Goal: Navigation & Orientation: Find specific page/section

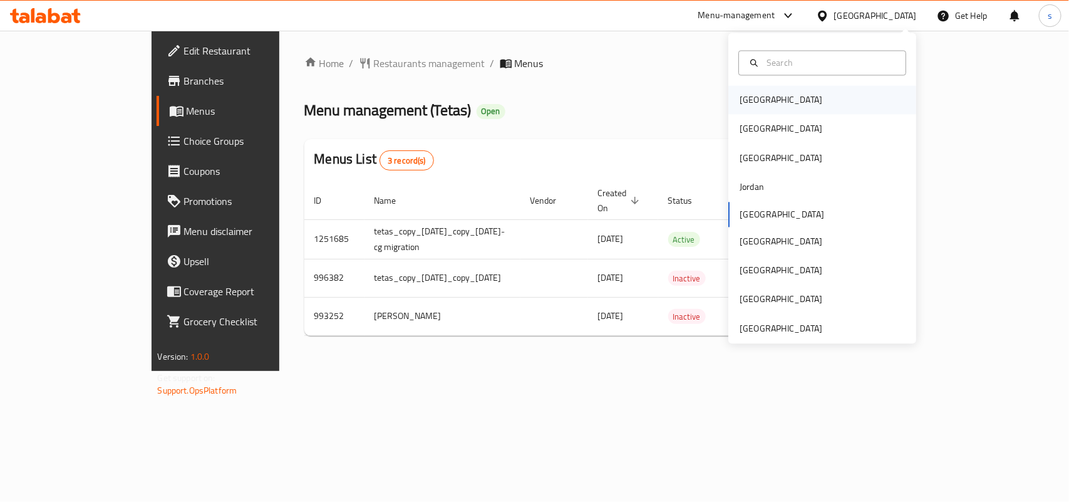
click at [753, 103] on div "[GEOGRAPHIC_DATA]" at bounding box center [781, 100] width 83 height 14
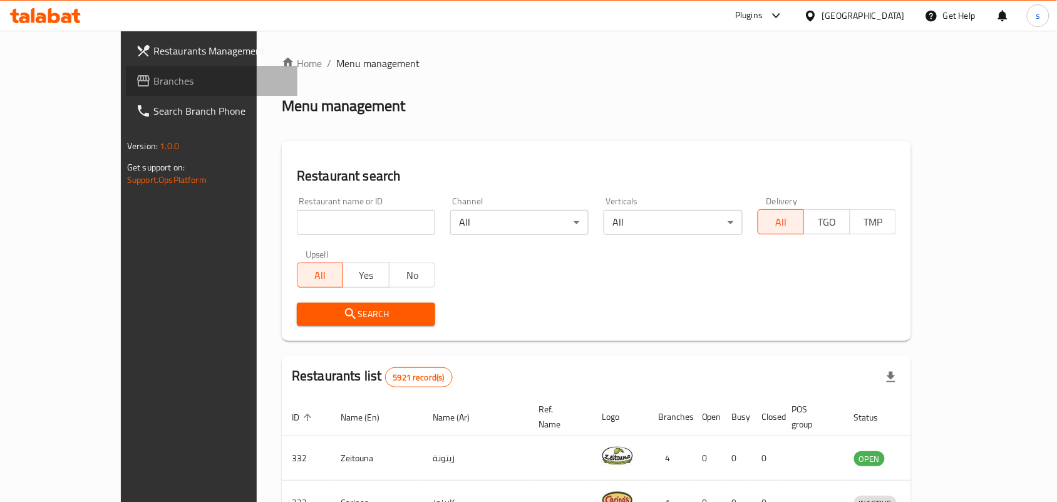
click at [153, 73] on span "Branches" at bounding box center [220, 80] width 134 height 15
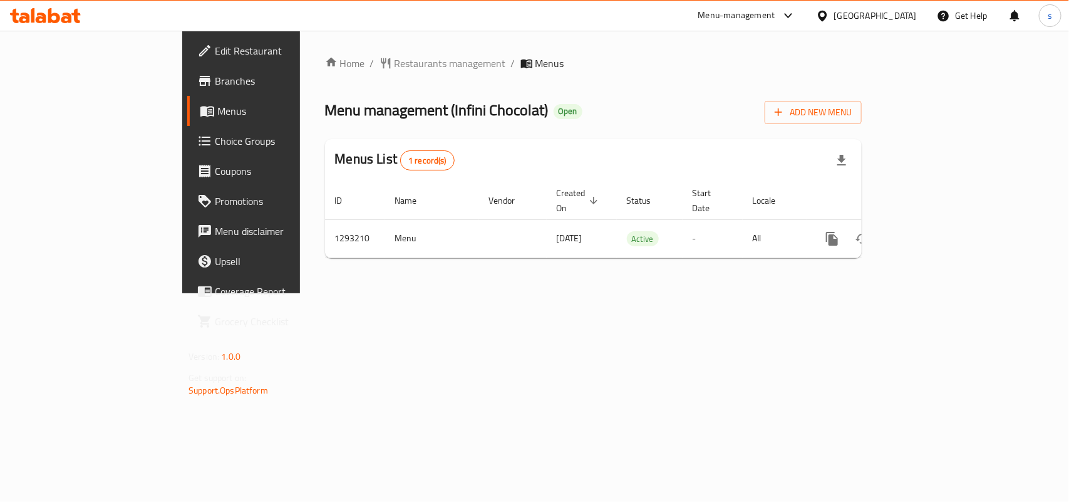
click at [901, 13] on div "[GEOGRAPHIC_DATA]" at bounding box center [875, 16] width 83 height 14
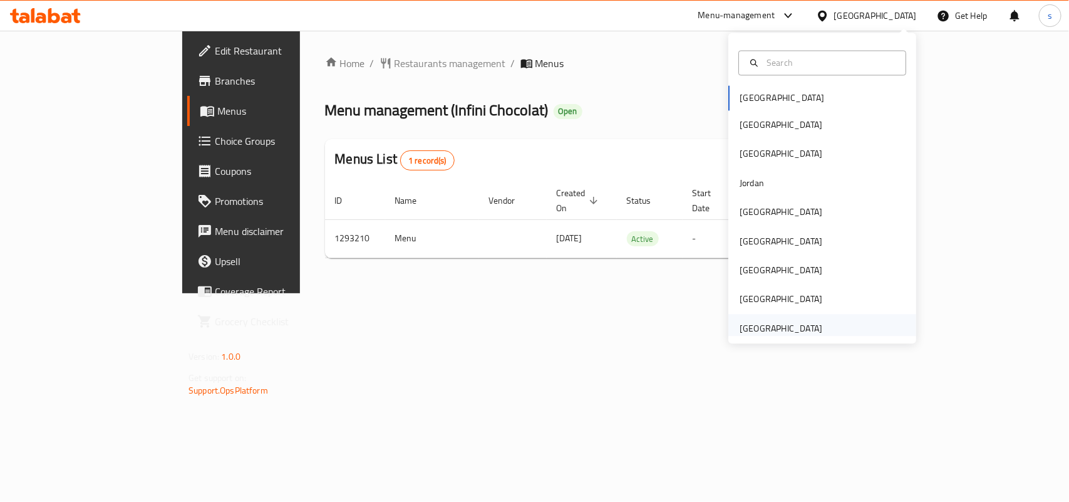
click at [759, 331] on div "[GEOGRAPHIC_DATA]" at bounding box center [781, 328] width 83 height 14
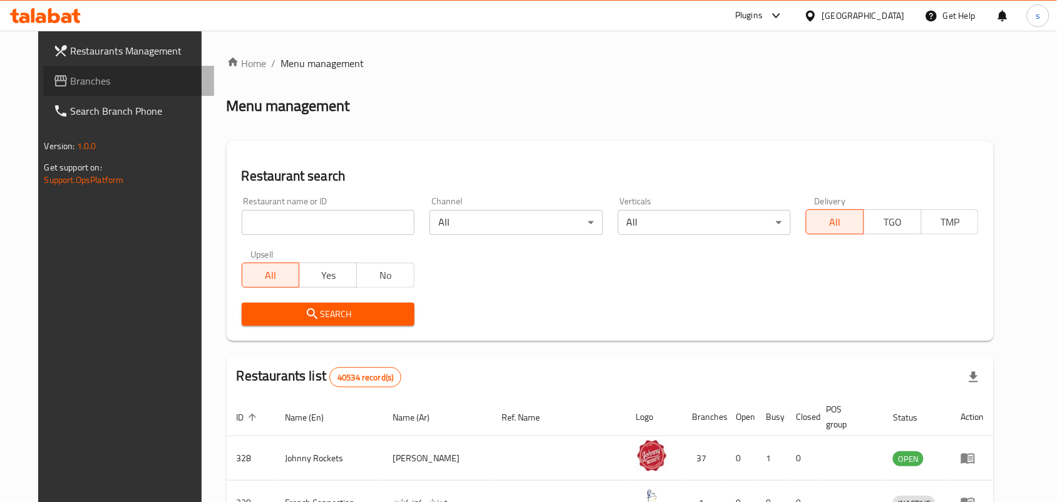
click at [71, 77] on span "Branches" at bounding box center [138, 80] width 134 height 15
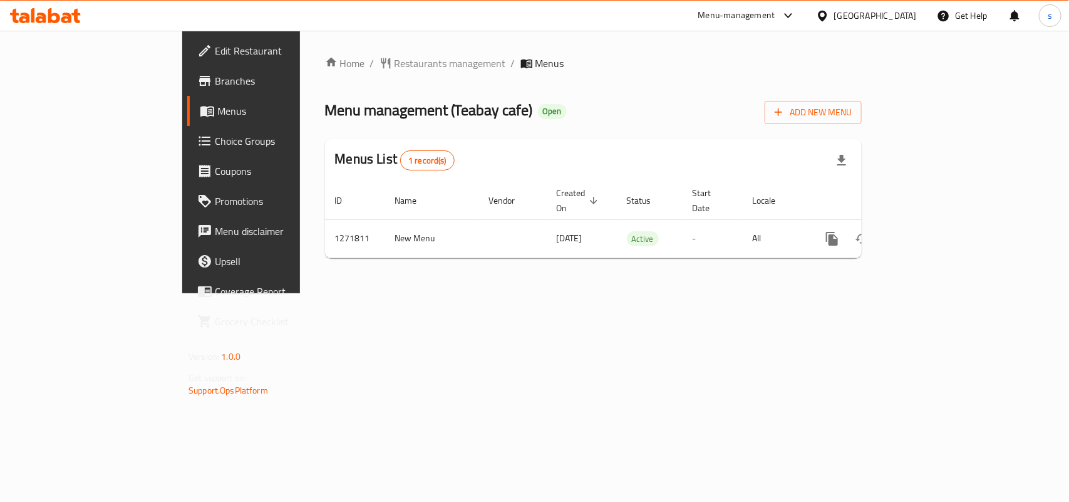
click at [878, 18] on div "[GEOGRAPHIC_DATA]" at bounding box center [875, 16] width 83 height 14
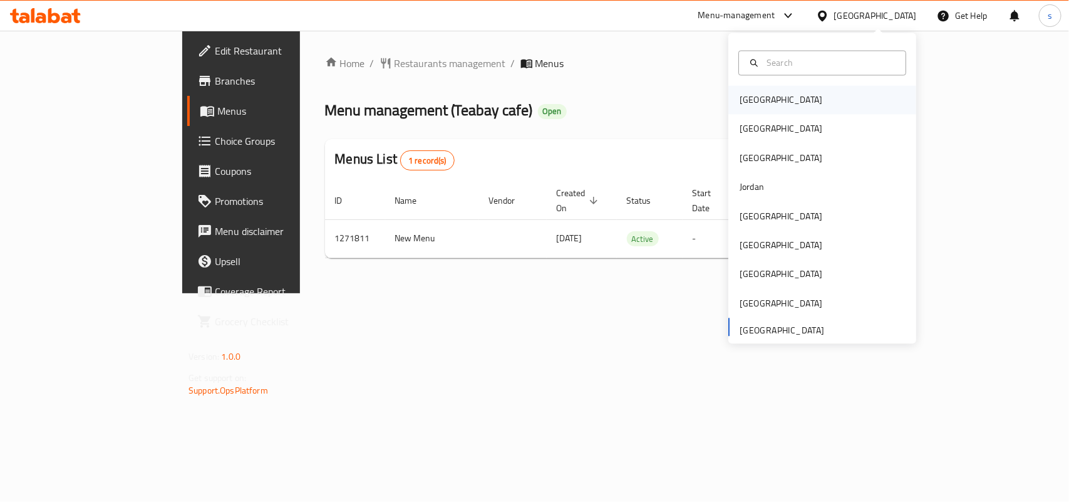
click at [740, 102] on div "[GEOGRAPHIC_DATA]" at bounding box center [781, 100] width 83 height 14
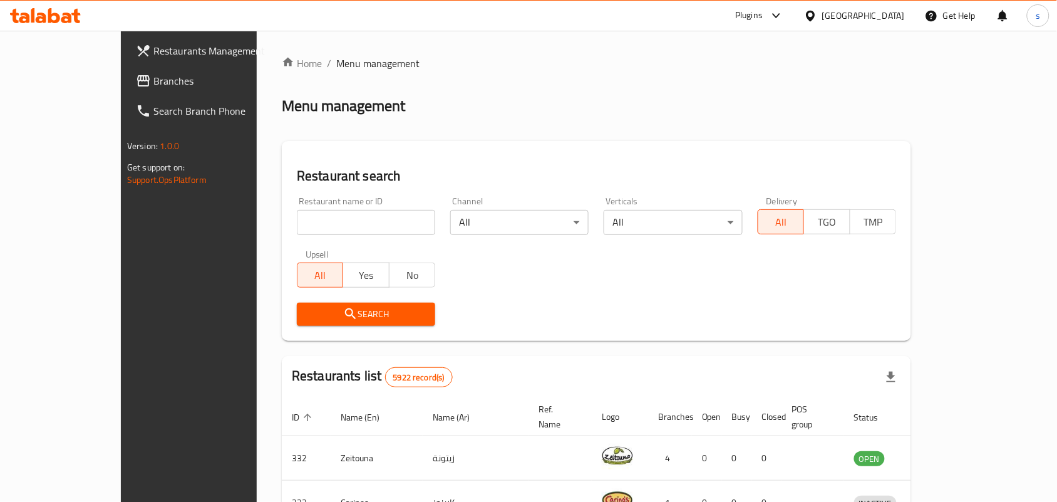
click at [885, 16] on div "[GEOGRAPHIC_DATA]" at bounding box center [863, 16] width 83 height 14
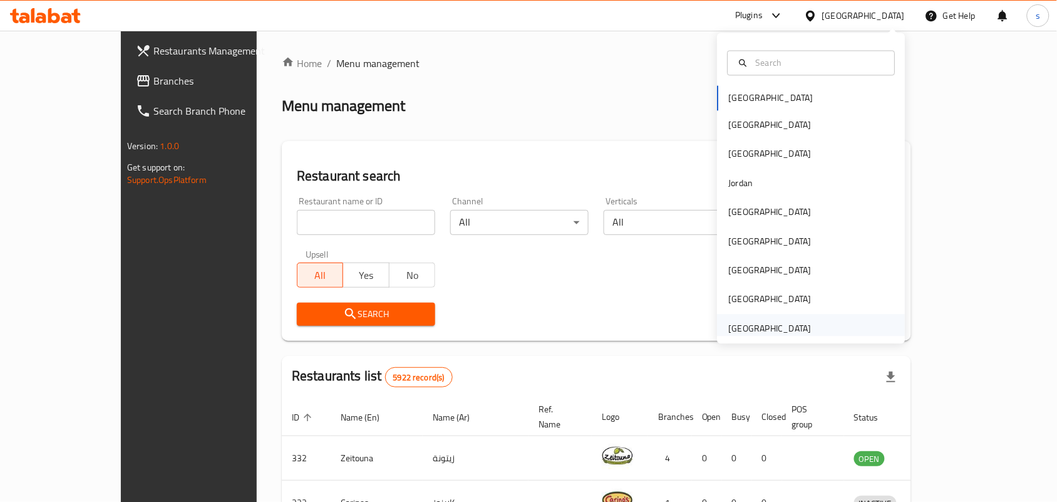
click at [782, 324] on div "[GEOGRAPHIC_DATA]" at bounding box center [770, 328] width 83 height 14
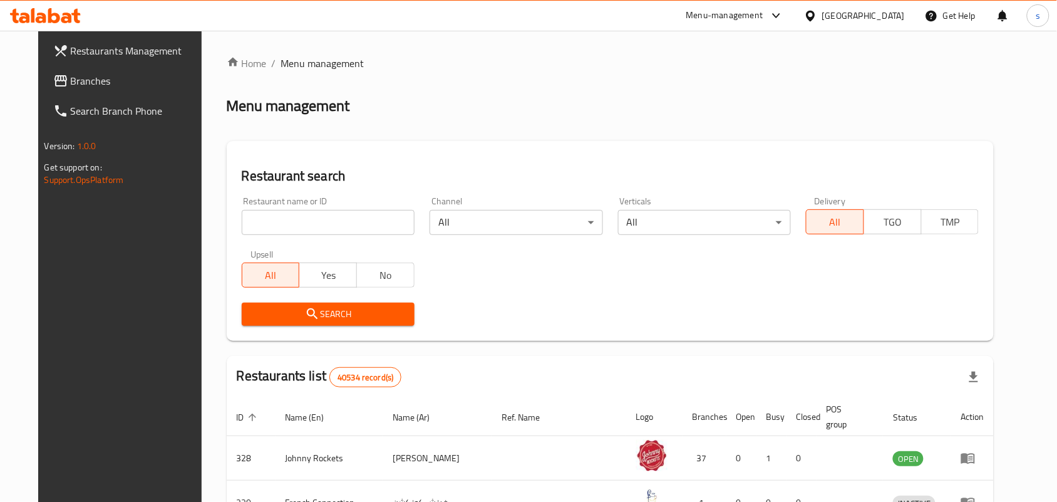
click at [71, 79] on span "Branches" at bounding box center [138, 80] width 134 height 15
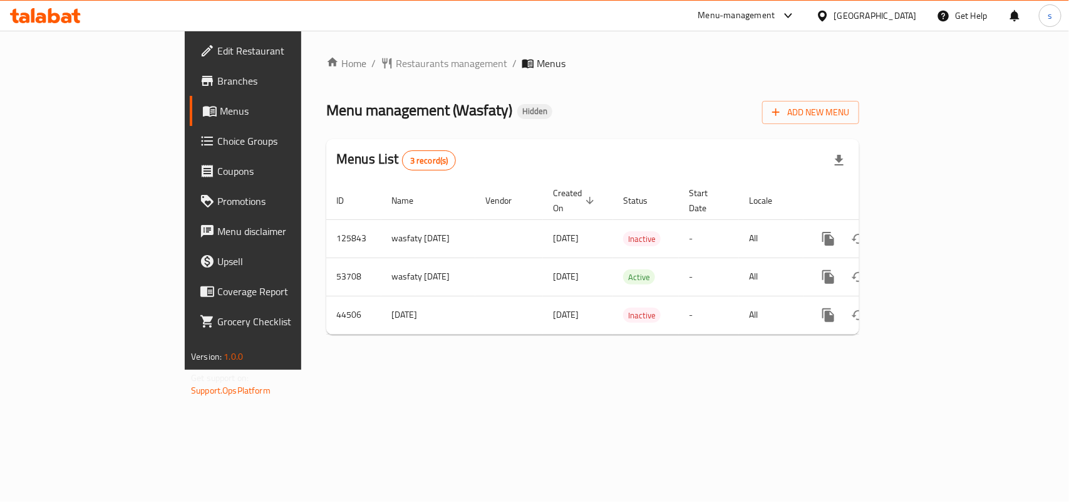
click at [899, 13] on div "[GEOGRAPHIC_DATA]" at bounding box center [875, 16] width 83 height 14
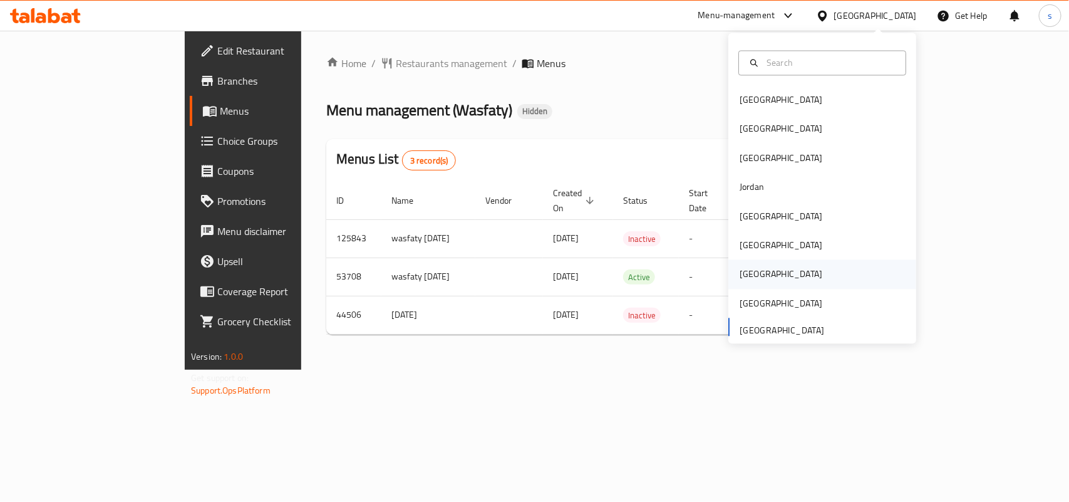
click at [740, 269] on div "[GEOGRAPHIC_DATA]" at bounding box center [781, 274] width 83 height 14
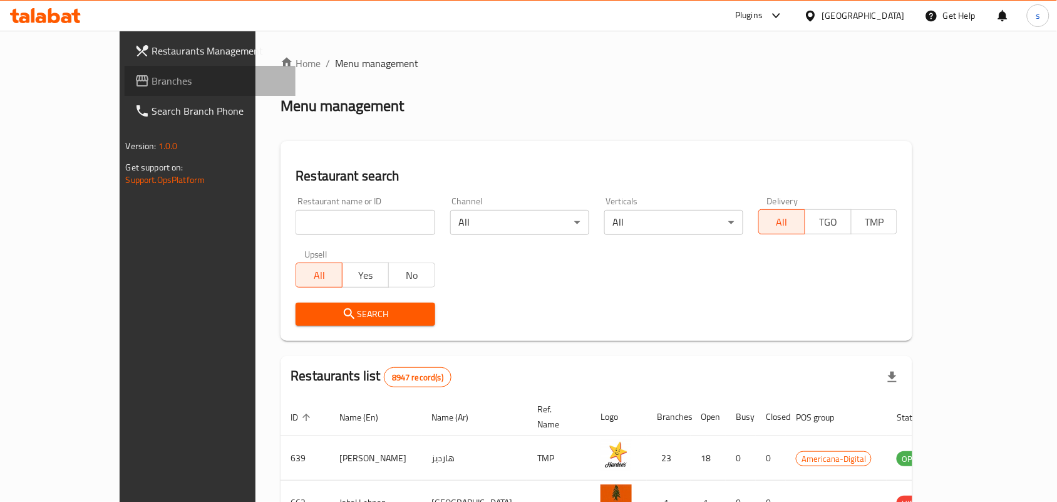
click at [152, 80] on span "Branches" at bounding box center [219, 80] width 134 height 15
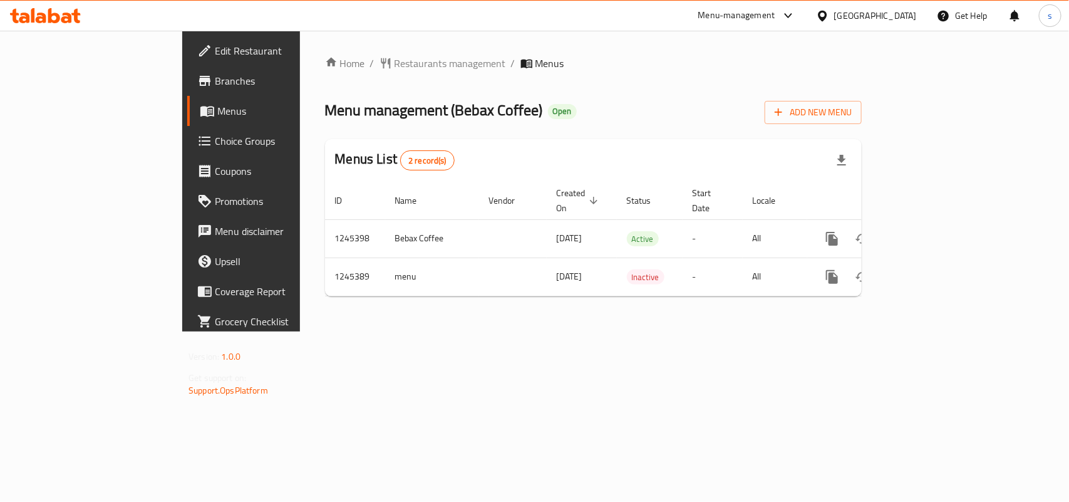
click at [849, 18] on div "[GEOGRAPHIC_DATA]" at bounding box center [875, 16] width 83 height 14
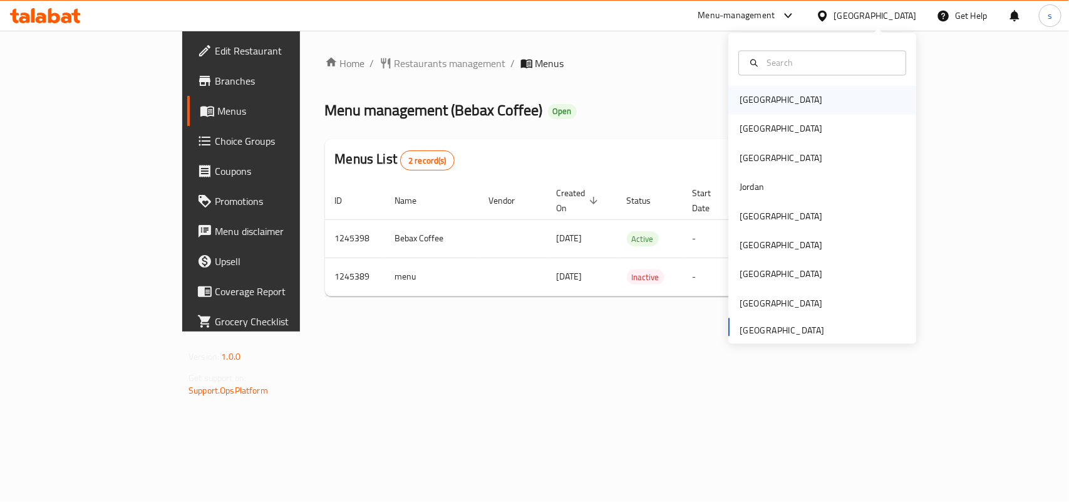
click at [745, 101] on div "[GEOGRAPHIC_DATA]" at bounding box center [781, 100] width 83 height 14
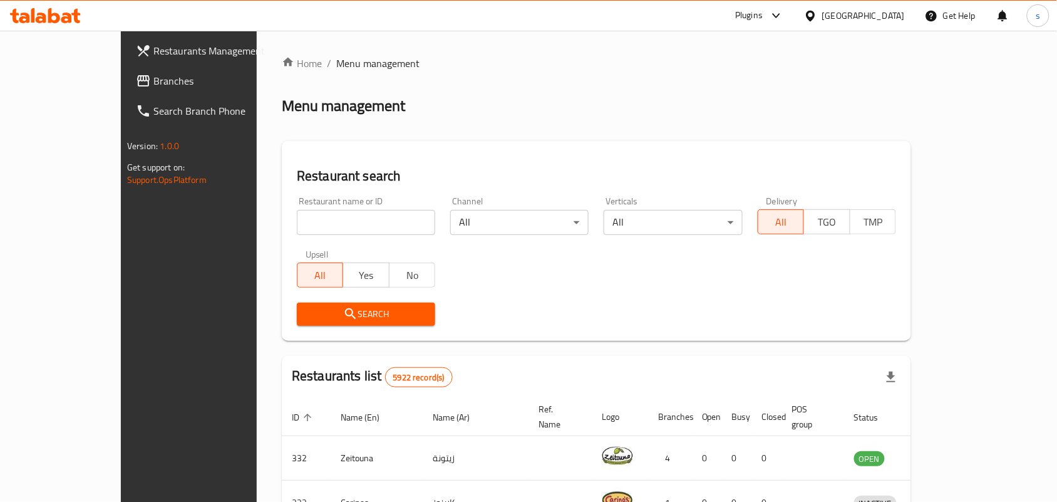
click at [153, 75] on span "Branches" at bounding box center [220, 80] width 134 height 15
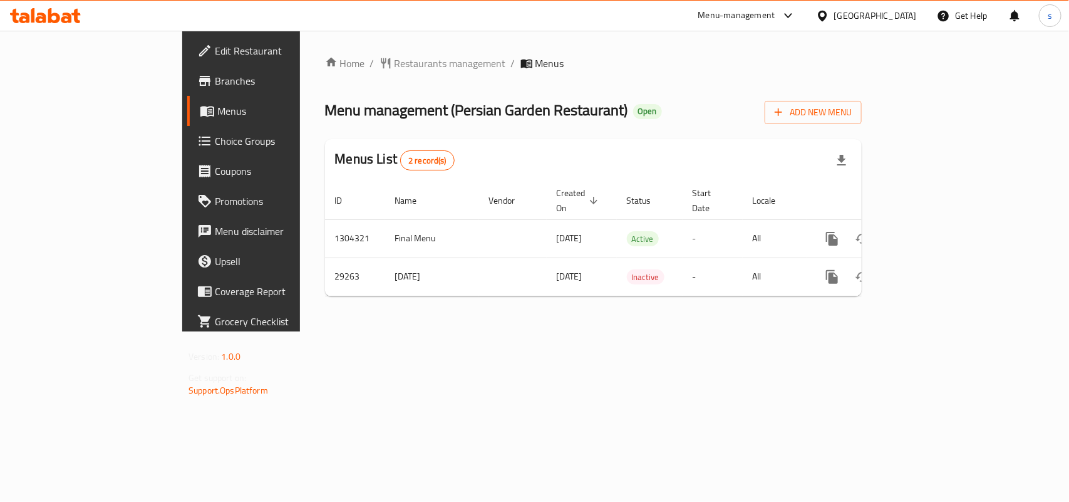
click at [913, 14] on div "[GEOGRAPHIC_DATA]" at bounding box center [875, 16] width 83 height 14
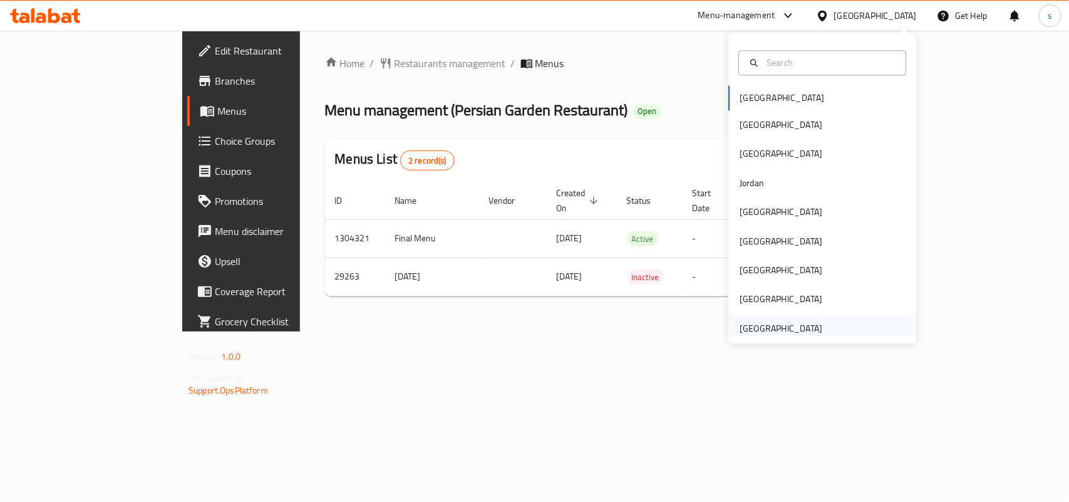
click at [772, 333] on div "[GEOGRAPHIC_DATA]" at bounding box center [781, 328] width 83 height 14
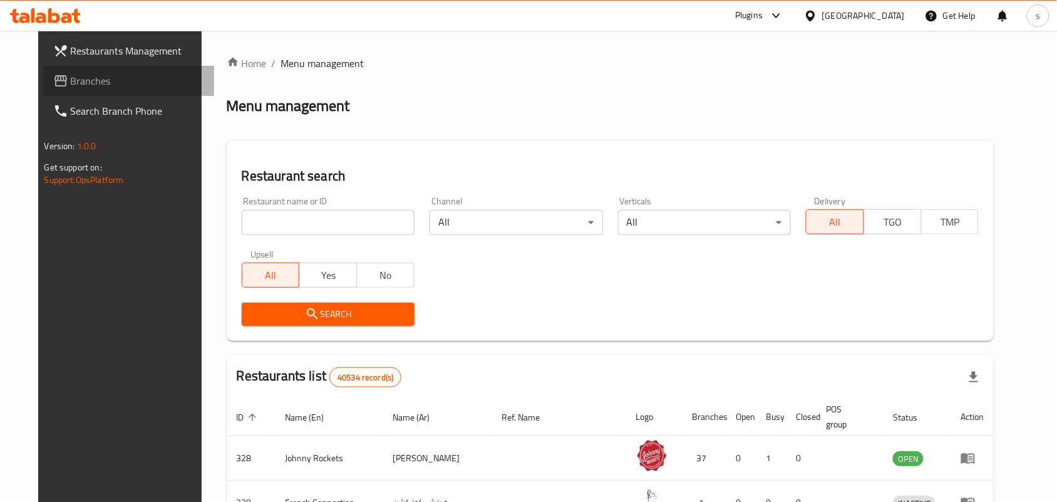
click at [71, 78] on span "Branches" at bounding box center [138, 80] width 134 height 15
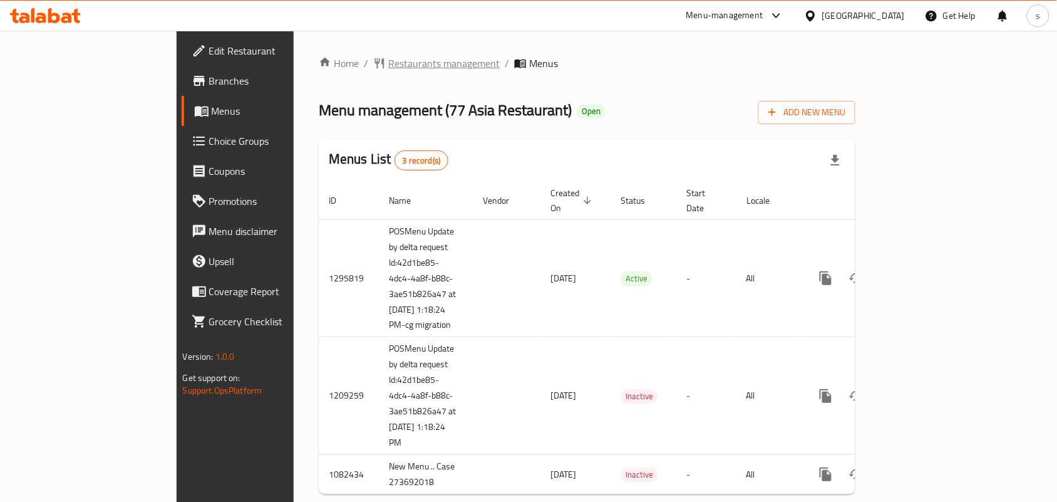
click at [388, 65] on span "Restaurants management" at bounding box center [444, 63] width 112 height 15
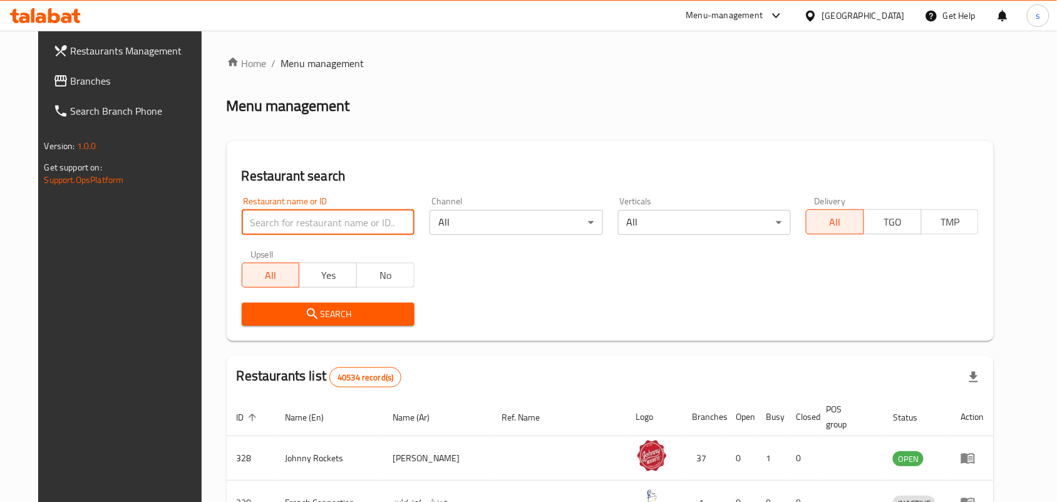
click at [293, 211] on input "search" at bounding box center [328, 222] width 173 height 25
paste input "664075"
type input "664075"
click at [308, 311] on span "Search" at bounding box center [328, 314] width 153 height 16
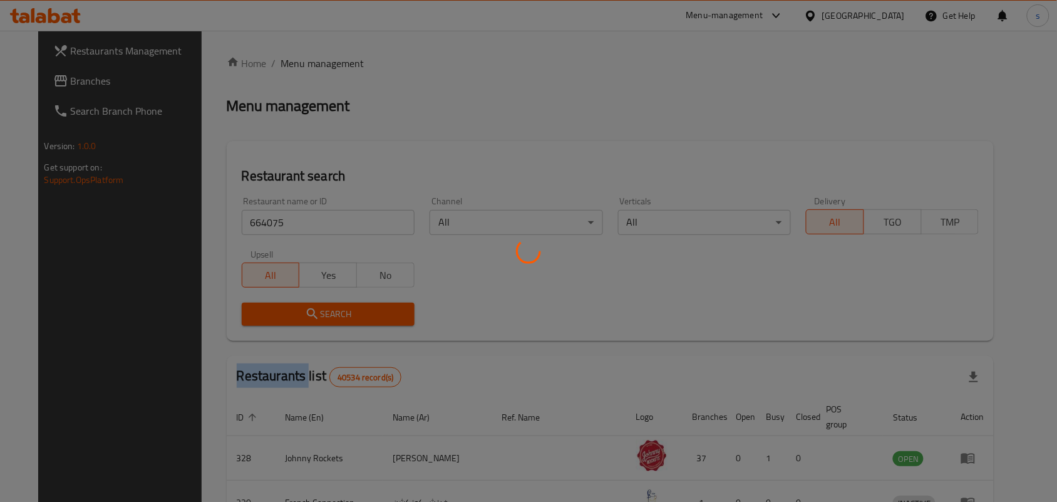
click at [308, 311] on div at bounding box center [528, 251] width 1057 height 502
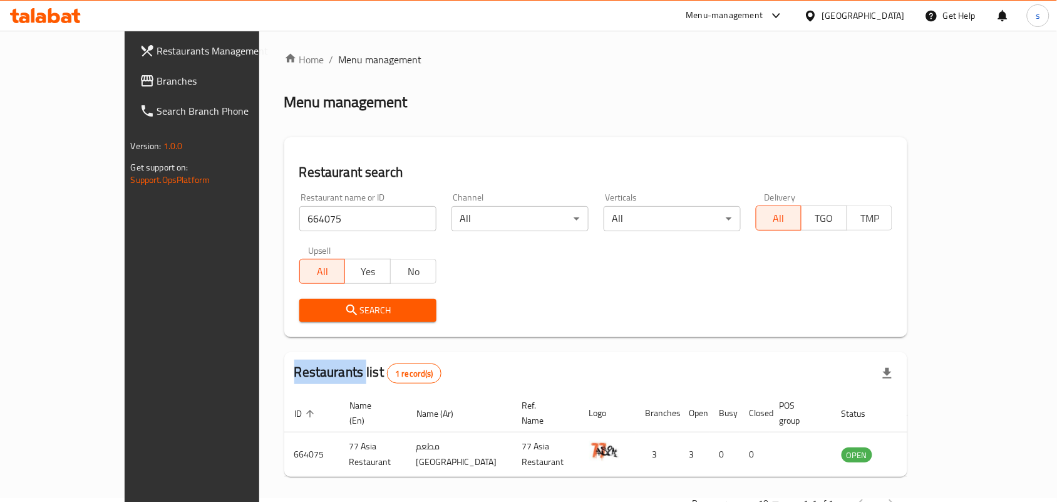
scroll to position [33, 0]
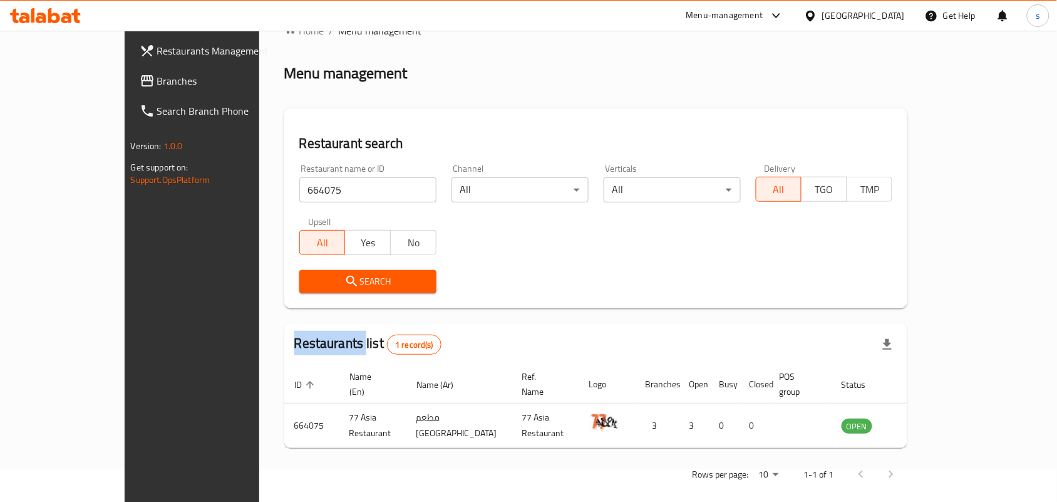
click at [311, 274] on span "Search" at bounding box center [367, 282] width 117 height 16
click at [716, 119] on div "Restaurant search Restaurant name or ID 664075 Restaurant name or ID Channel Al…" at bounding box center [596, 208] width 624 height 200
click at [848, 14] on div "[GEOGRAPHIC_DATA]" at bounding box center [863, 16] width 83 height 14
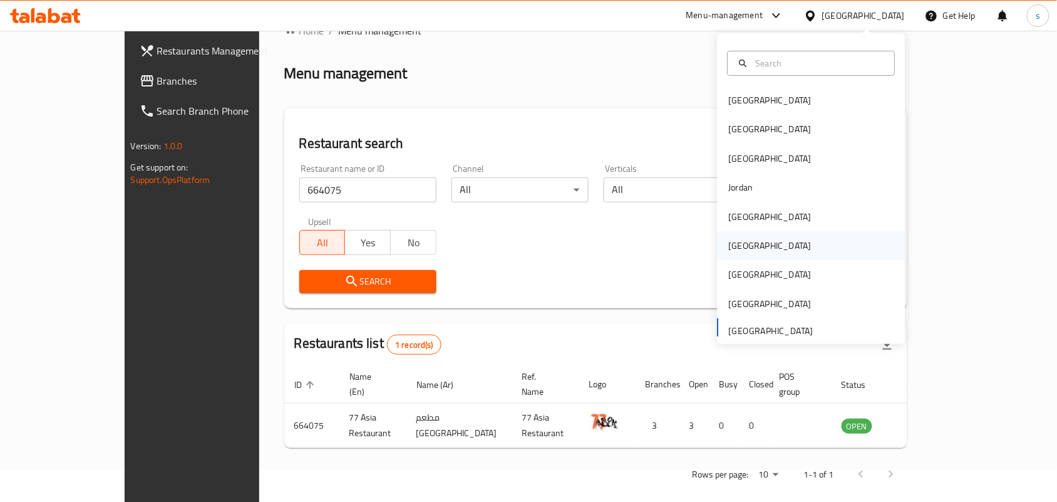
click at [737, 242] on div "[GEOGRAPHIC_DATA]" at bounding box center [770, 246] width 83 height 14
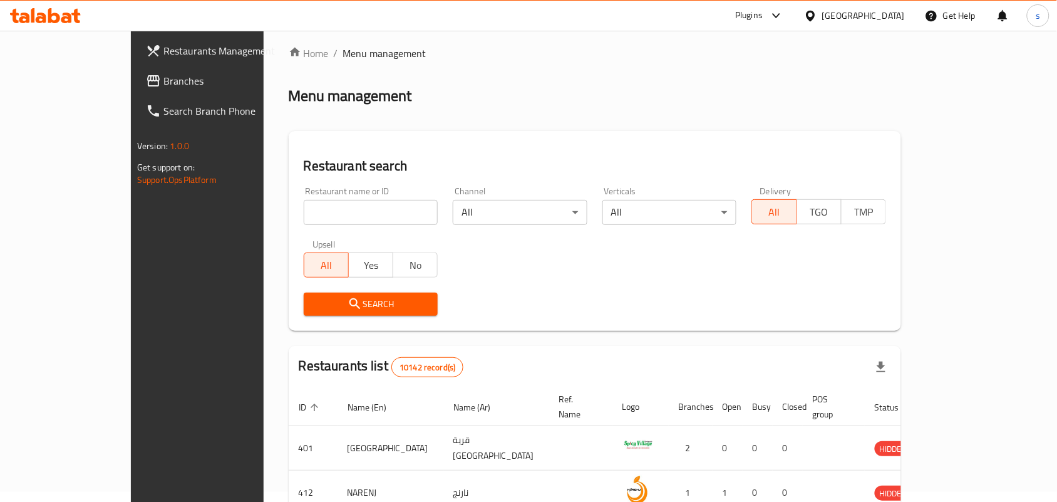
scroll to position [33, 0]
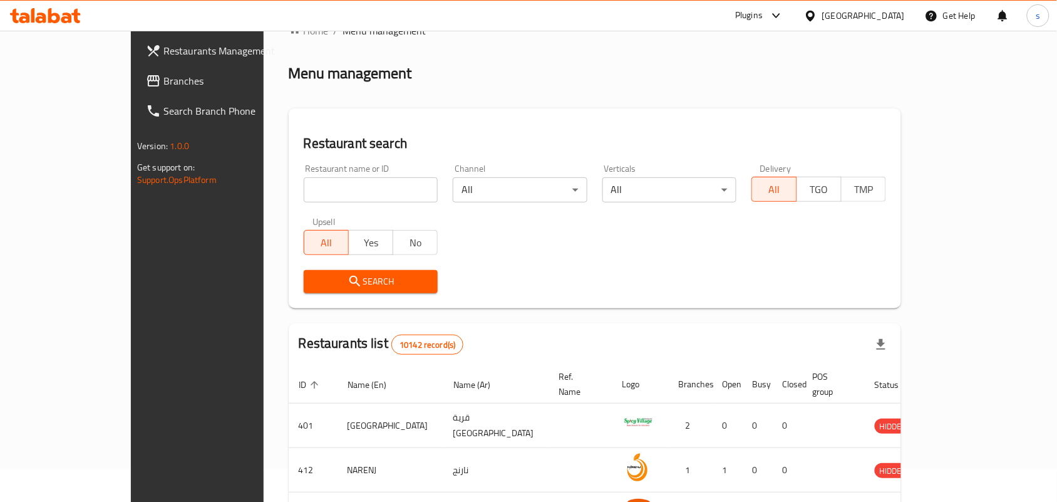
click at [163, 79] on span "Branches" at bounding box center [230, 80] width 134 height 15
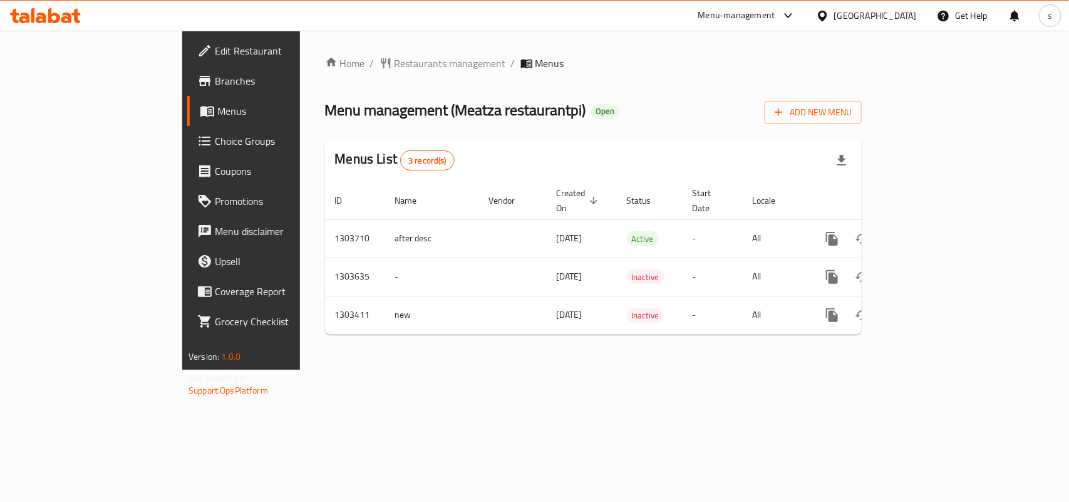
click at [903, 19] on div "[GEOGRAPHIC_DATA]" at bounding box center [875, 16] width 83 height 14
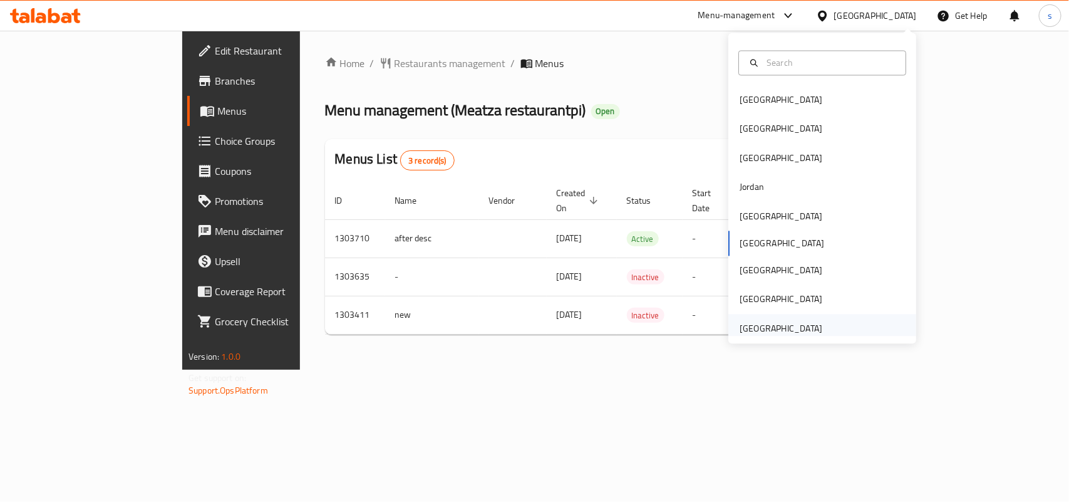
click at [757, 328] on div "[GEOGRAPHIC_DATA]" at bounding box center [781, 328] width 83 height 14
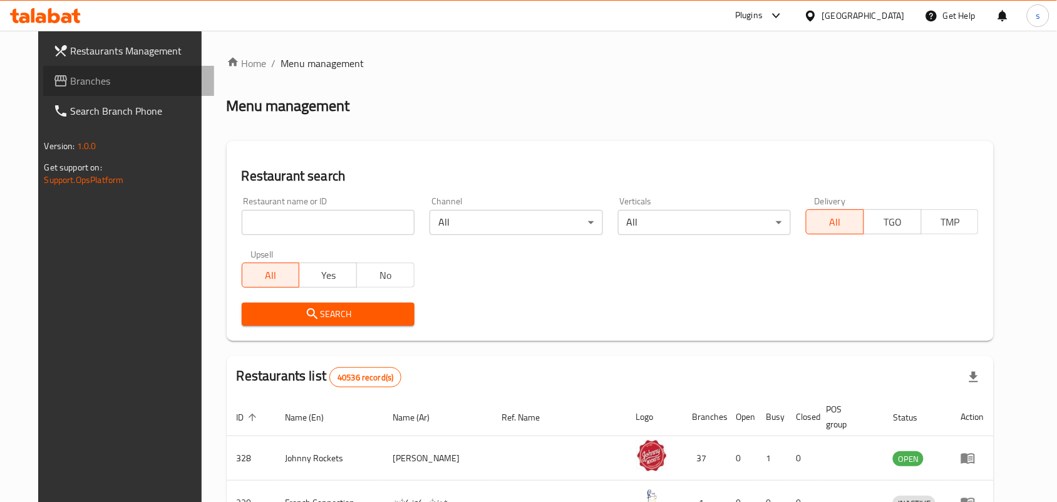
click at [51, 68] on link "Branches" at bounding box center [129, 81] width 172 height 30
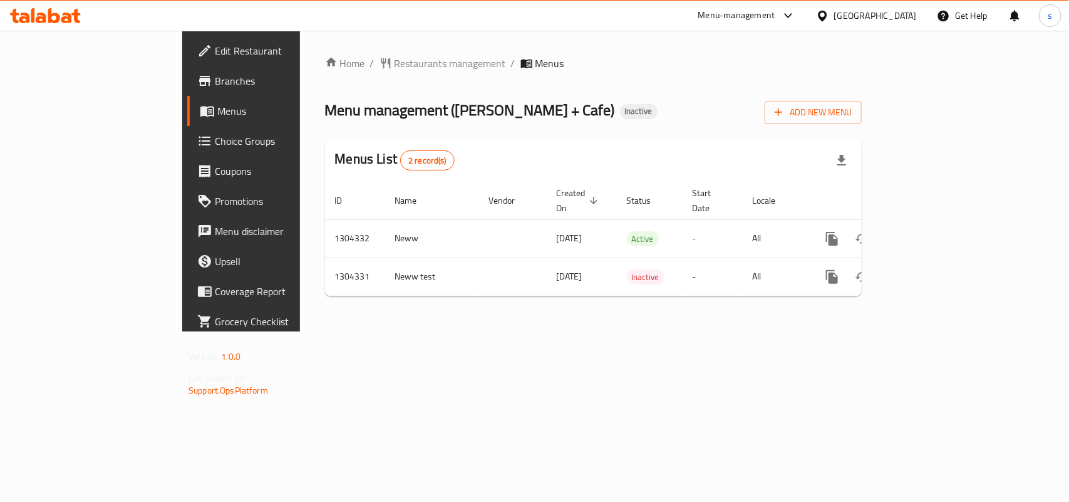
click at [863, 11] on div "[GEOGRAPHIC_DATA]" at bounding box center [875, 16] width 83 height 14
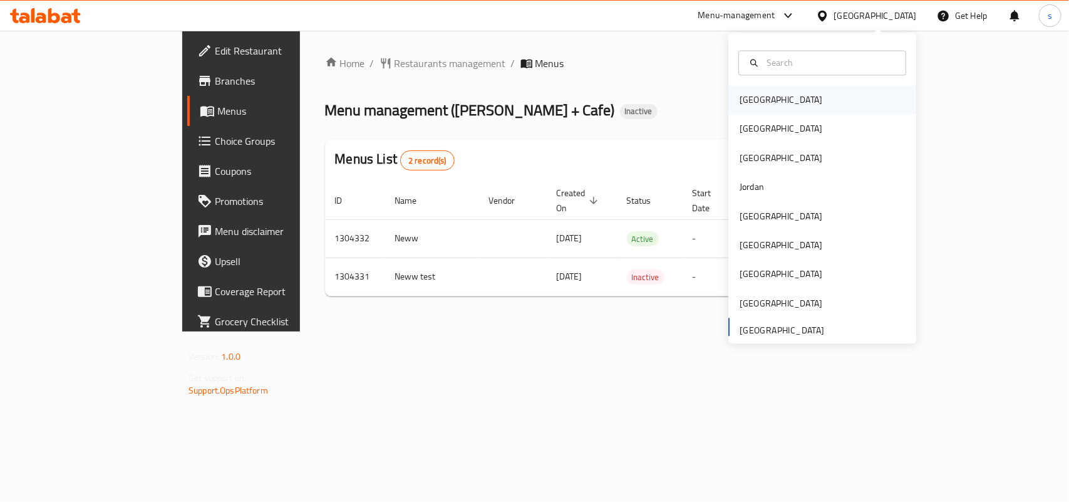
click at [763, 98] on div "[GEOGRAPHIC_DATA]" at bounding box center [781, 100] width 103 height 29
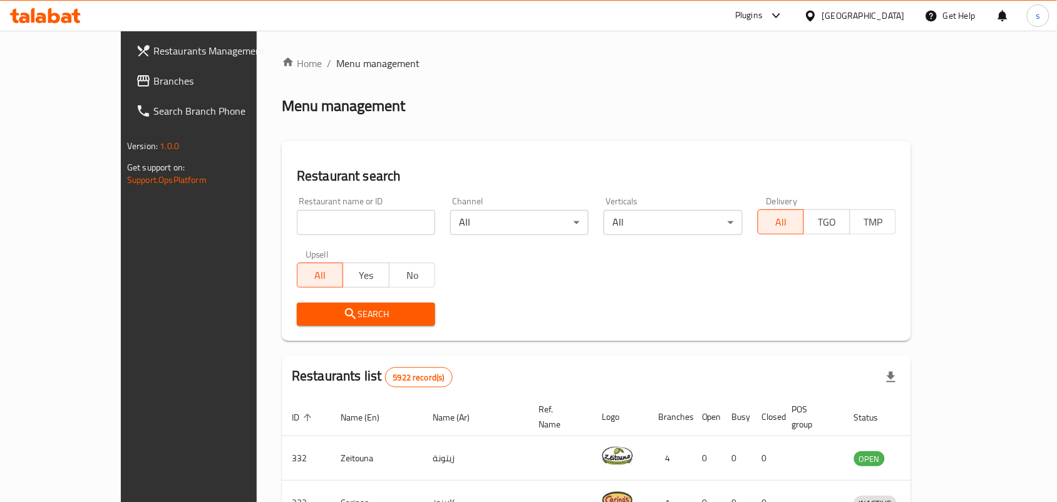
click at [153, 82] on span "Branches" at bounding box center [220, 80] width 134 height 15
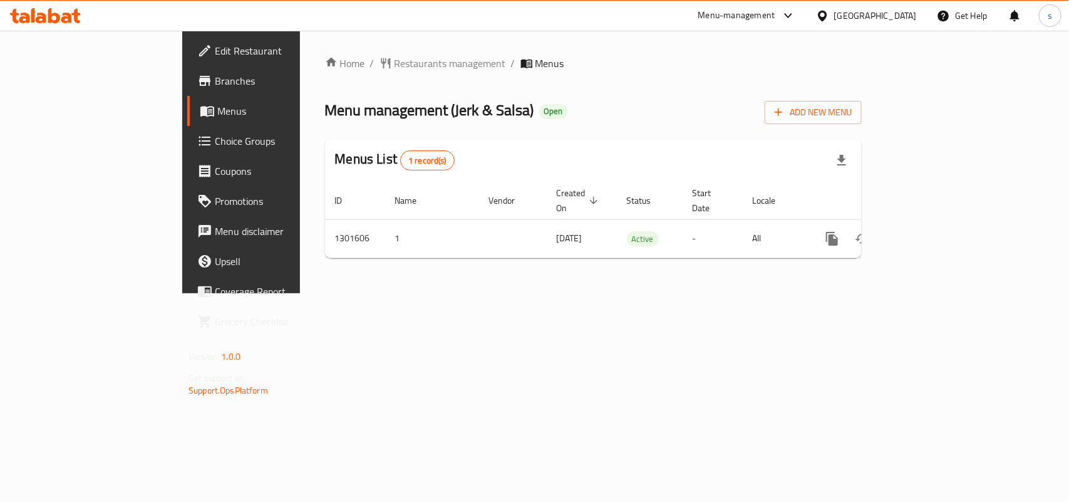
click at [891, 10] on div "[GEOGRAPHIC_DATA]" at bounding box center [875, 16] width 83 height 14
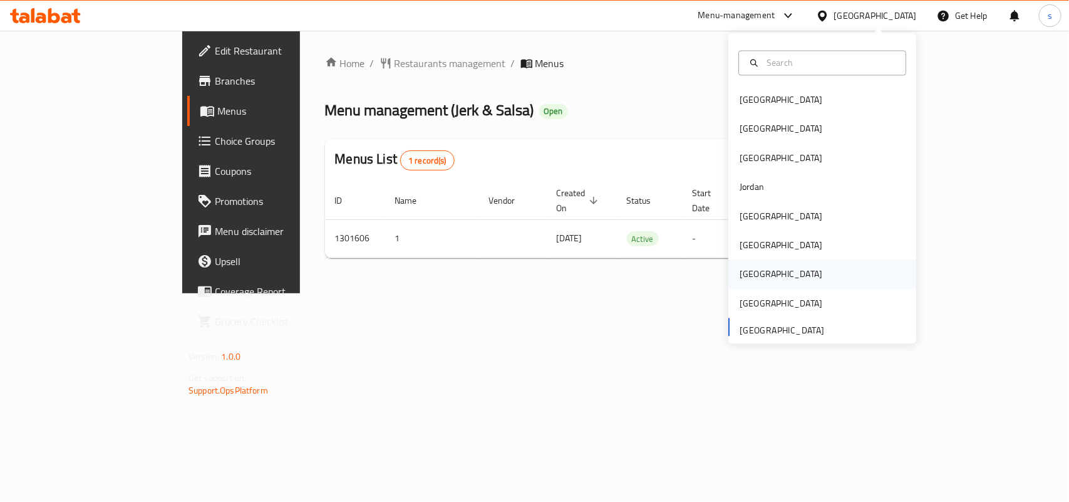
click at [740, 276] on div "[GEOGRAPHIC_DATA]" at bounding box center [781, 274] width 83 height 14
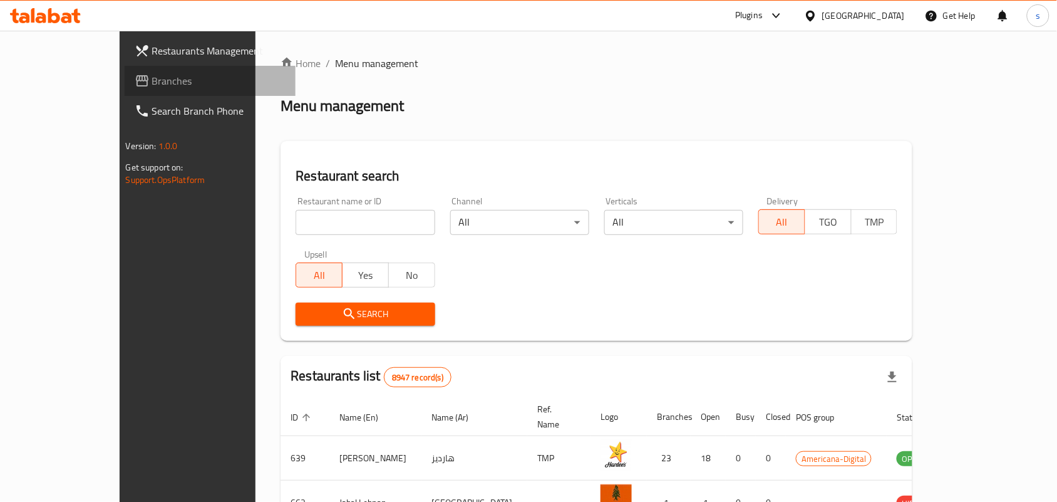
click at [152, 85] on span "Branches" at bounding box center [219, 80] width 134 height 15
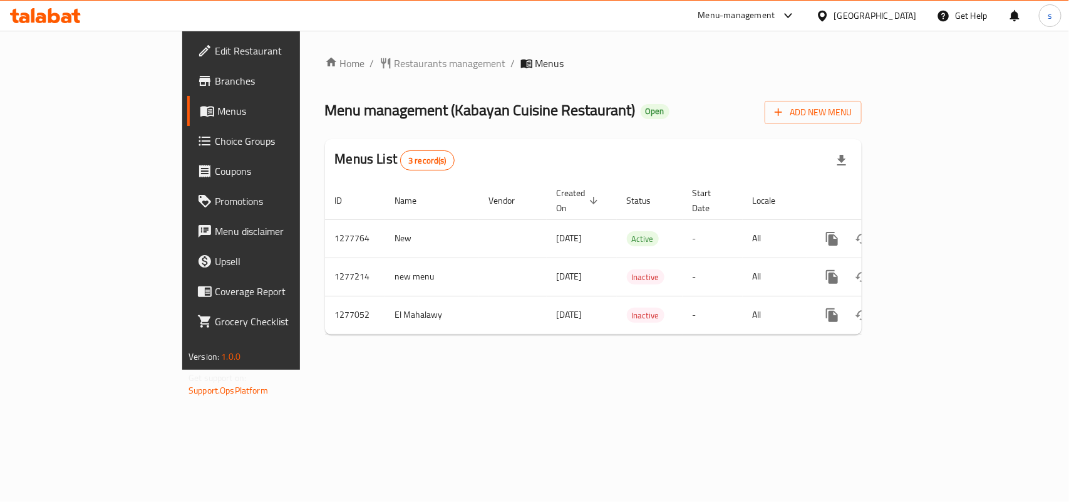
click at [872, 8] on div "[GEOGRAPHIC_DATA]" at bounding box center [866, 16] width 121 height 30
click at [871, 10] on div "[GEOGRAPHIC_DATA]" at bounding box center [875, 16] width 83 height 14
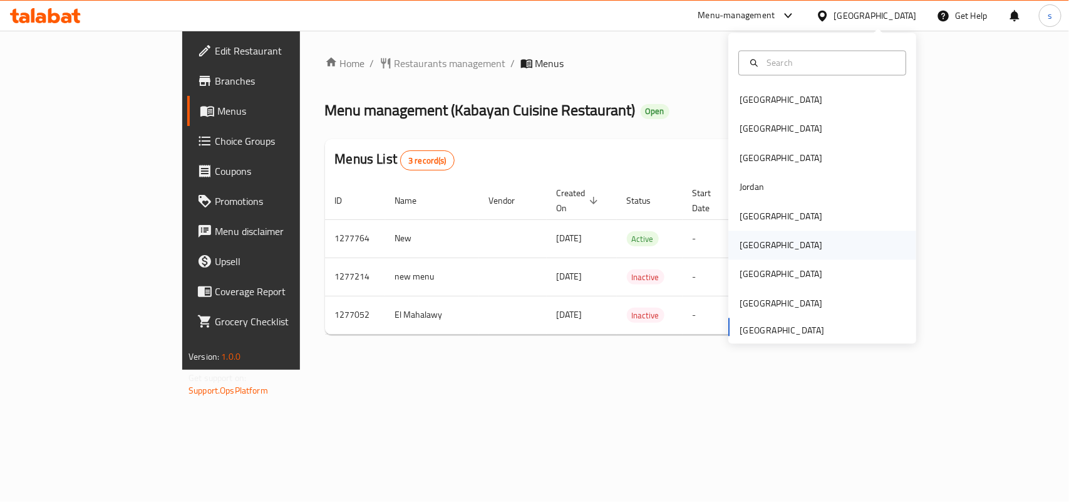
click at [744, 243] on div "[GEOGRAPHIC_DATA]" at bounding box center [781, 246] width 83 height 14
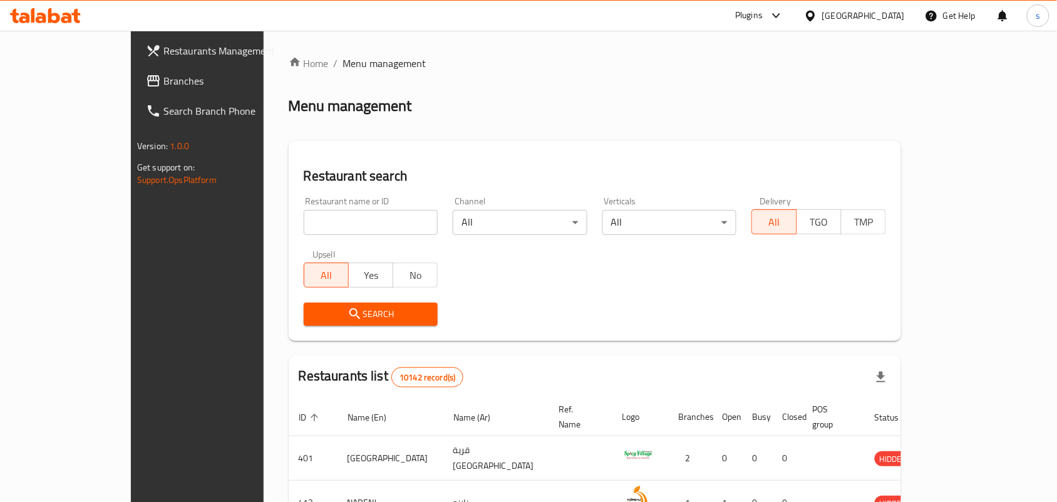
click at [163, 81] on span "Branches" at bounding box center [230, 80] width 134 height 15
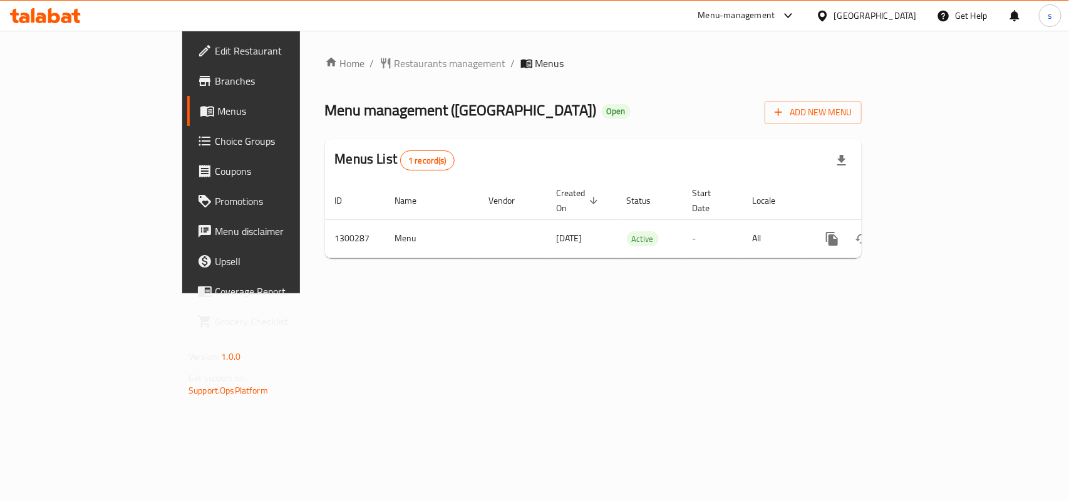
click at [878, 10] on div "[GEOGRAPHIC_DATA]" at bounding box center [875, 16] width 83 height 14
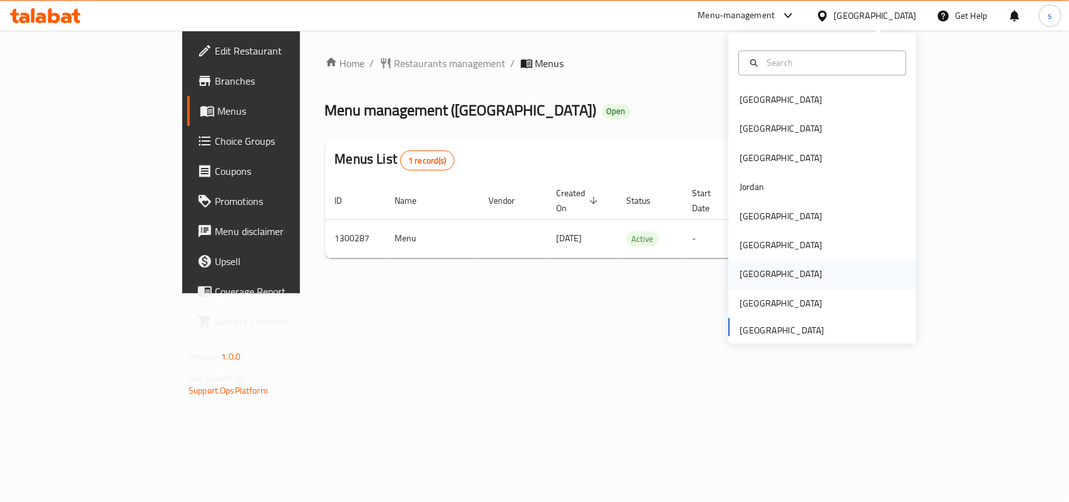
click at [740, 274] on div "[GEOGRAPHIC_DATA]" at bounding box center [781, 274] width 83 height 14
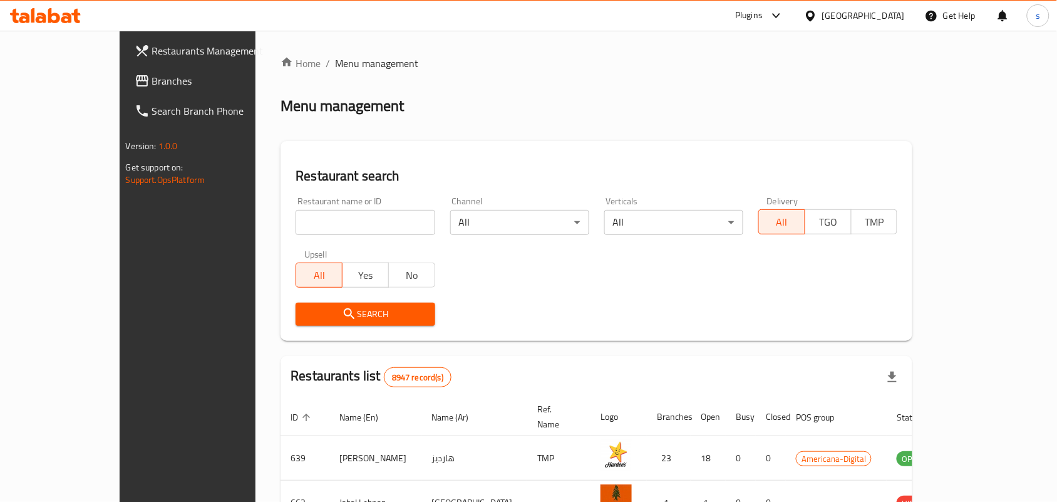
click at [152, 80] on span "Branches" at bounding box center [219, 80] width 134 height 15
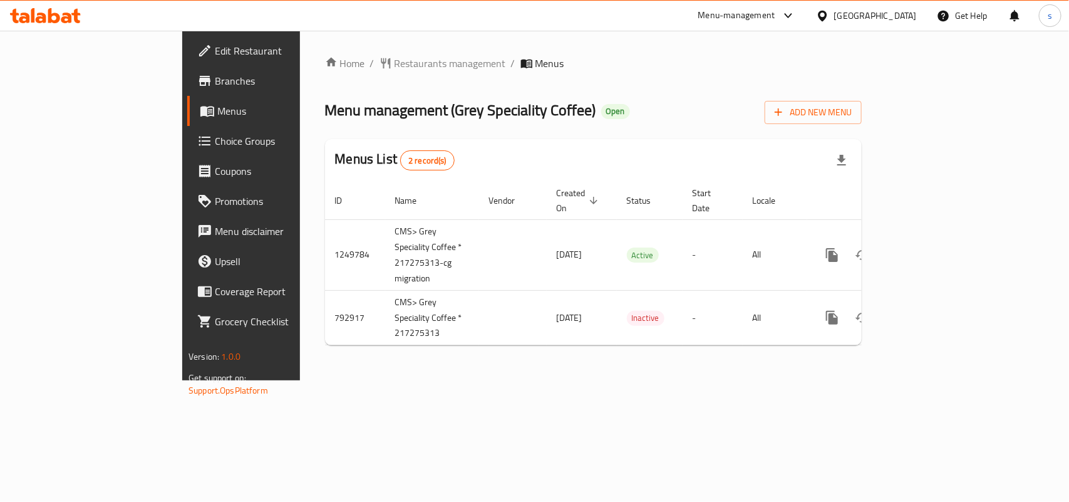
click at [905, 13] on div "[GEOGRAPHIC_DATA]" at bounding box center [875, 16] width 83 height 14
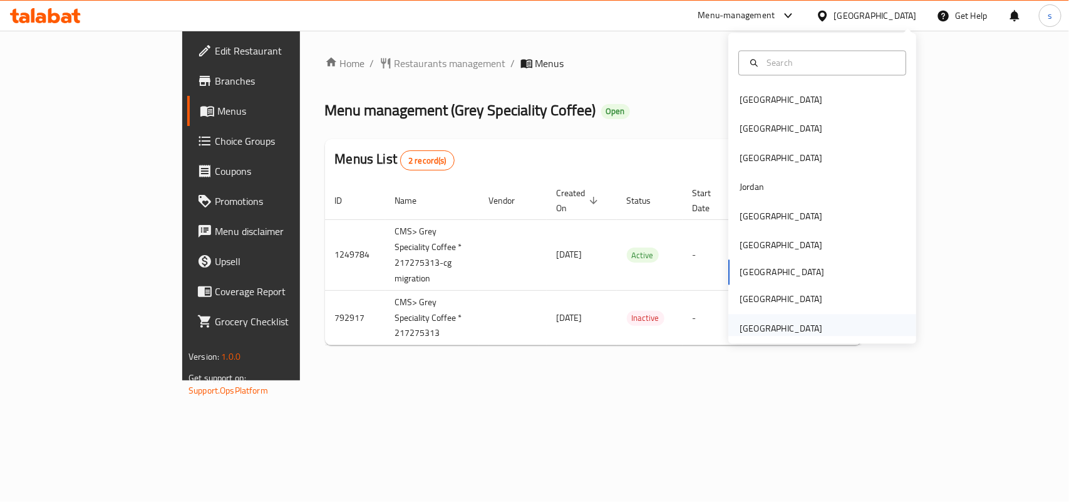
click at [777, 318] on div "[GEOGRAPHIC_DATA]" at bounding box center [781, 328] width 103 height 29
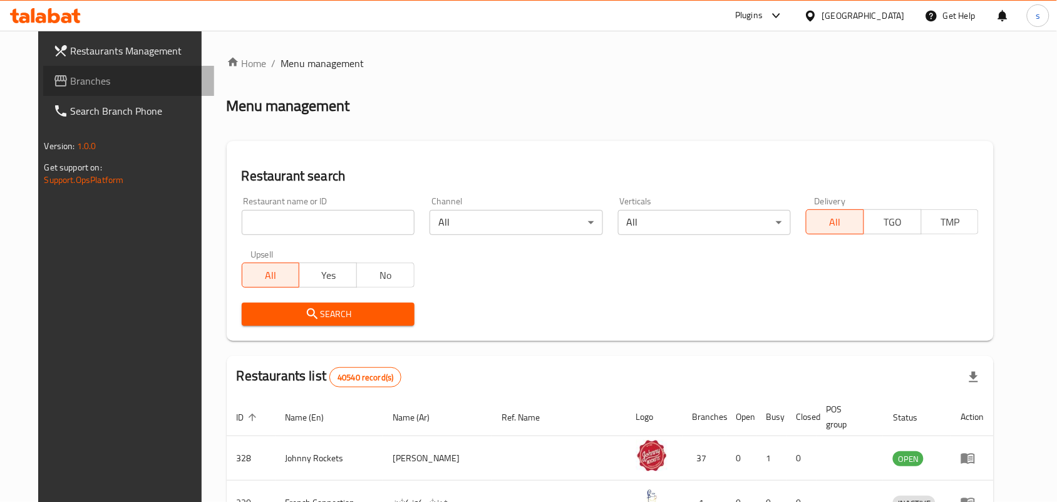
click at [71, 88] on span "Branches" at bounding box center [138, 80] width 134 height 15
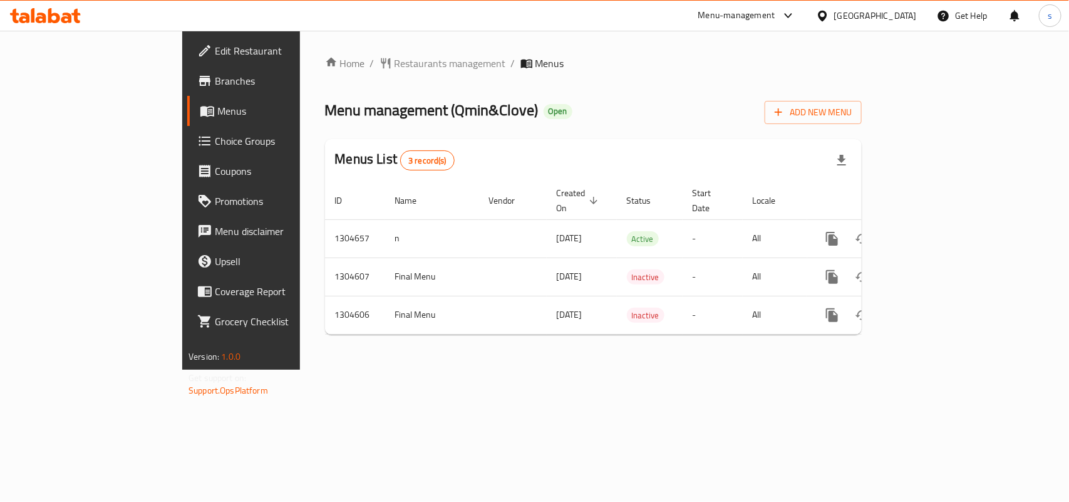
click at [860, 17] on div "[GEOGRAPHIC_DATA]" at bounding box center [875, 16] width 83 height 14
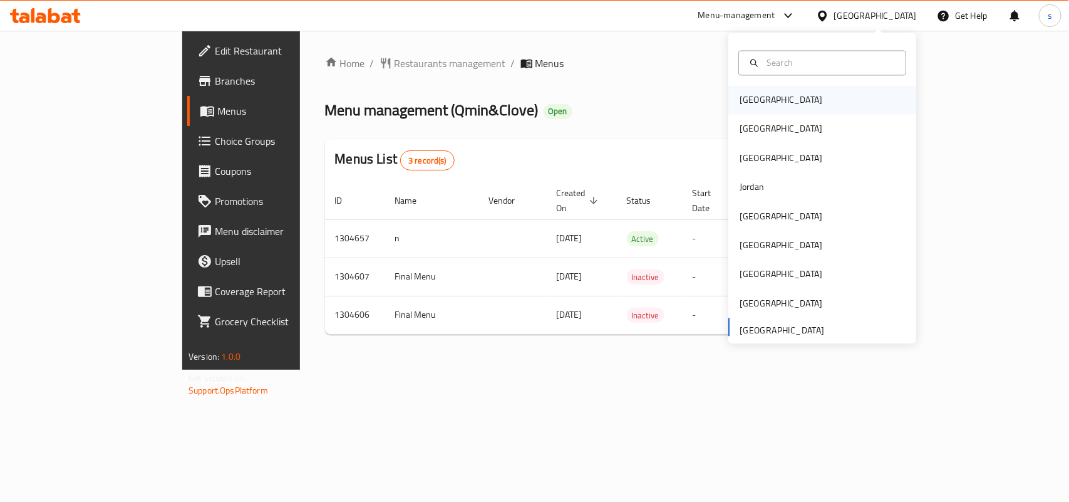
click at [754, 95] on div "[GEOGRAPHIC_DATA]" at bounding box center [781, 100] width 83 height 14
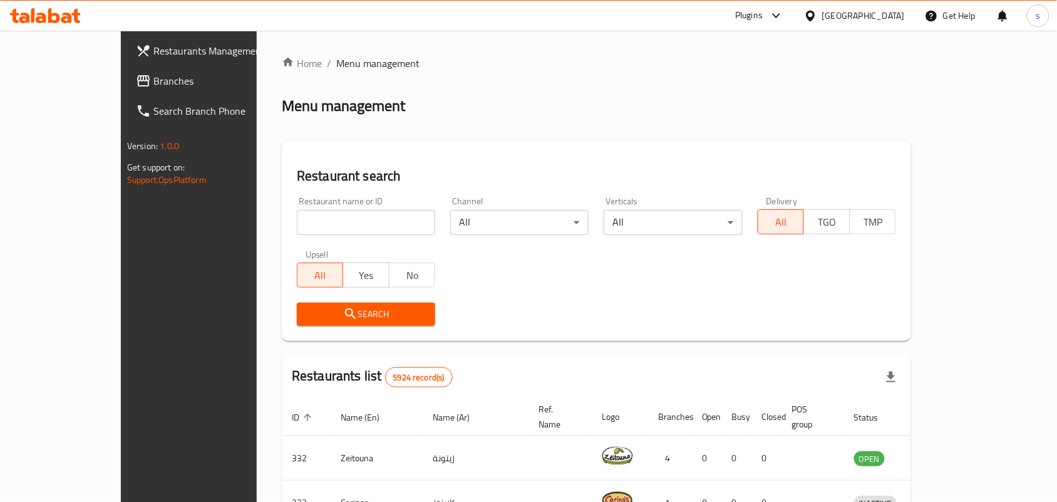
click at [882, 18] on div "[GEOGRAPHIC_DATA]" at bounding box center [863, 16] width 83 height 14
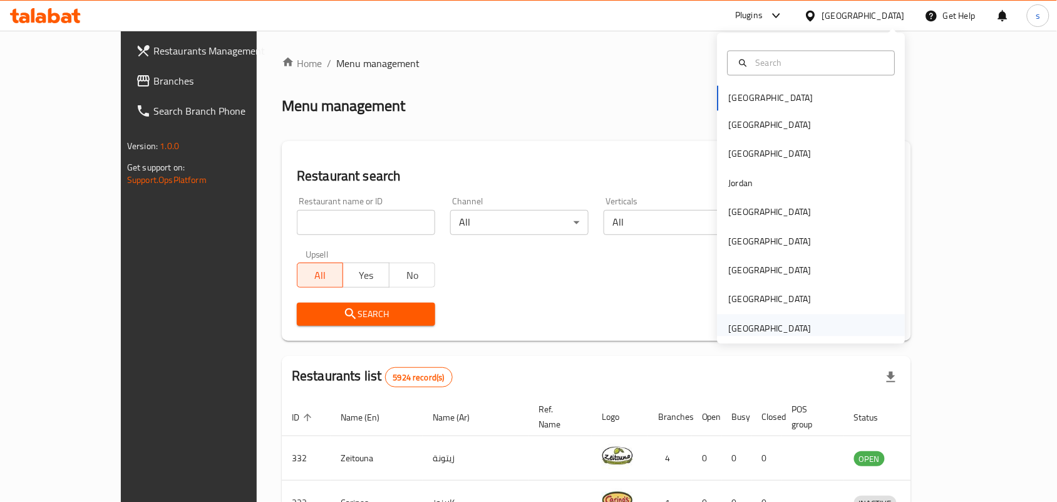
click at [772, 326] on div "[GEOGRAPHIC_DATA]" at bounding box center [770, 328] width 83 height 14
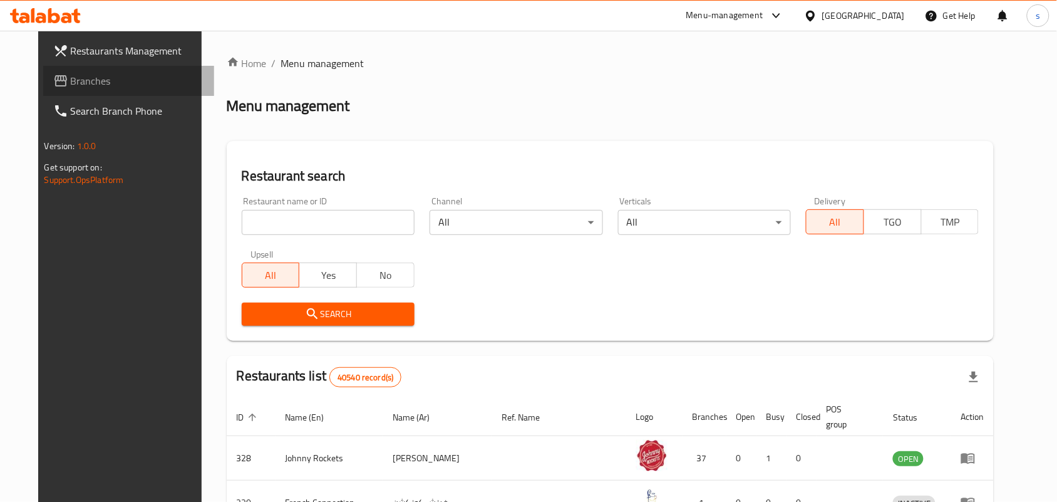
click at [71, 80] on span "Branches" at bounding box center [138, 80] width 134 height 15
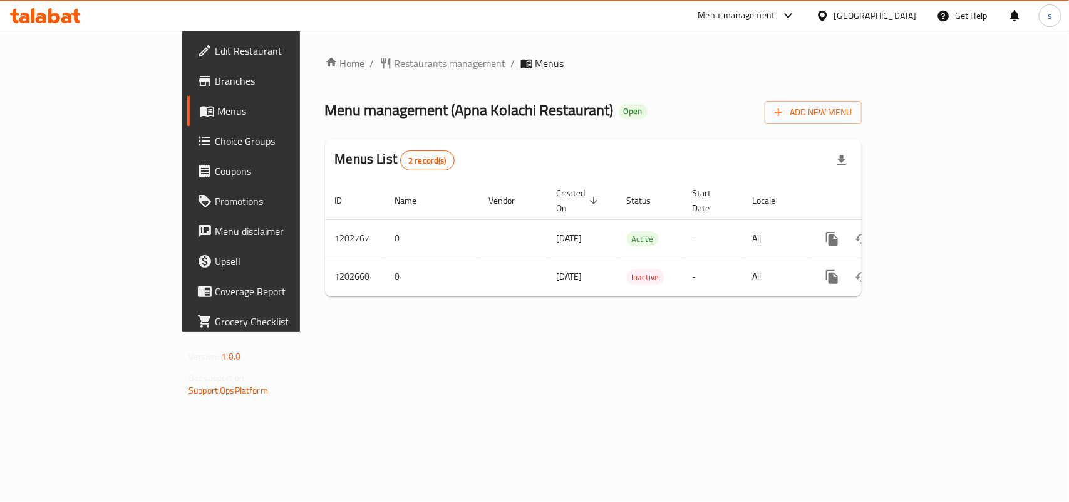
click at [882, 14] on div "[GEOGRAPHIC_DATA]" at bounding box center [875, 16] width 83 height 14
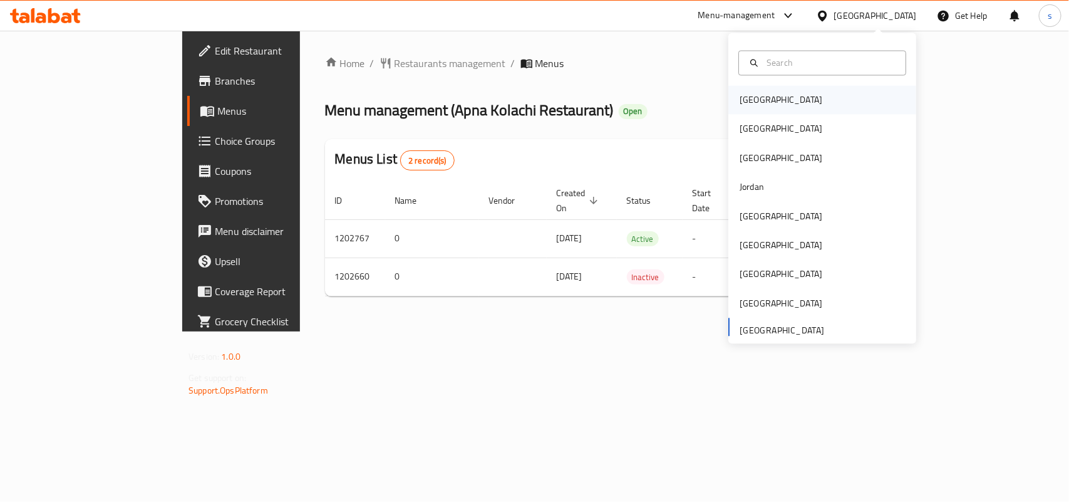
click at [743, 101] on div "[GEOGRAPHIC_DATA]" at bounding box center [781, 100] width 83 height 14
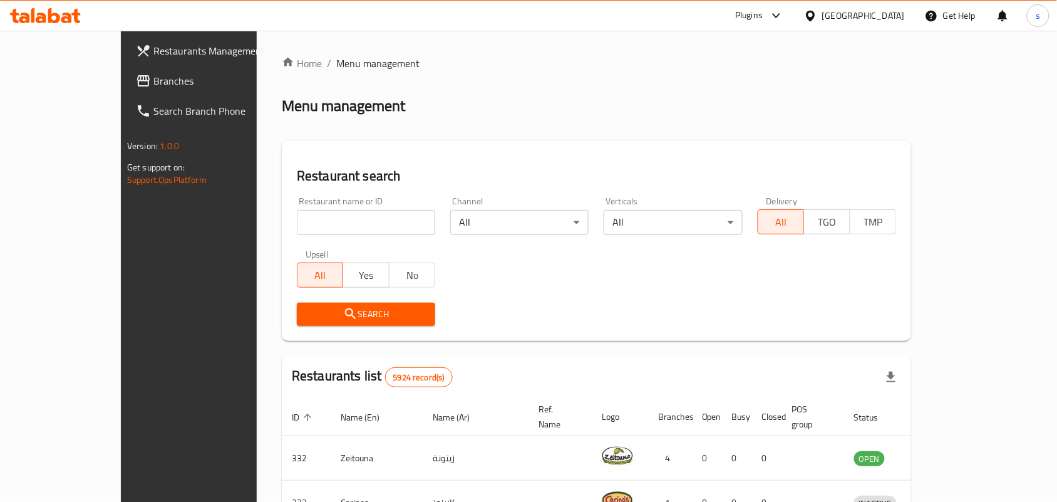
click at [153, 83] on span "Branches" at bounding box center [220, 80] width 134 height 15
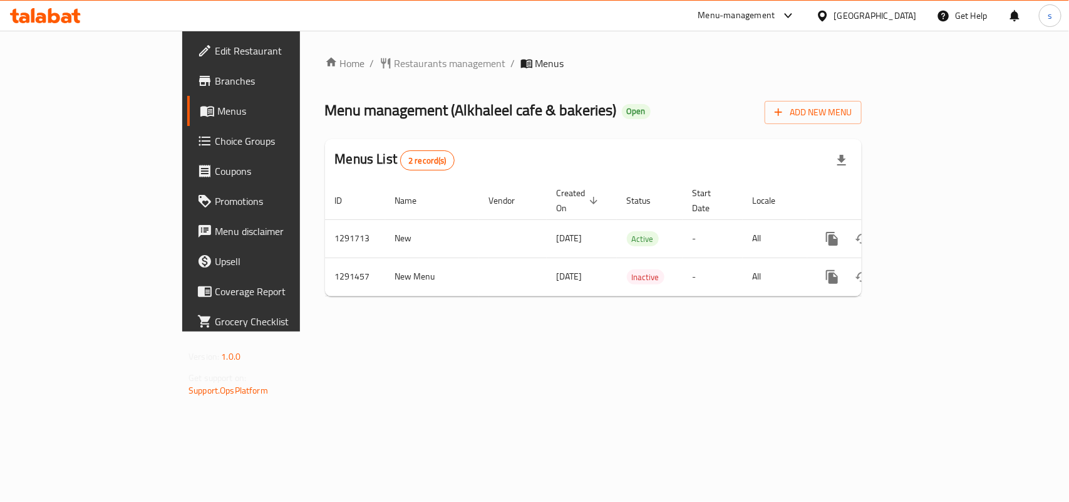
click at [866, 16] on div "[GEOGRAPHIC_DATA]" at bounding box center [875, 16] width 83 height 14
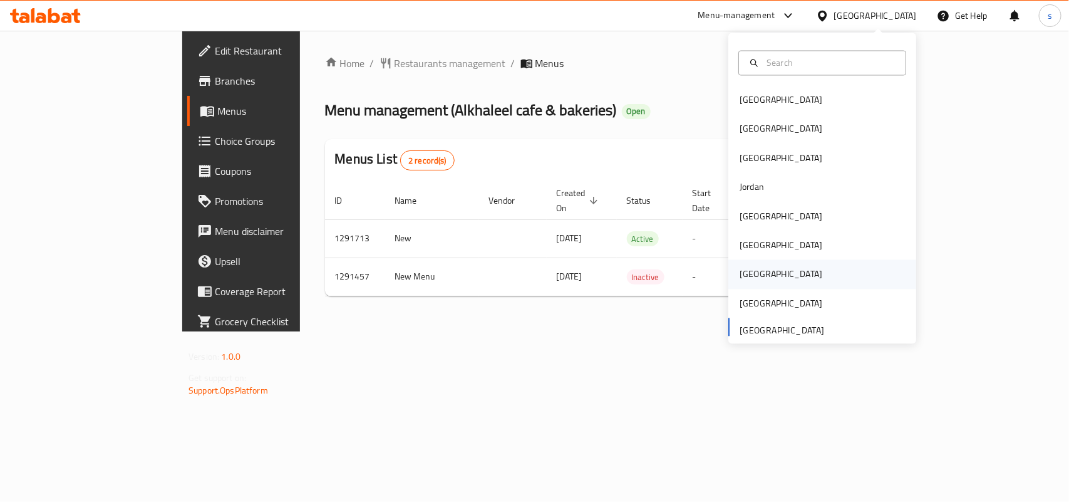
click at [743, 276] on div "[GEOGRAPHIC_DATA]" at bounding box center [781, 274] width 83 height 14
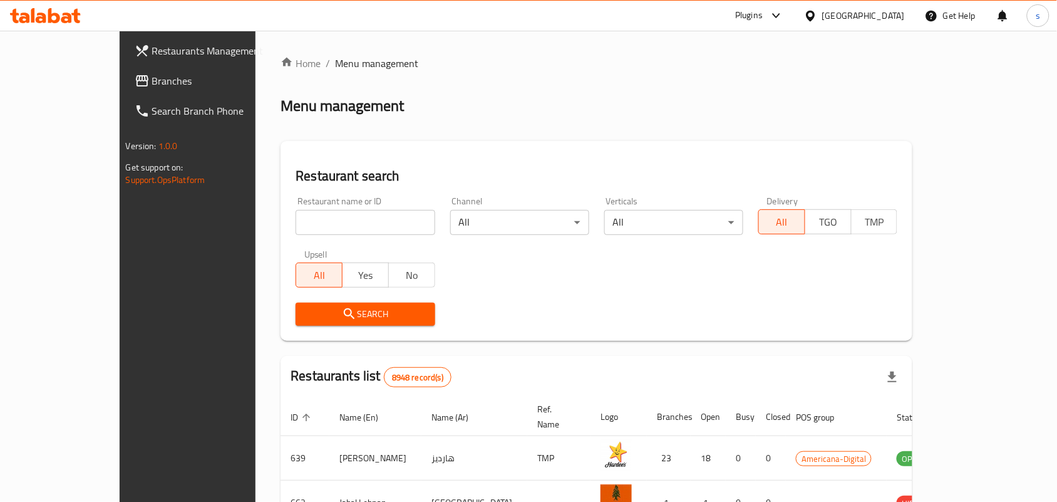
drag, startPoint x: 66, startPoint y: 80, endPoint x: 47, endPoint y: 89, distance: 20.7
click at [152, 80] on span "Branches" at bounding box center [219, 80] width 134 height 15
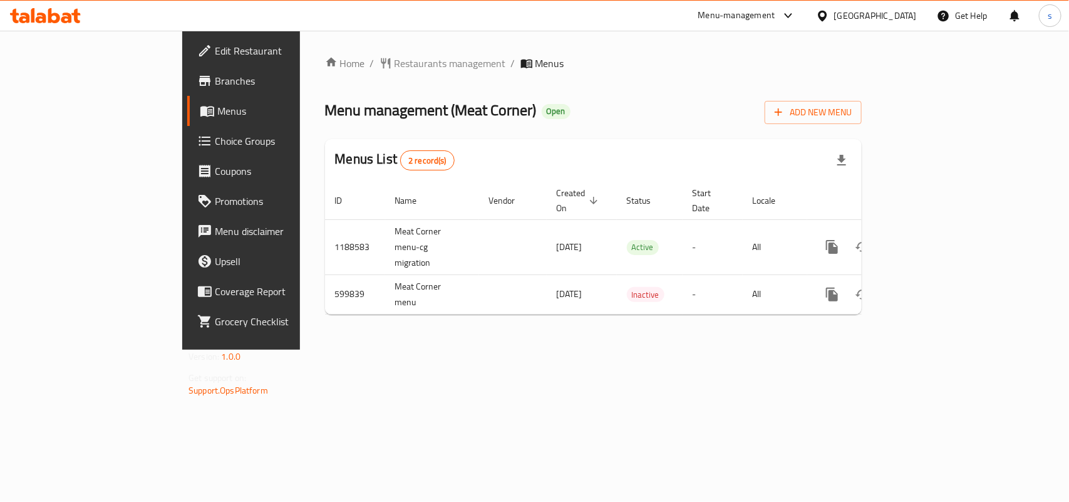
click at [912, 16] on div "[GEOGRAPHIC_DATA]" at bounding box center [875, 16] width 83 height 14
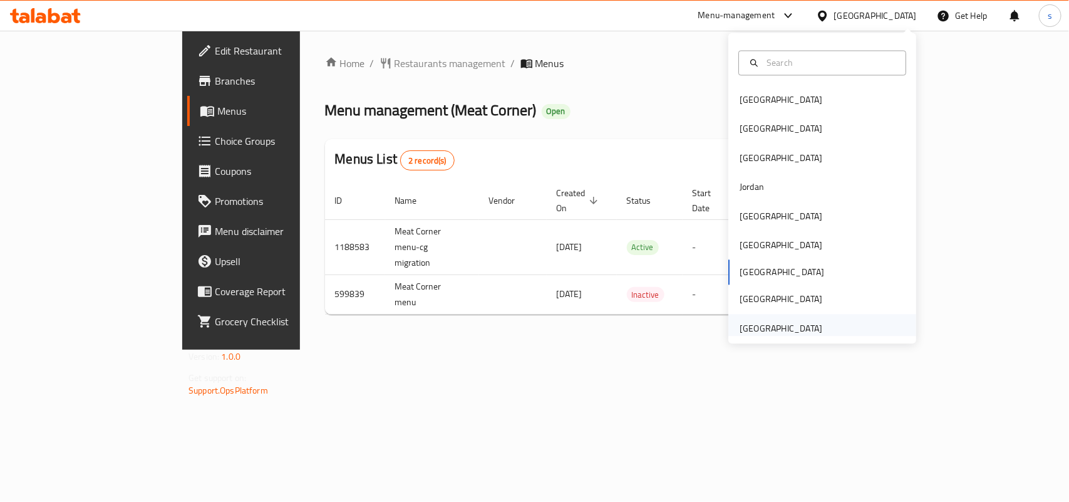
click at [769, 329] on div "[GEOGRAPHIC_DATA]" at bounding box center [781, 328] width 83 height 14
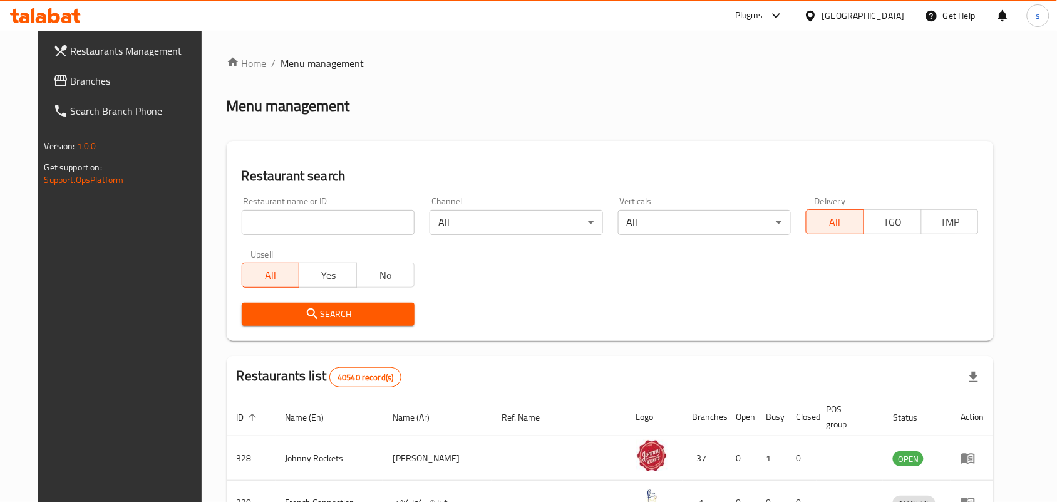
click at [71, 85] on span "Branches" at bounding box center [138, 80] width 134 height 15
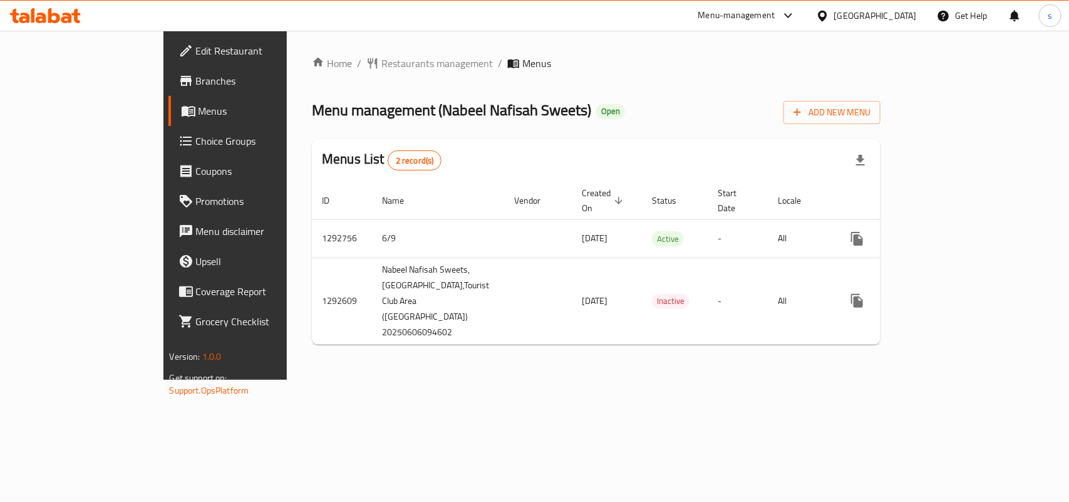
click at [881, 14] on div "[GEOGRAPHIC_DATA]" at bounding box center [875, 16] width 83 height 14
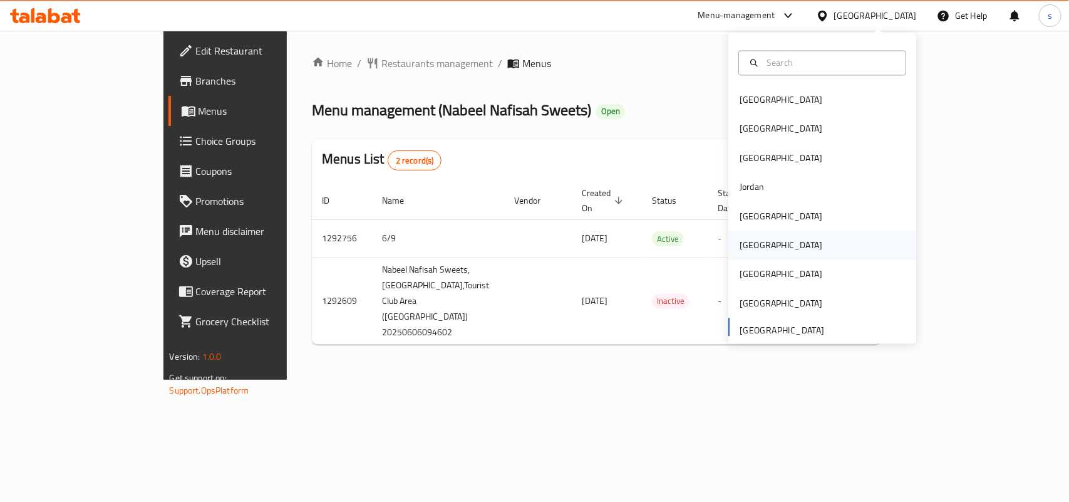
click at [740, 252] on div "[GEOGRAPHIC_DATA]" at bounding box center [781, 246] width 83 height 14
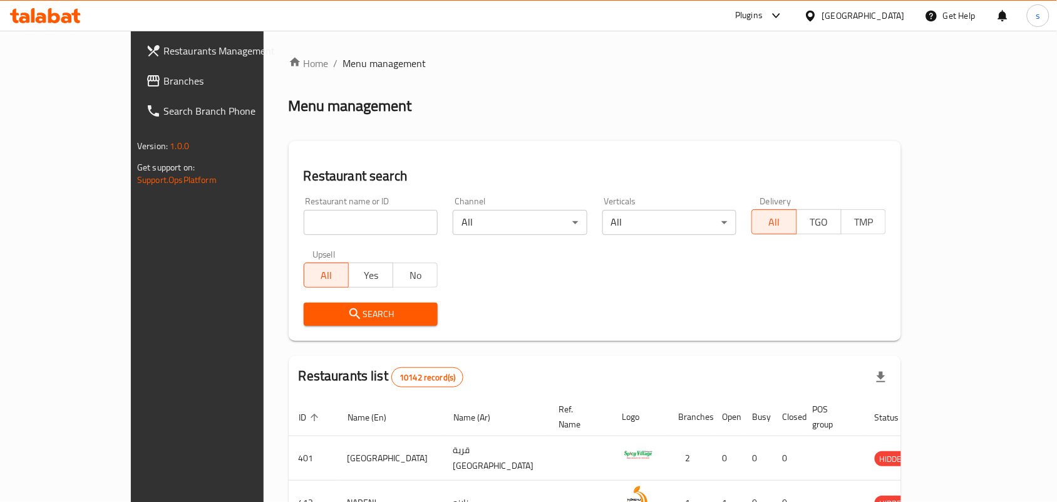
click at [163, 88] on span "Branches" at bounding box center [230, 80] width 134 height 15
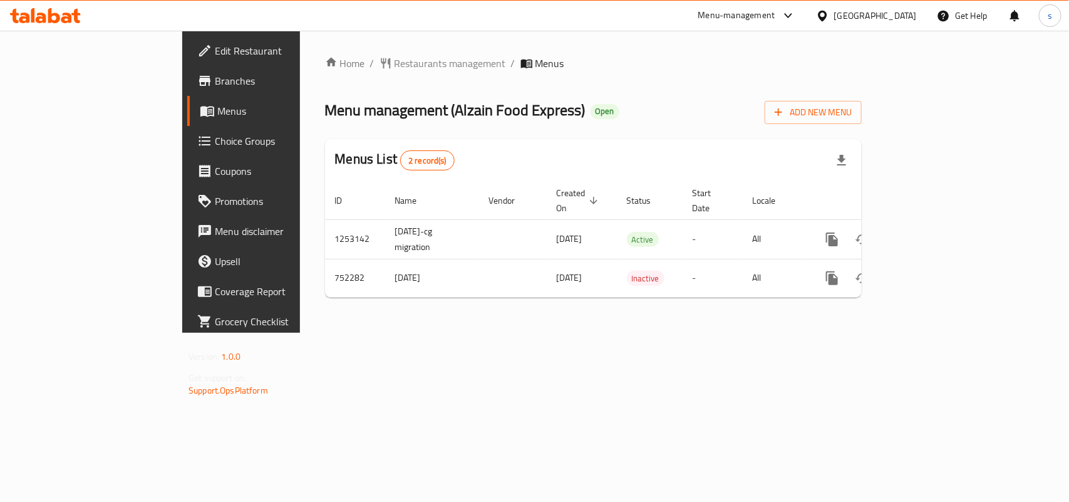
click at [913, 19] on div "[GEOGRAPHIC_DATA]" at bounding box center [875, 16] width 83 height 14
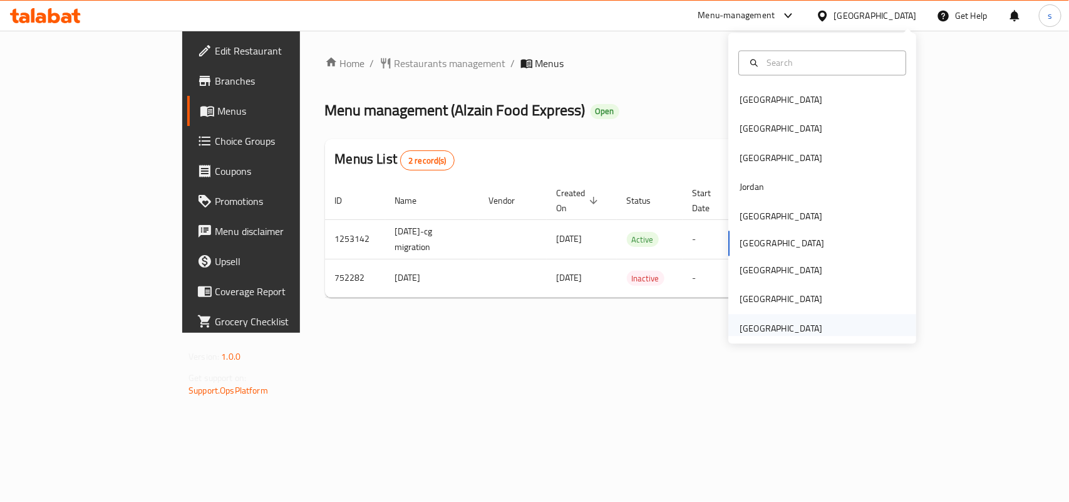
click at [777, 331] on div "[GEOGRAPHIC_DATA]" at bounding box center [781, 328] width 83 height 14
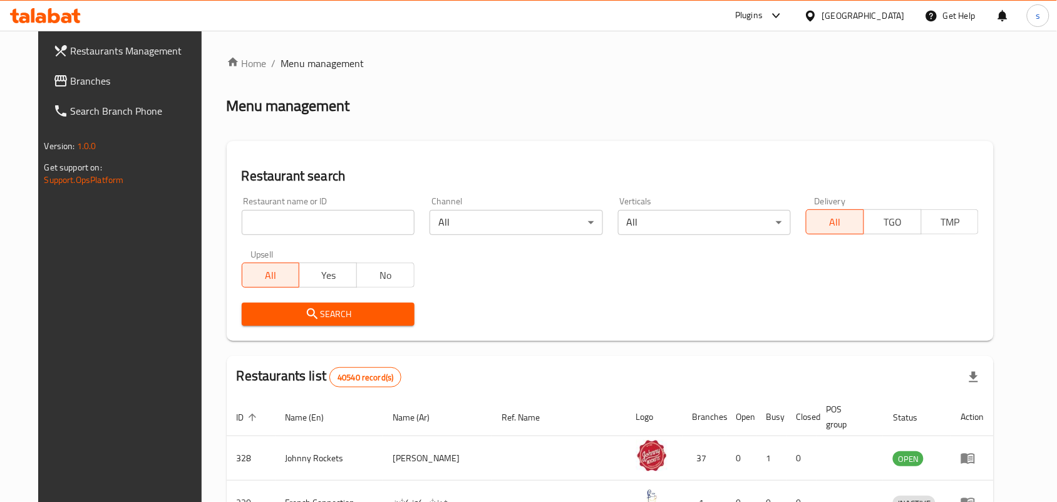
click at [43, 70] on link "Branches" at bounding box center [129, 81] width 172 height 30
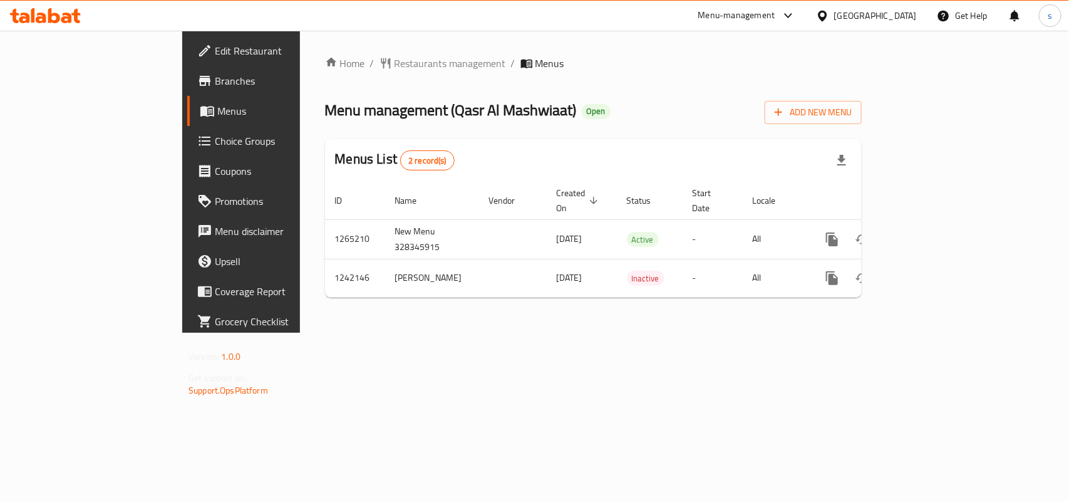
click at [860, 19] on div "[GEOGRAPHIC_DATA]" at bounding box center [875, 16] width 83 height 14
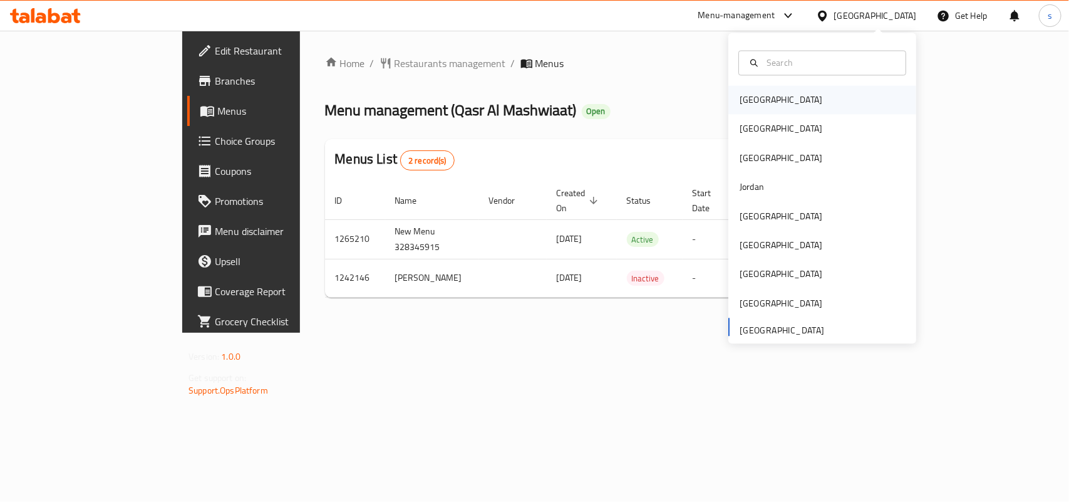
click at [740, 103] on div "[GEOGRAPHIC_DATA]" at bounding box center [781, 100] width 83 height 14
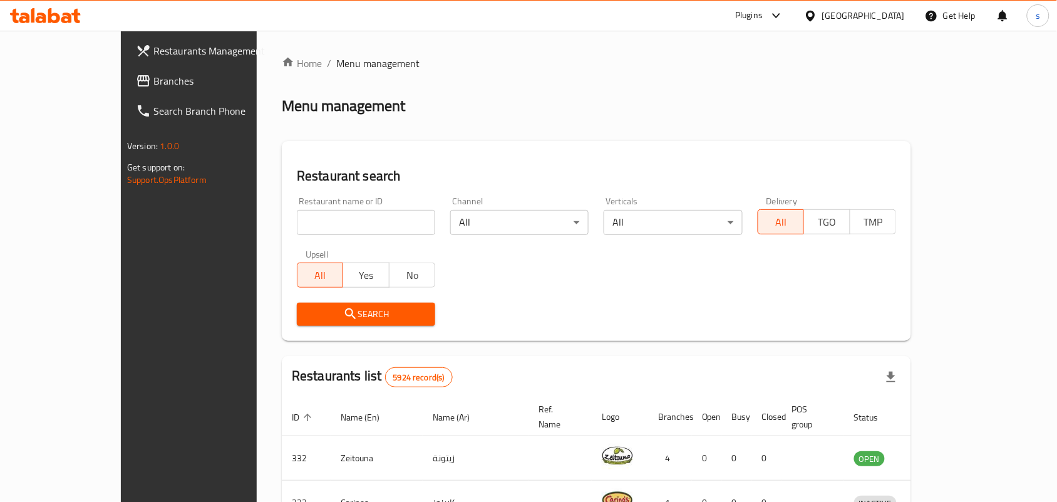
click at [886, 18] on div "[GEOGRAPHIC_DATA]" at bounding box center [863, 16] width 83 height 14
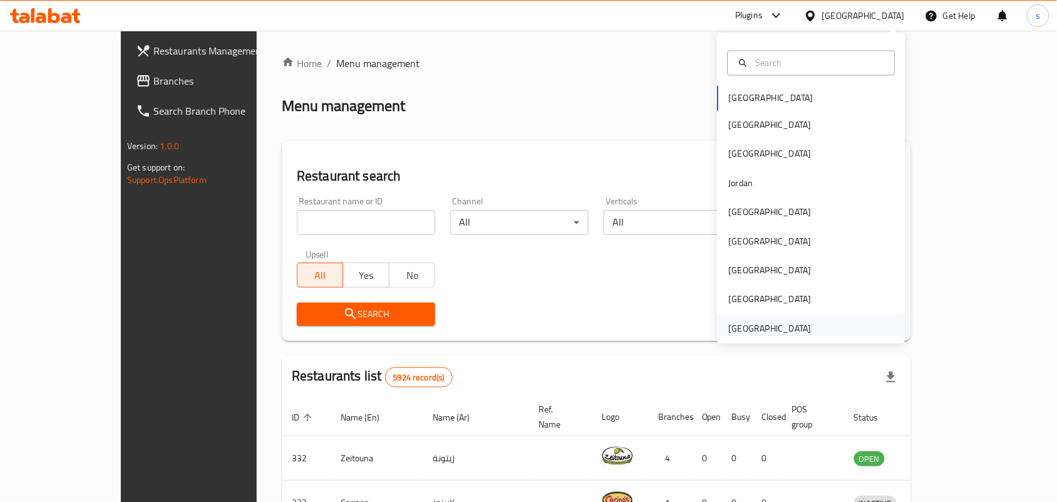
click at [775, 330] on div "[GEOGRAPHIC_DATA]" at bounding box center [770, 328] width 83 height 14
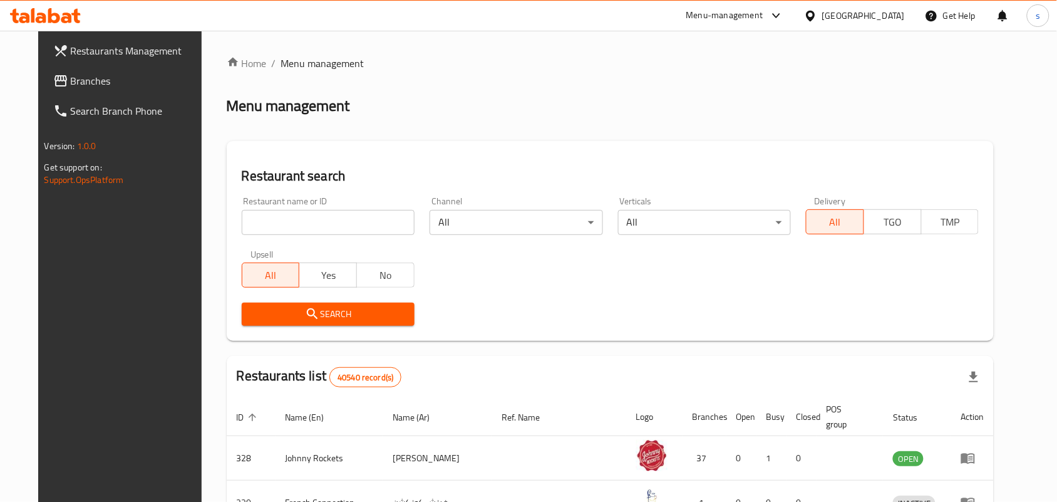
click at [71, 76] on span "Branches" at bounding box center [138, 80] width 134 height 15
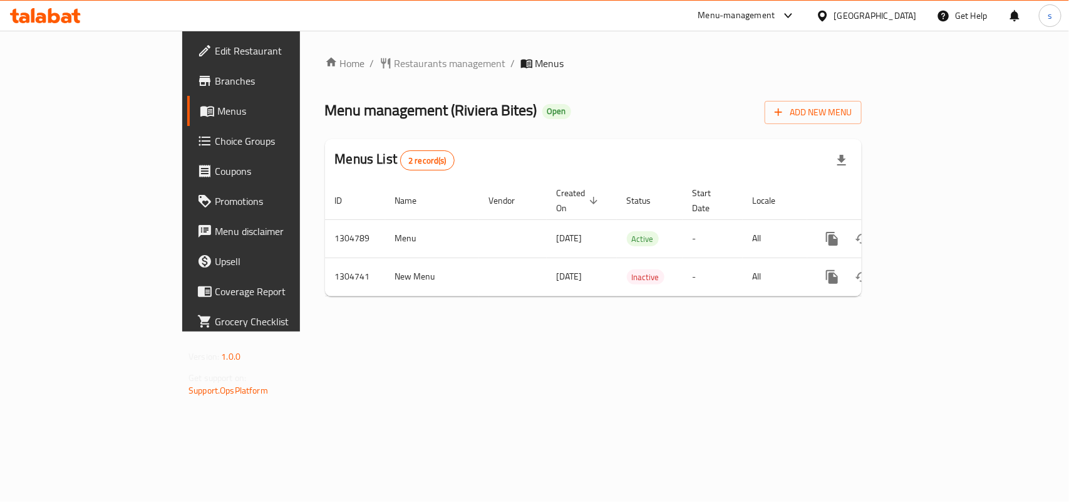
click at [864, 11] on div "[GEOGRAPHIC_DATA]" at bounding box center [875, 16] width 83 height 14
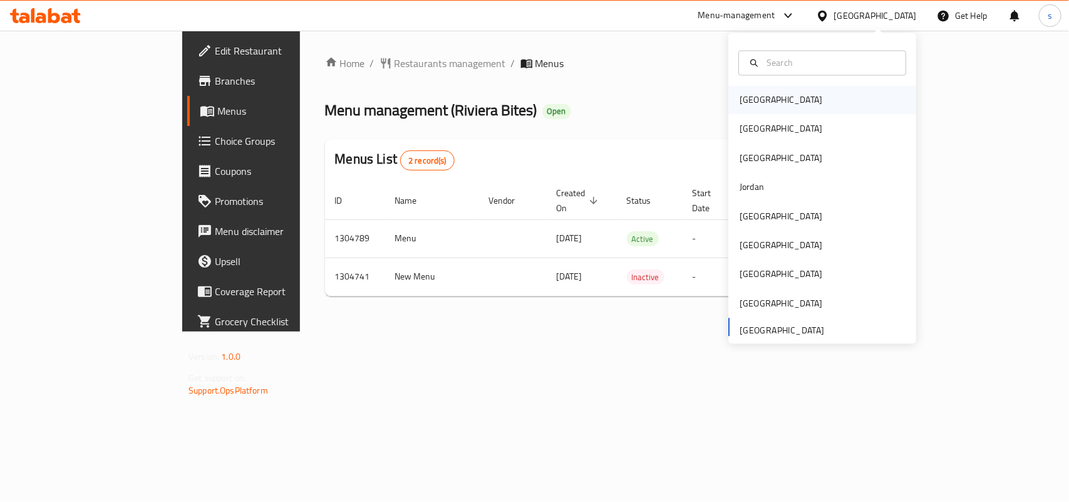
click at [740, 99] on div "[GEOGRAPHIC_DATA]" at bounding box center [781, 100] width 83 height 14
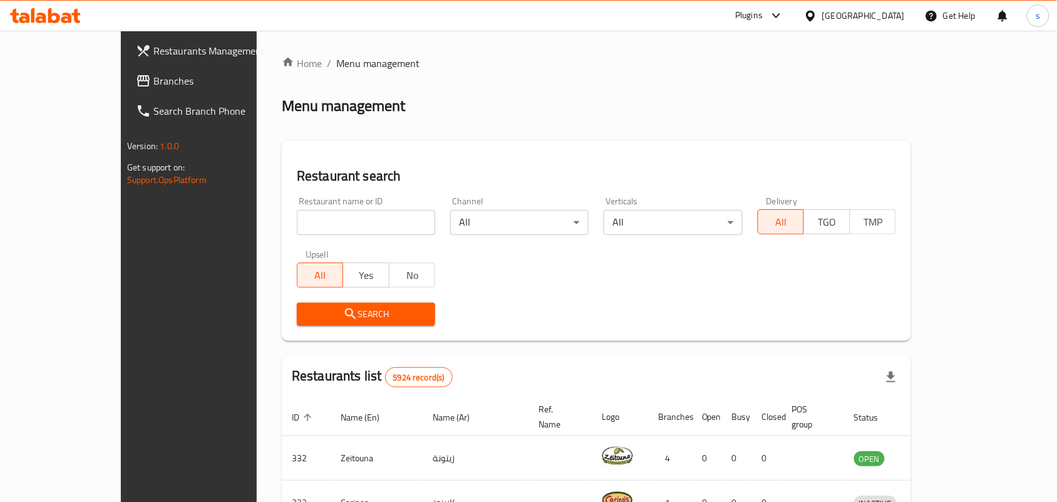
click at [885, 16] on div "[GEOGRAPHIC_DATA]" at bounding box center [863, 16] width 83 height 14
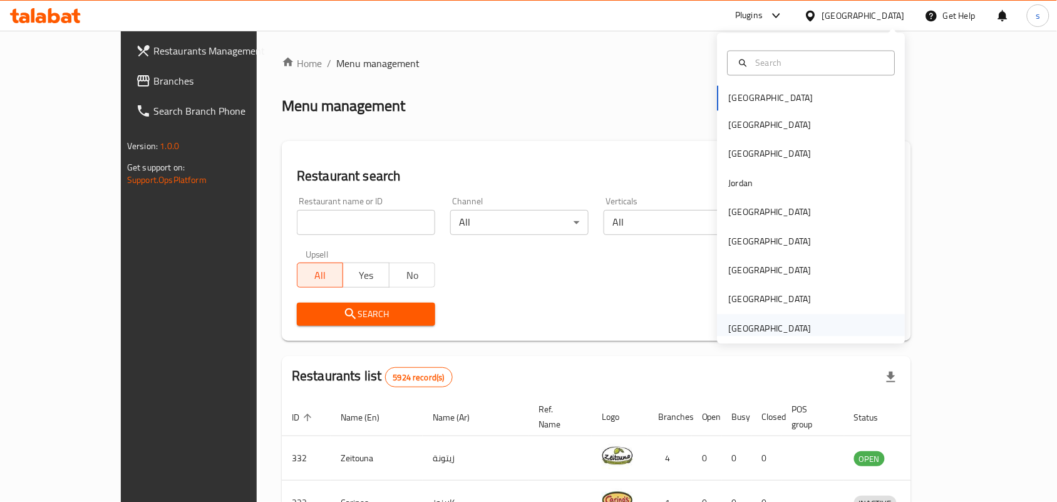
click at [747, 329] on div "[GEOGRAPHIC_DATA]" at bounding box center [770, 328] width 83 height 14
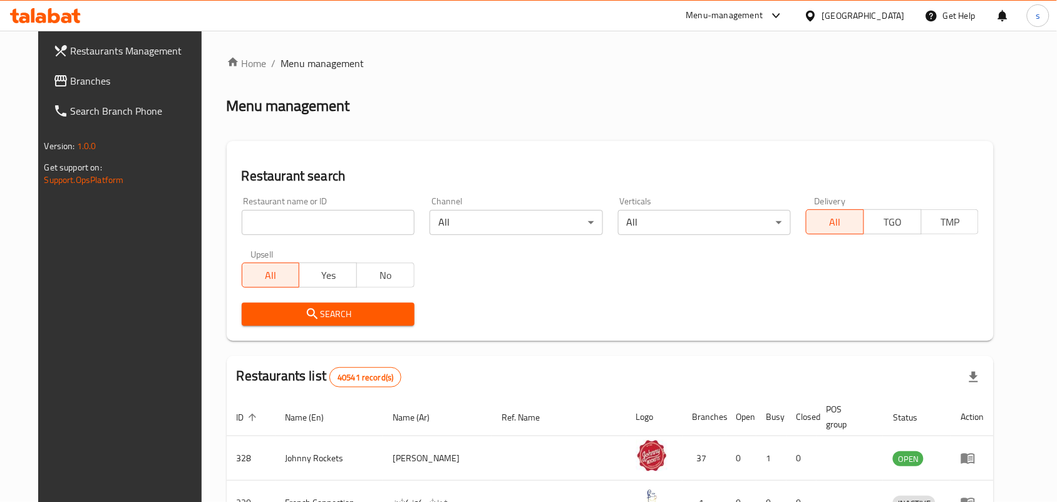
click at [71, 83] on span "Branches" at bounding box center [138, 80] width 134 height 15
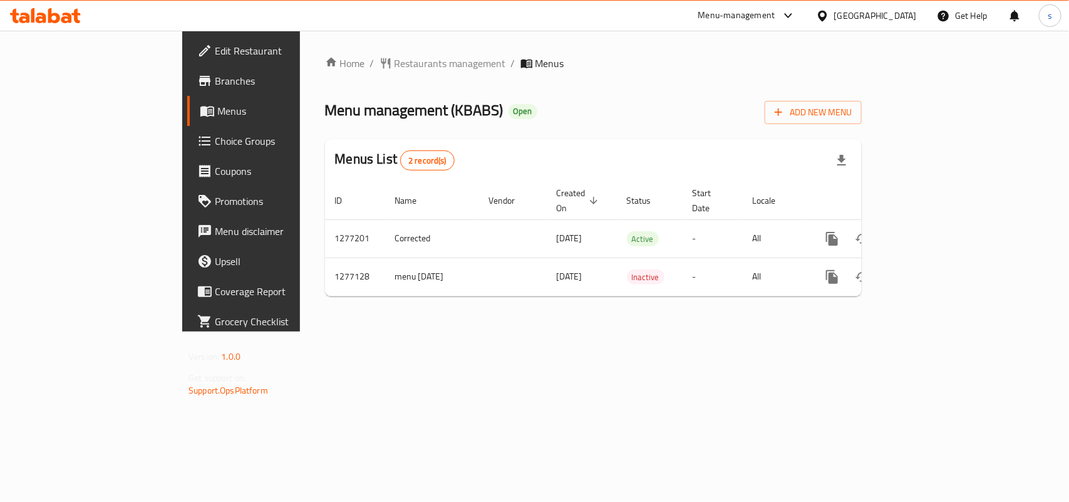
click at [876, 13] on div "[GEOGRAPHIC_DATA]" at bounding box center [875, 16] width 83 height 14
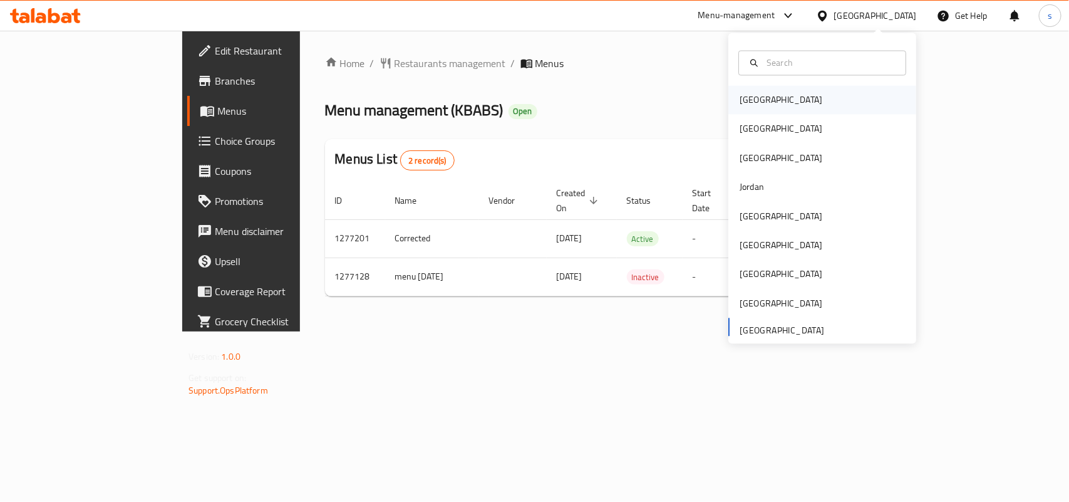
click at [750, 93] on div "[GEOGRAPHIC_DATA]" at bounding box center [781, 100] width 83 height 14
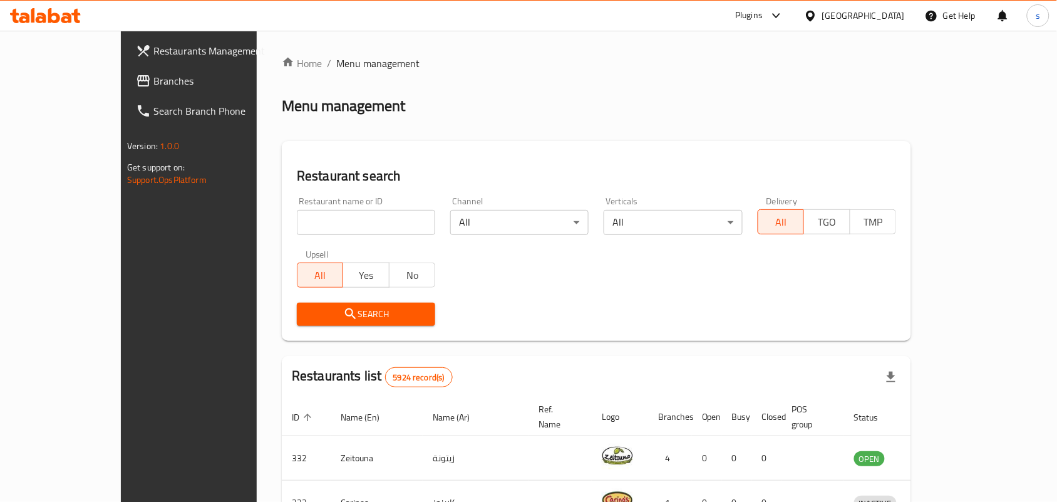
click at [893, 10] on div "[GEOGRAPHIC_DATA]" at bounding box center [863, 16] width 83 height 14
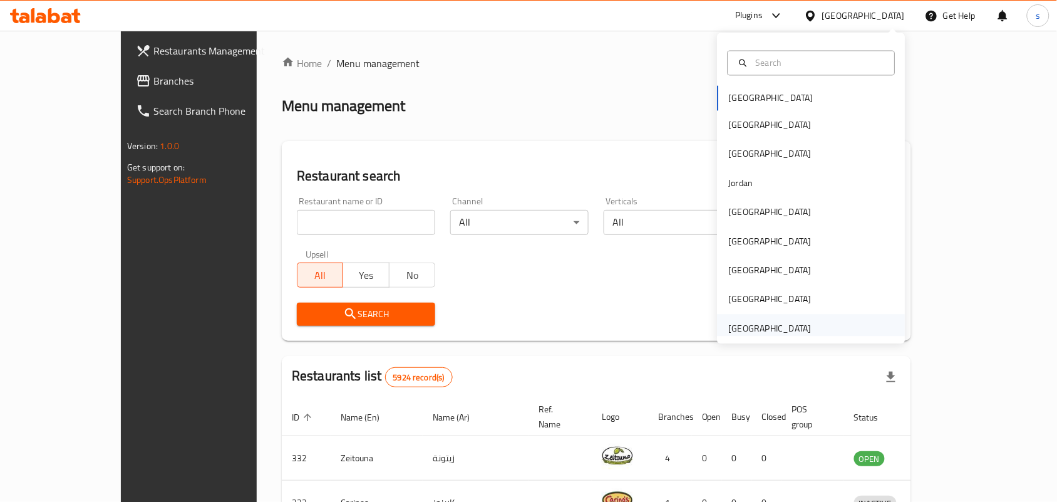
click at [735, 324] on div "[GEOGRAPHIC_DATA]" at bounding box center [770, 328] width 83 height 14
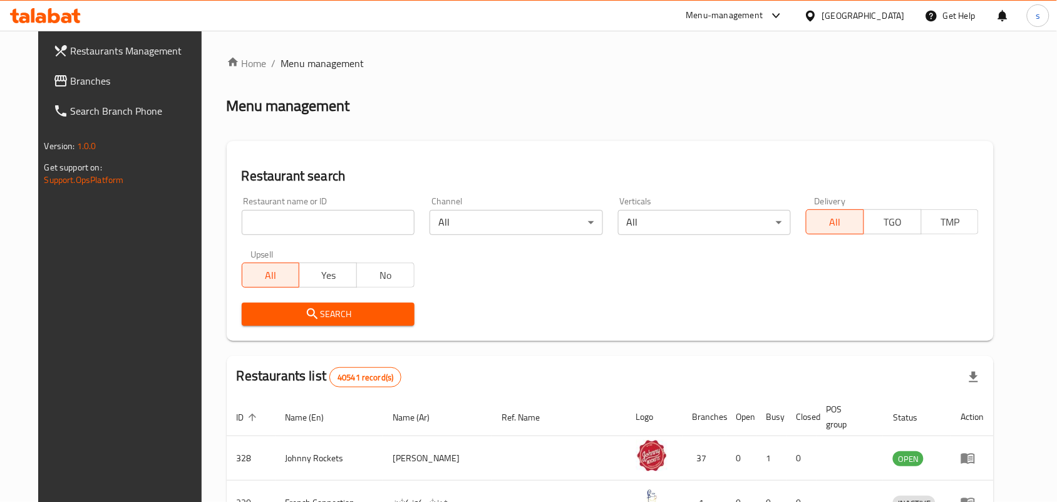
click at [71, 83] on span "Branches" at bounding box center [138, 80] width 134 height 15
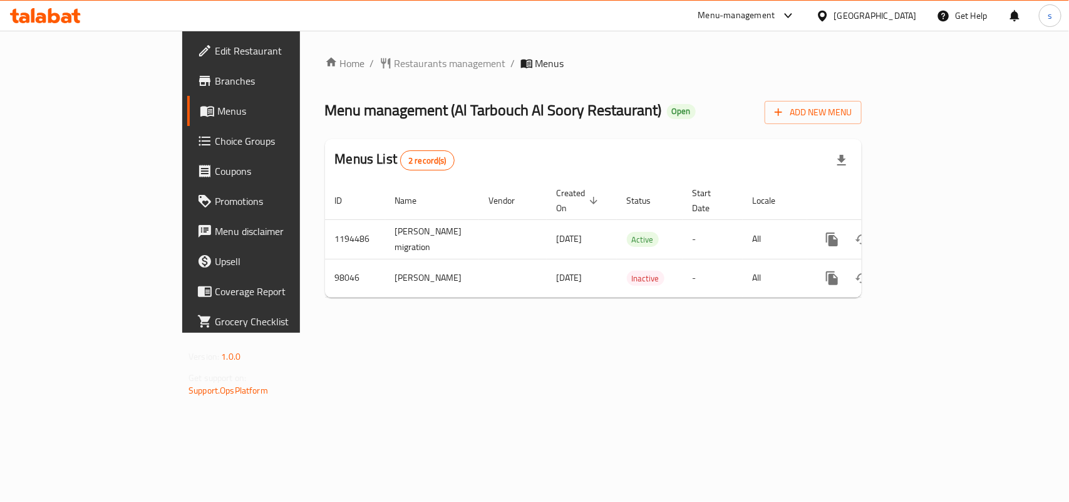
click at [902, 16] on div "[GEOGRAPHIC_DATA]" at bounding box center [875, 16] width 83 height 14
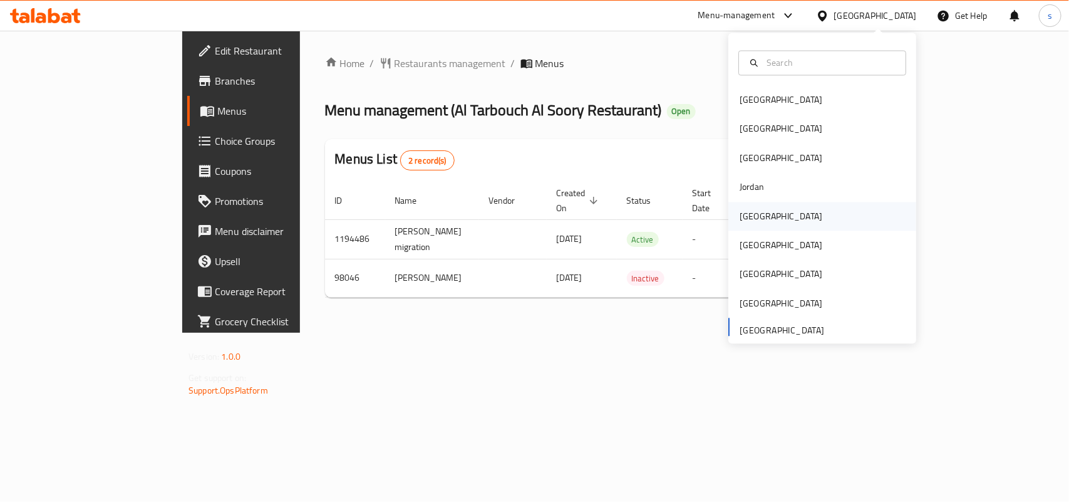
click at [746, 217] on div "[GEOGRAPHIC_DATA]" at bounding box center [781, 216] width 83 height 14
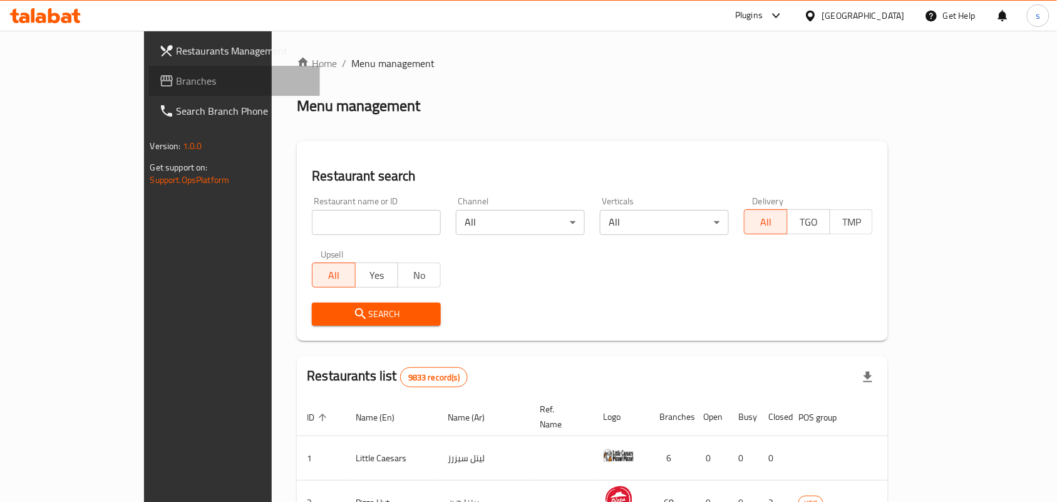
click at [177, 76] on span "Branches" at bounding box center [244, 80] width 134 height 15
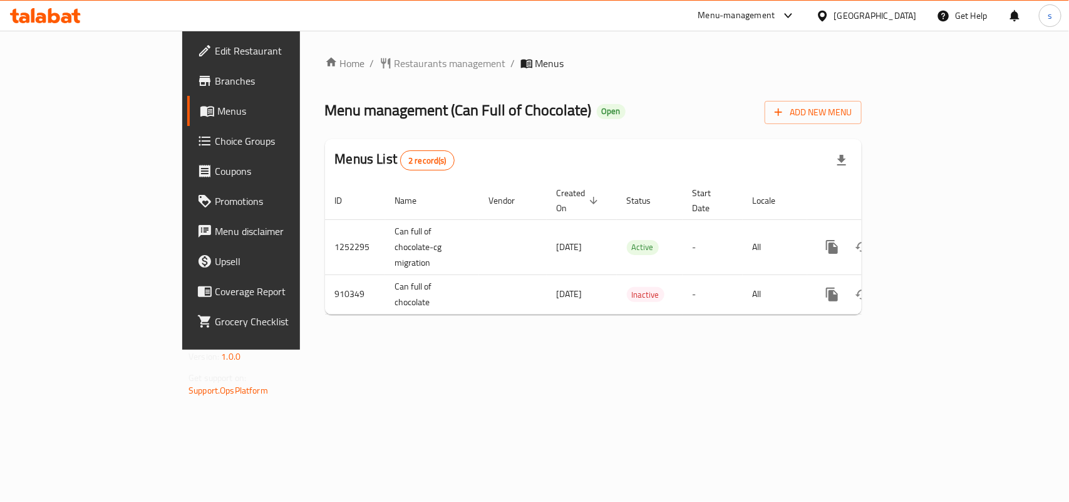
click at [893, 16] on div "[GEOGRAPHIC_DATA]" at bounding box center [875, 16] width 83 height 14
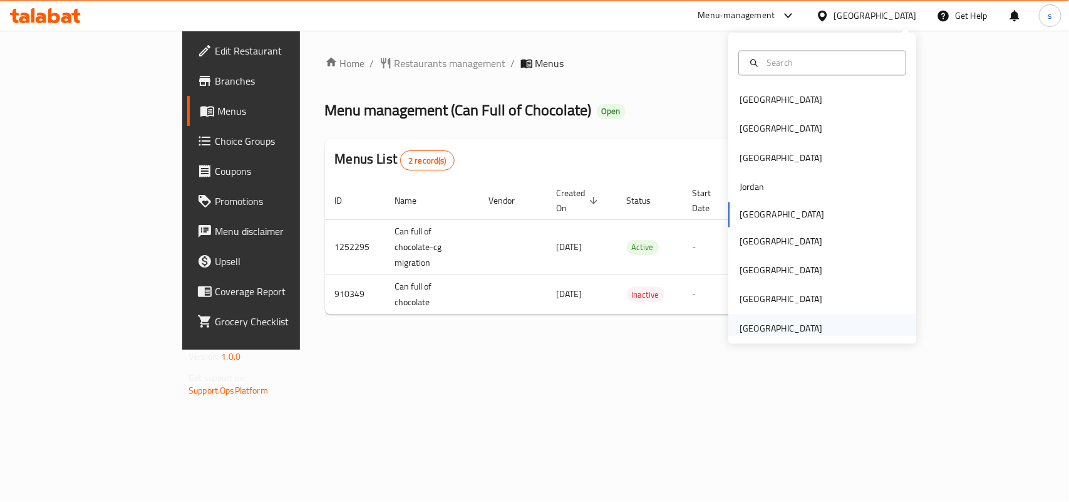
click at [780, 326] on div "[GEOGRAPHIC_DATA]" at bounding box center [781, 328] width 83 height 14
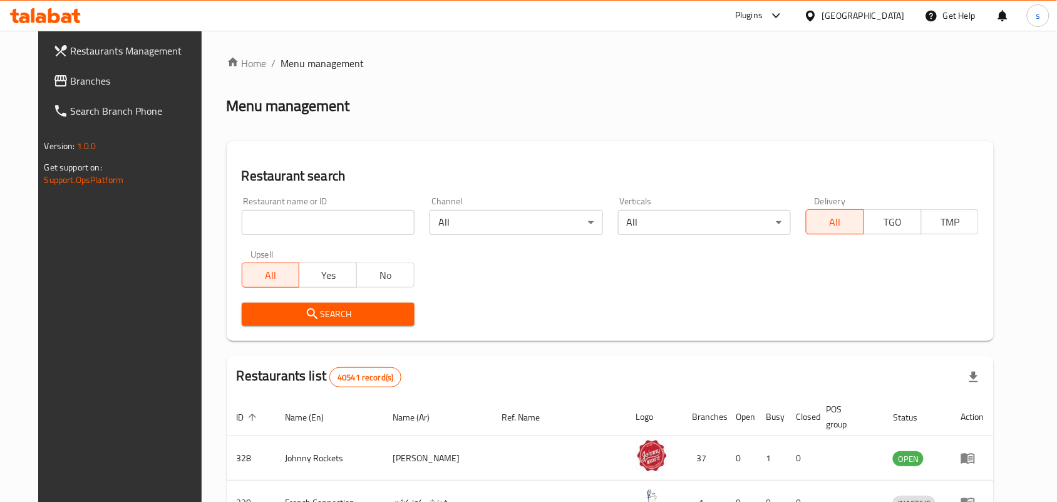
click at [71, 76] on span "Branches" at bounding box center [138, 80] width 134 height 15
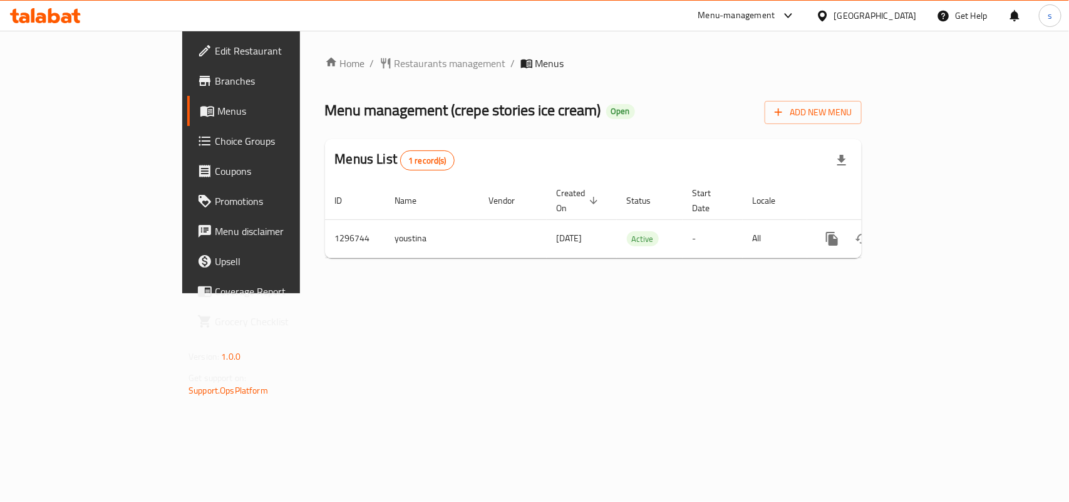
click at [859, 16] on div "[GEOGRAPHIC_DATA]" at bounding box center [875, 16] width 83 height 14
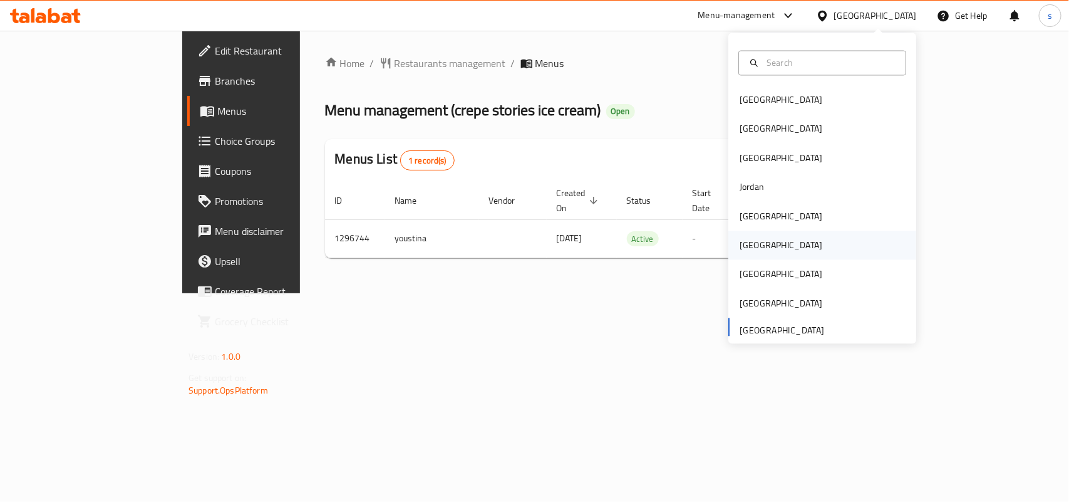
click at [750, 236] on div "[GEOGRAPHIC_DATA]" at bounding box center [781, 245] width 103 height 29
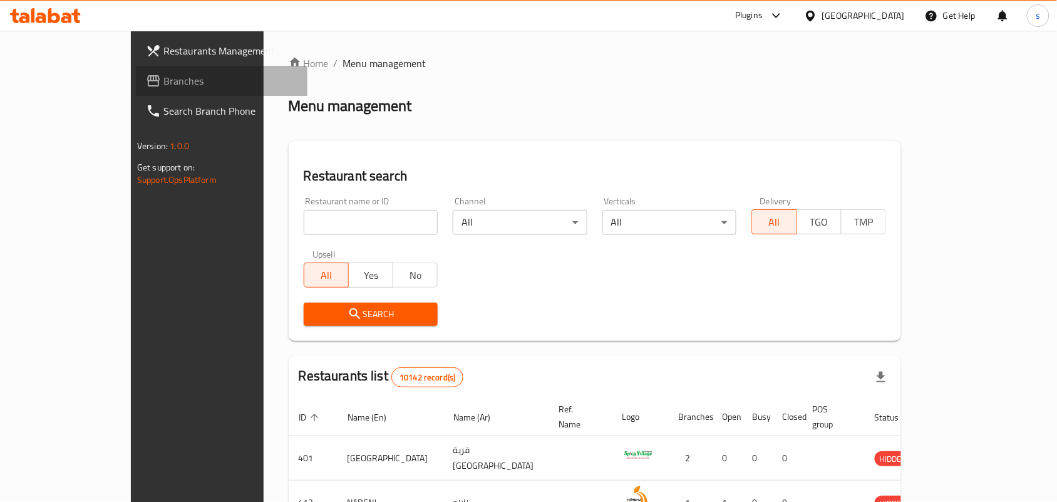
click at [163, 77] on span "Branches" at bounding box center [230, 80] width 134 height 15
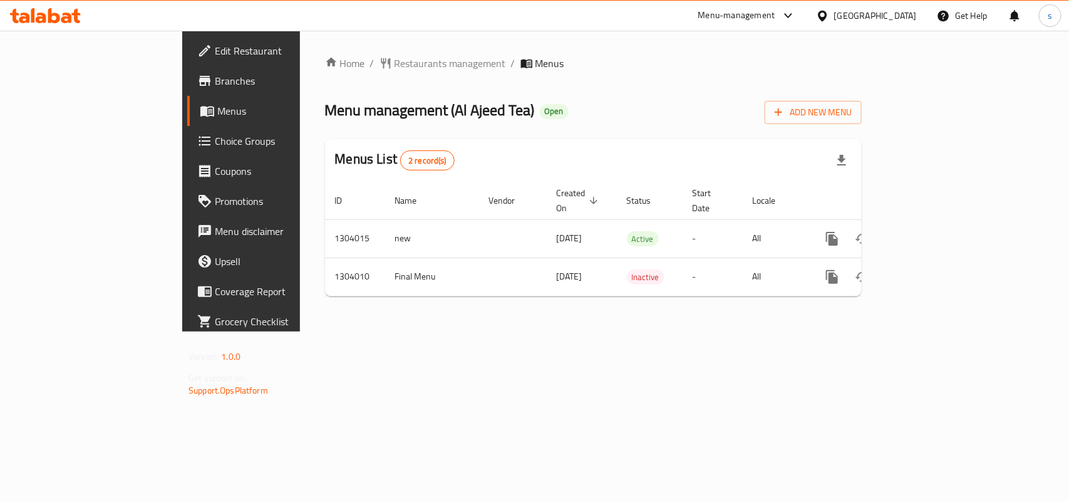
click at [834, 10] on div at bounding box center [825, 16] width 18 height 14
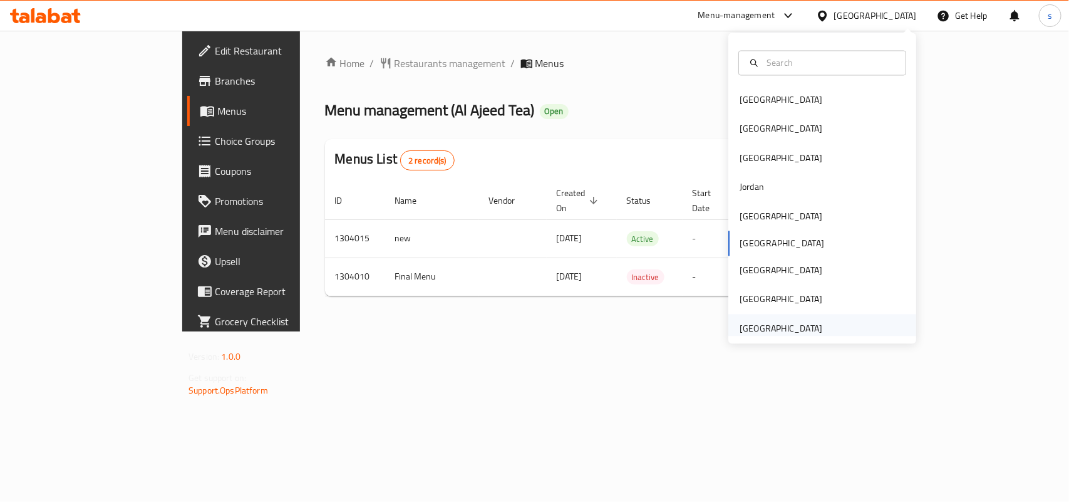
click at [787, 329] on div "[GEOGRAPHIC_DATA]" at bounding box center [781, 328] width 83 height 14
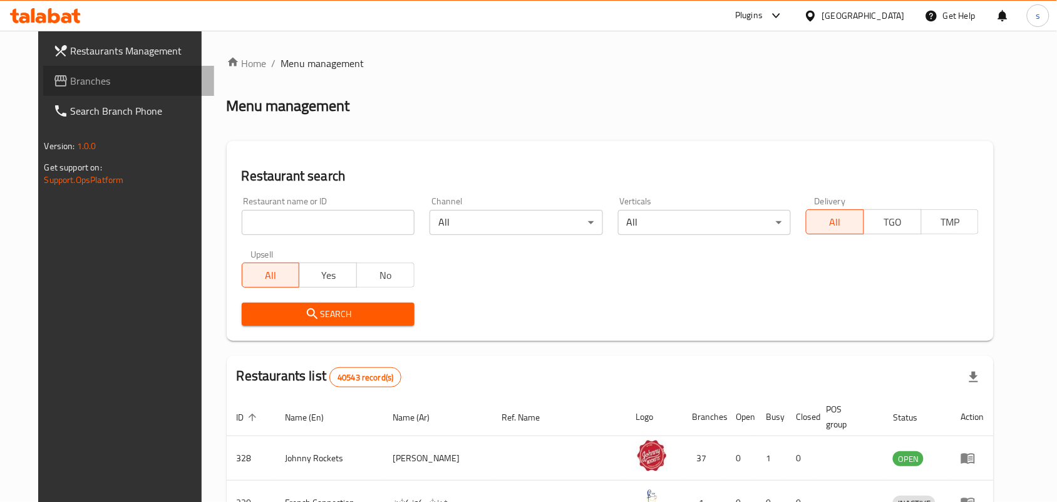
click at [71, 83] on span "Branches" at bounding box center [138, 80] width 134 height 15
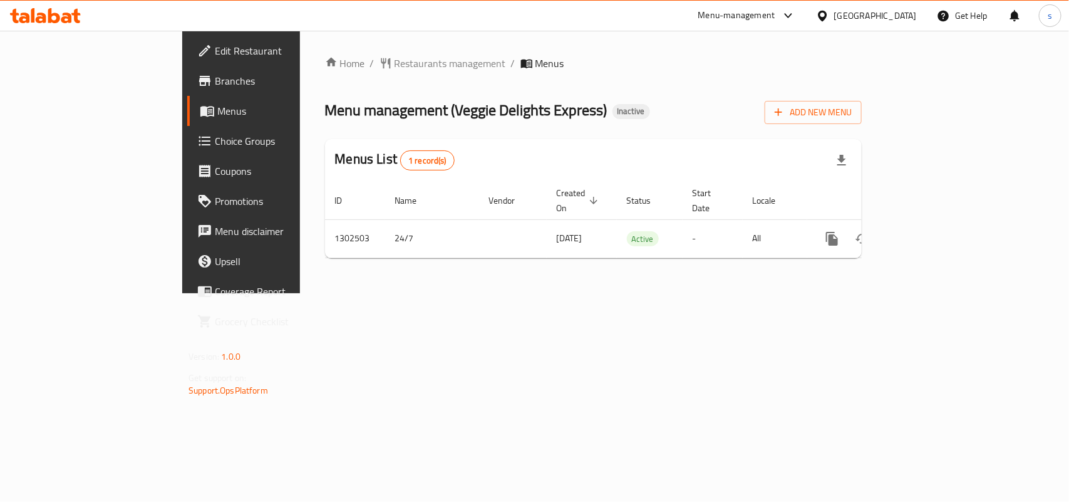
click at [904, 14] on div "[GEOGRAPHIC_DATA]" at bounding box center [875, 16] width 83 height 14
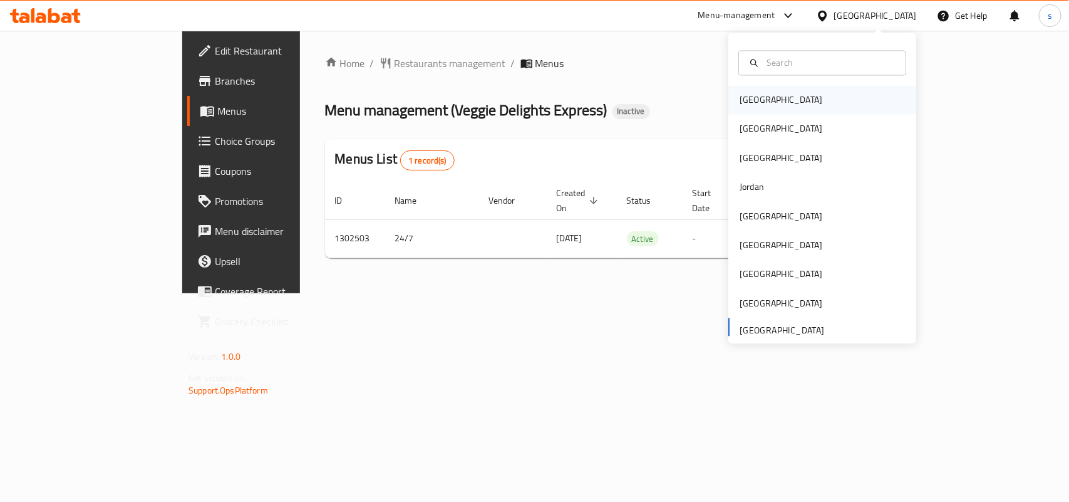
click at [741, 104] on div "[GEOGRAPHIC_DATA]" at bounding box center [781, 100] width 83 height 14
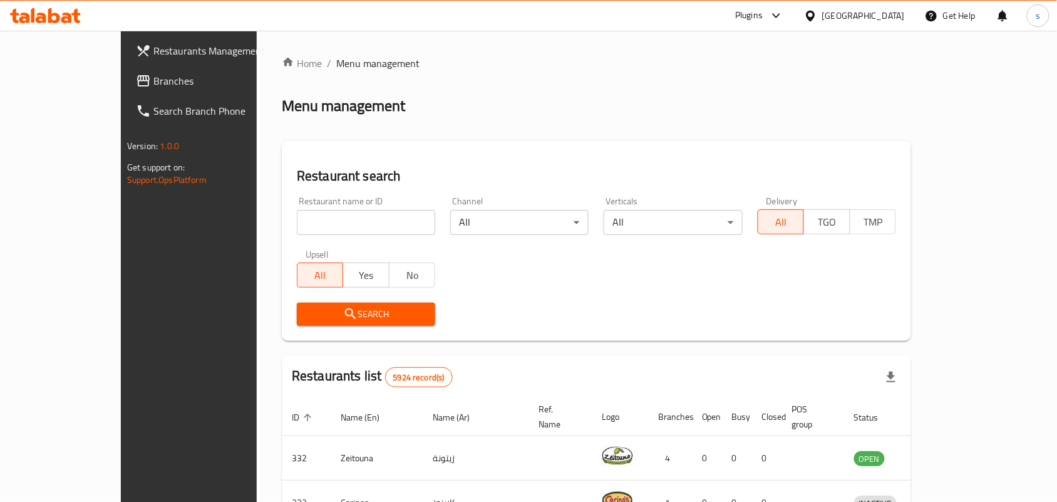
click at [894, 14] on div "[GEOGRAPHIC_DATA]" at bounding box center [863, 16] width 83 height 14
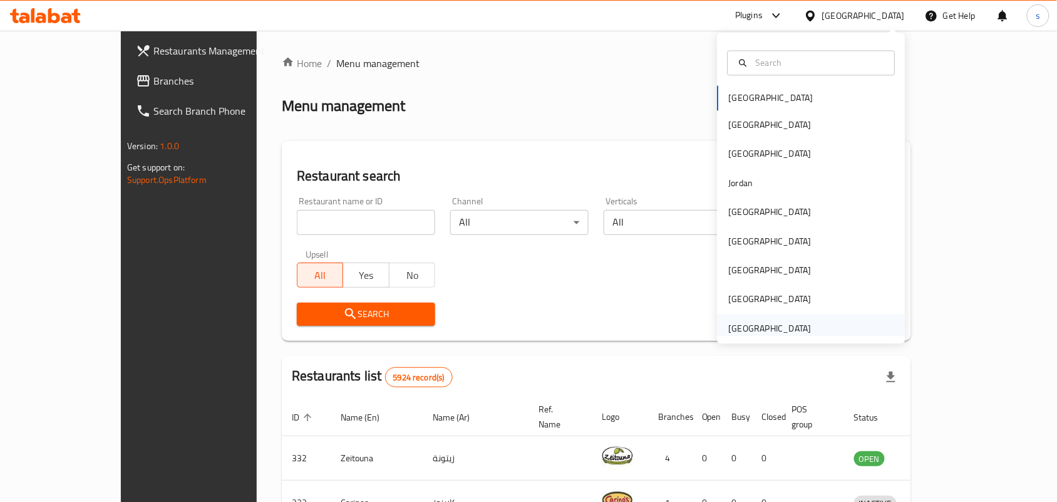
click at [737, 327] on div "[GEOGRAPHIC_DATA]" at bounding box center [770, 328] width 83 height 14
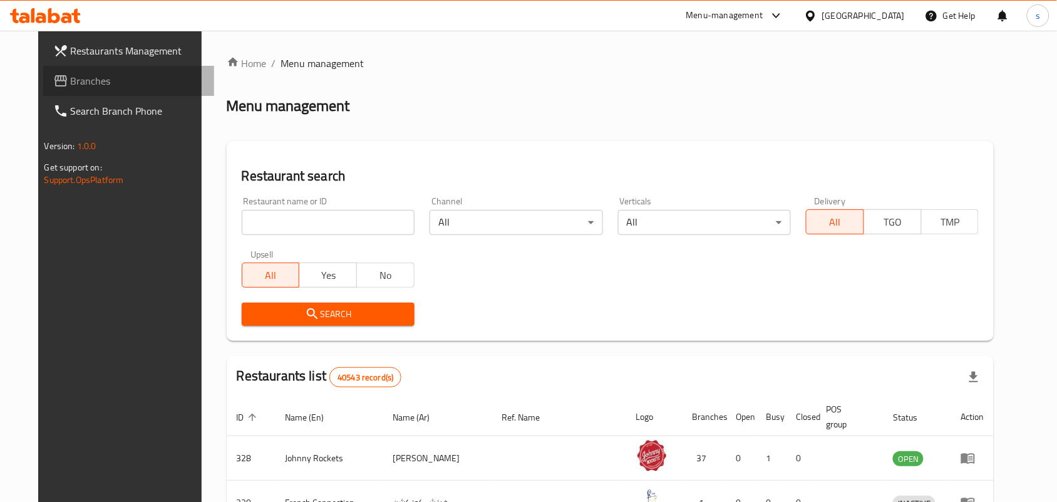
click at [71, 85] on span "Branches" at bounding box center [138, 80] width 134 height 15
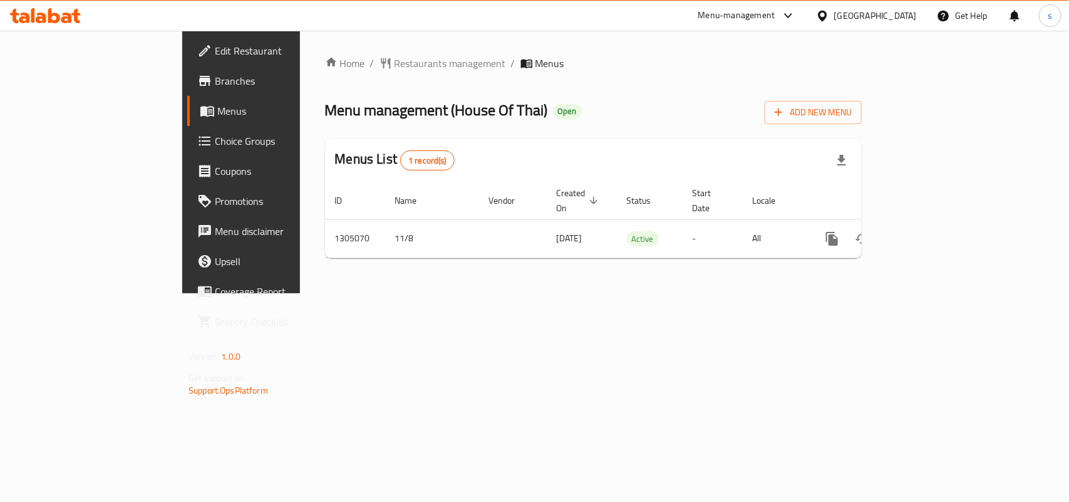
click at [882, 17] on div "[GEOGRAPHIC_DATA]" at bounding box center [875, 16] width 83 height 14
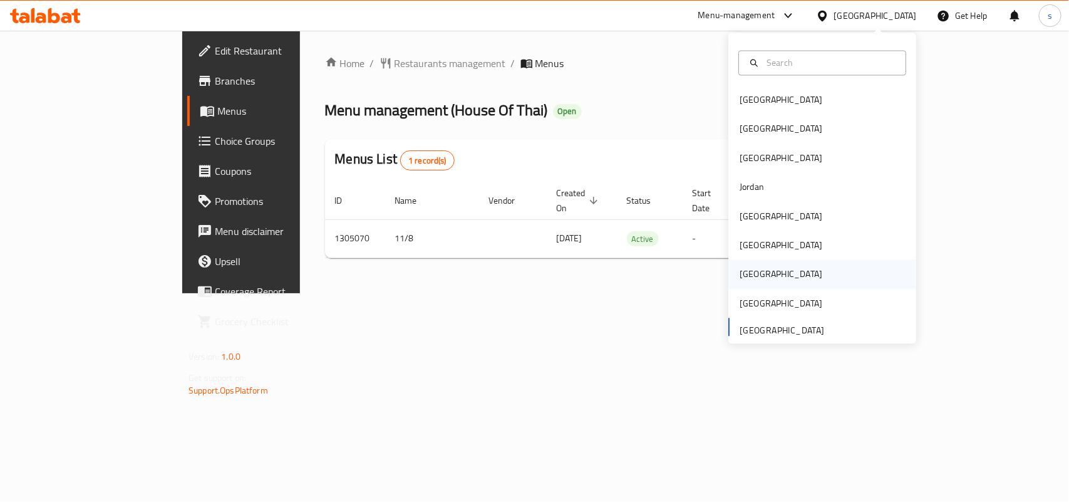
click at [740, 267] on div "[GEOGRAPHIC_DATA]" at bounding box center [781, 274] width 83 height 14
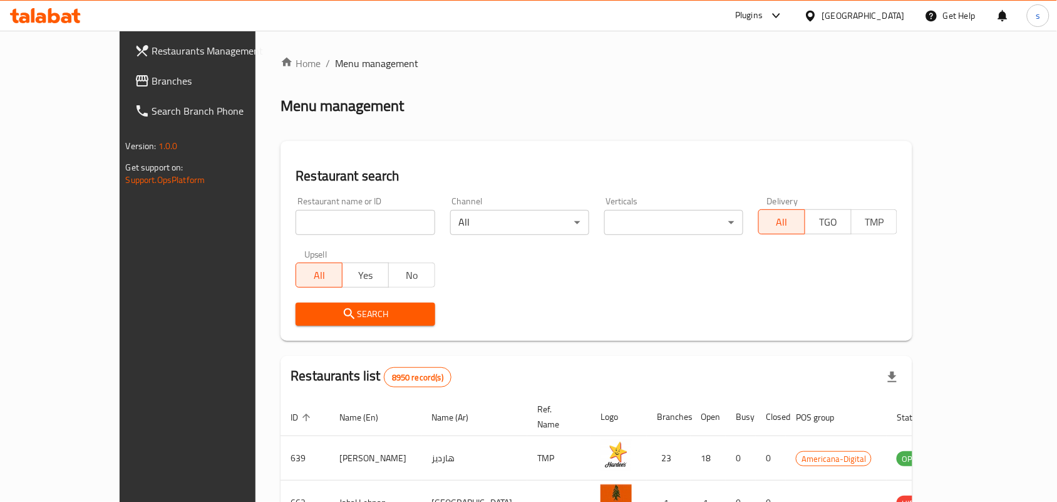
click at [125, 71] on link "Branches" at bounding box center [211, 81] width 172 height 30
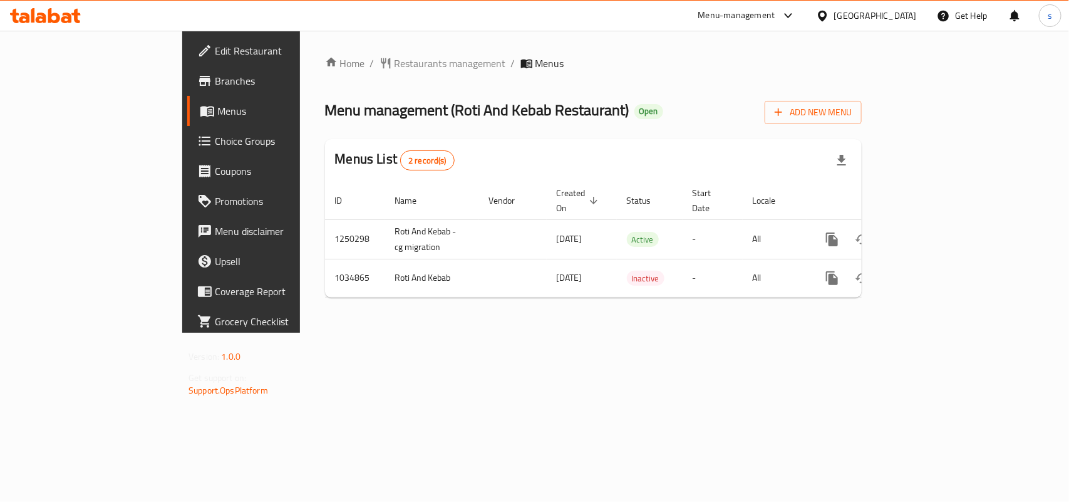
click at [913, 18] on div "[GEOGRAPHIC_DATA]" at bounding box center [875, 16] width 83 height 14
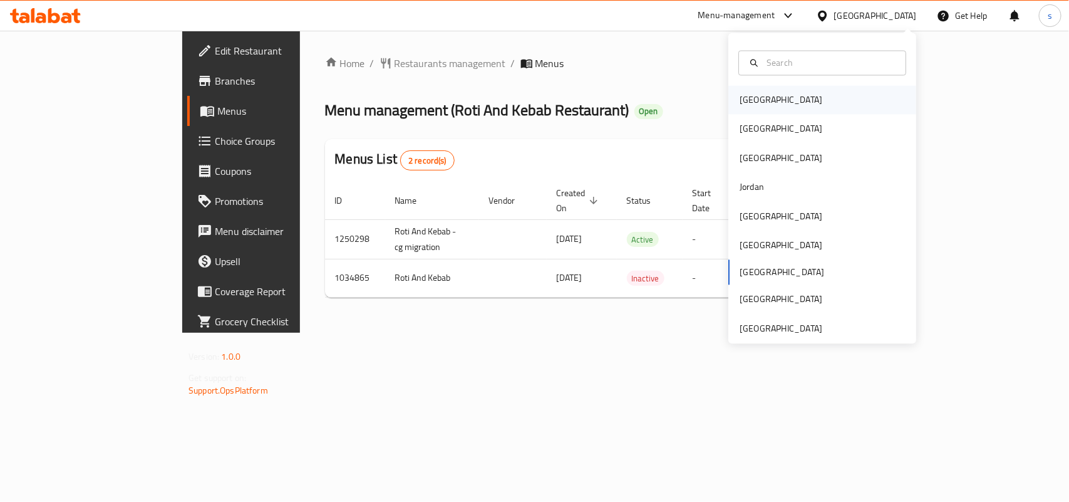
click at [754, 102] on div "[GEOGRAPHIC_DATA]" at bounding box center [781, 100] width 83 height 14
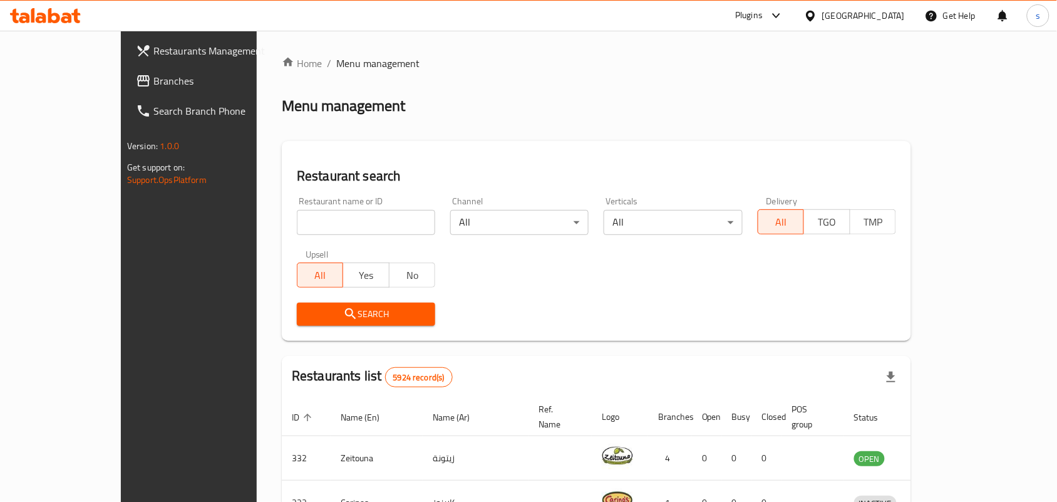
click at [153, 80] on span "Branches" at bounding box center [220, 80] width 134 height 15
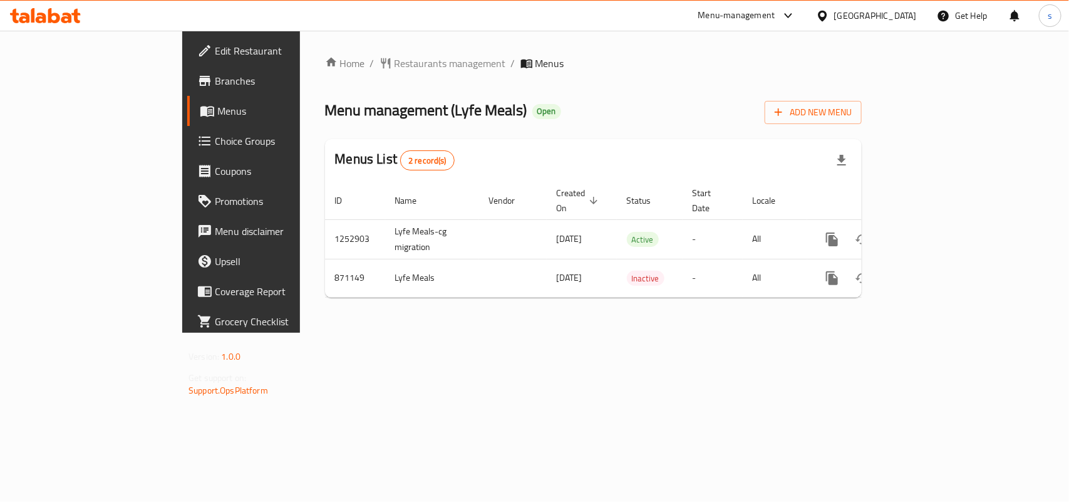
click at [905, 14] on div "[GEOGRAPHIC_DATA]" at bounding box center [875, 16] width 83 height 14
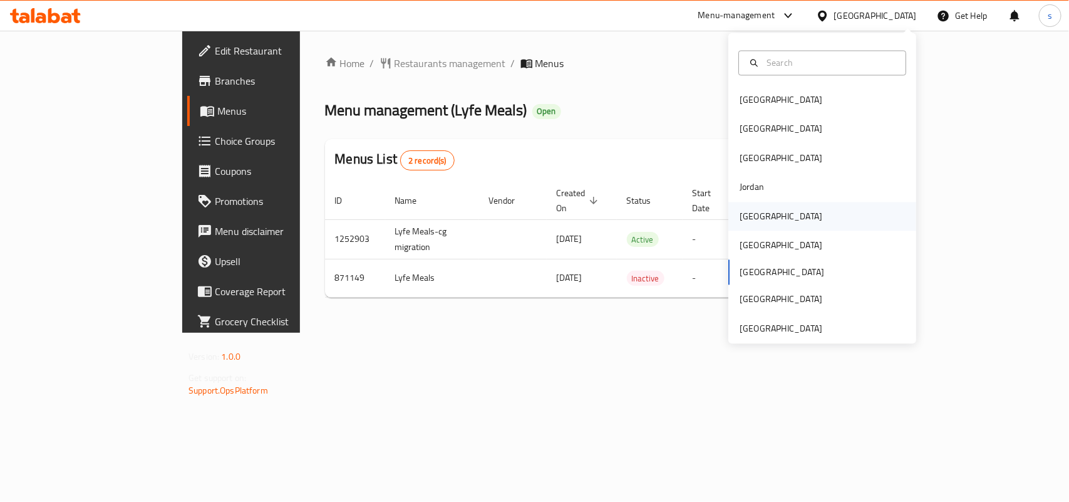
click at [742, 215] on div "[GEOGRAPHIC_DATA]" at bounding box center [781, 216] width 83 height 14
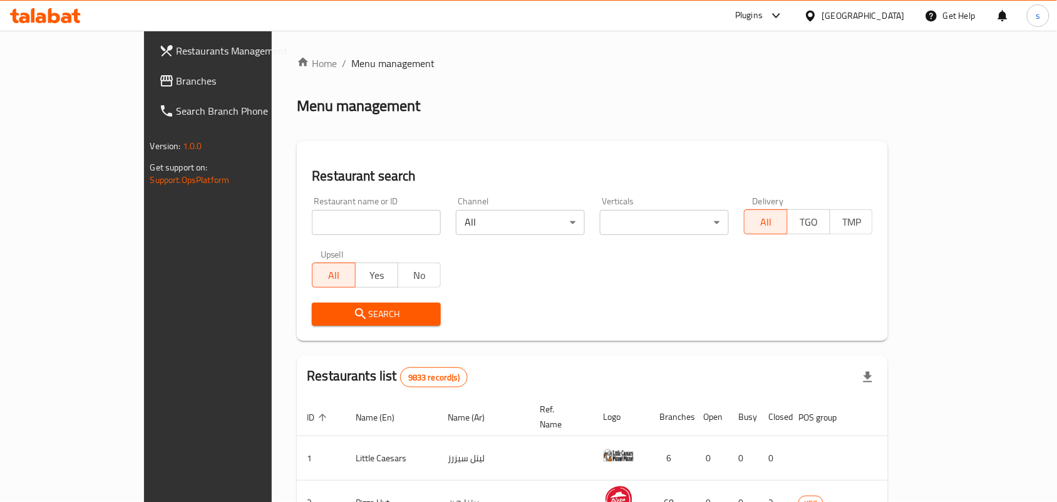
click at [177, 83] on span "Branches" at bounding box center [244, 80] width 134 height 15
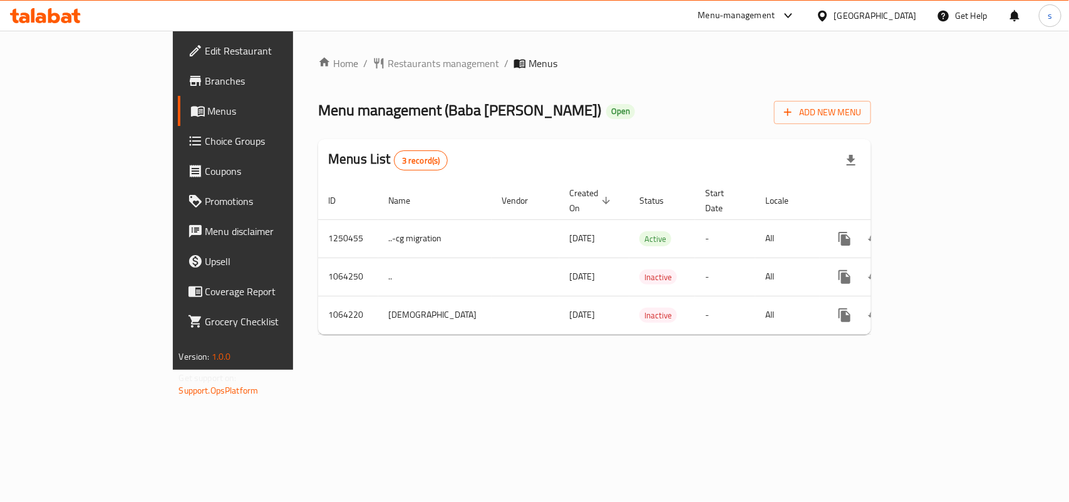
click at [855, 11] on div "[GEOGRAPHIC_DATA]" at bounding box center [875, 16] width 83 height 14
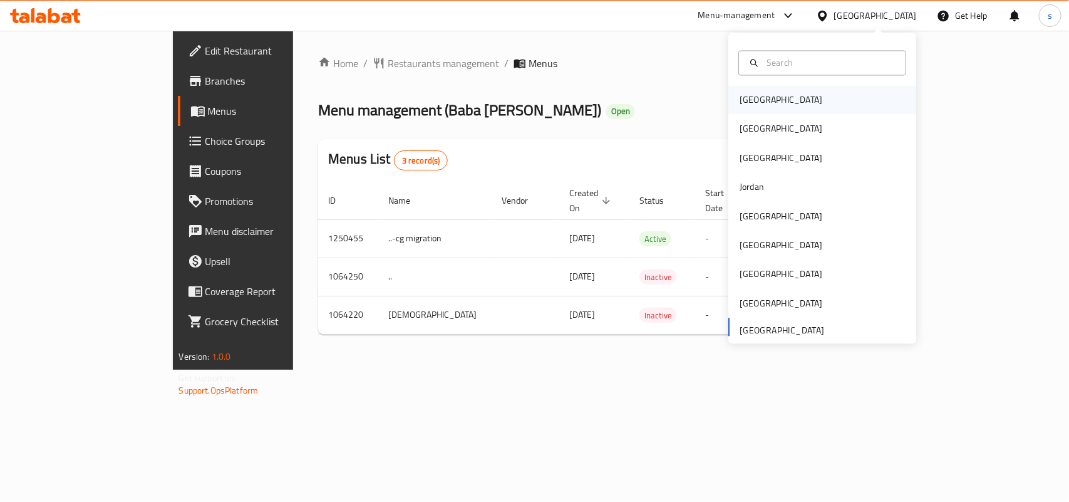
click at [740, 101] on div "Bahrain" at bounding box center [781, 100] width 83 height 14
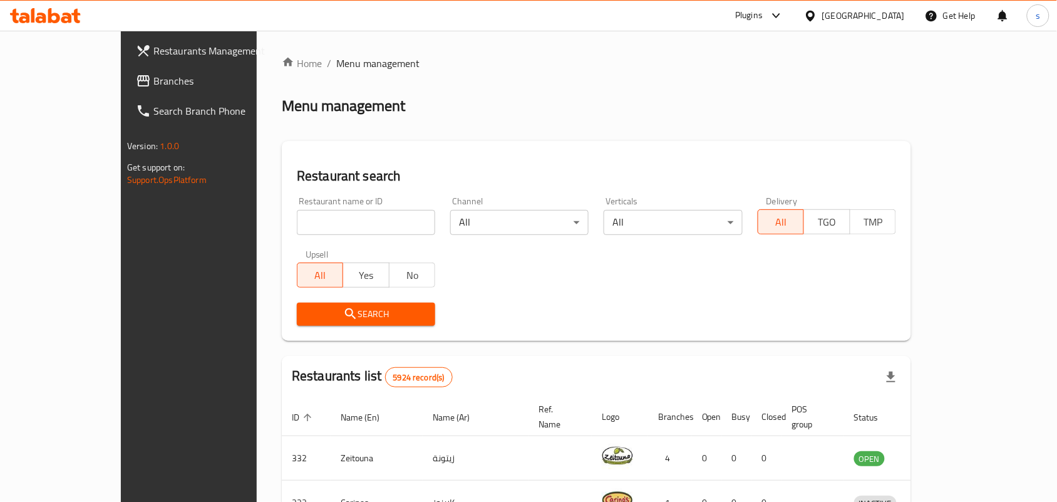
click at [881, 9] on div "[GEOGRAPHIC_DATA]" at bounding box center [863, 16] width 83 height 14
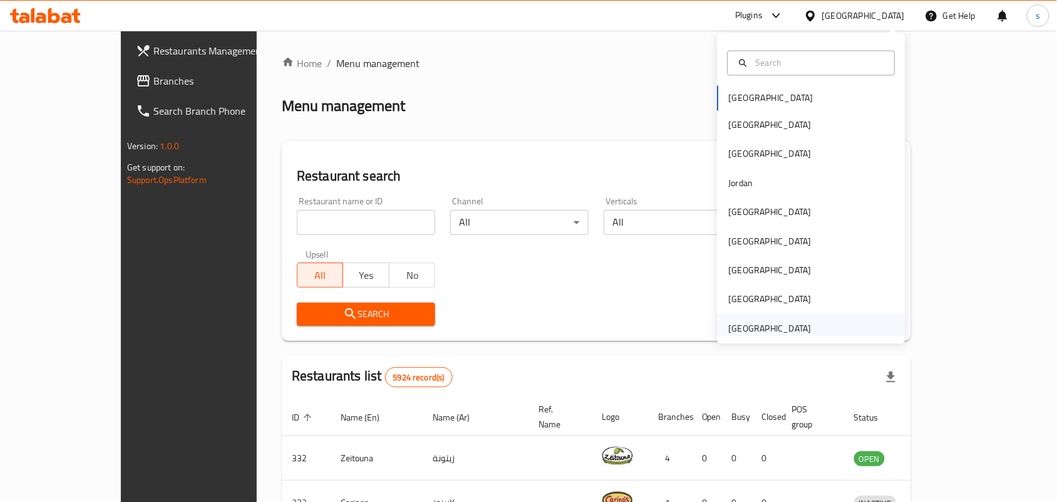
click at [767, 324] on div "[GEOGRAPHIC_DATA]" at bounding box center [770, 328] width 83 height 14
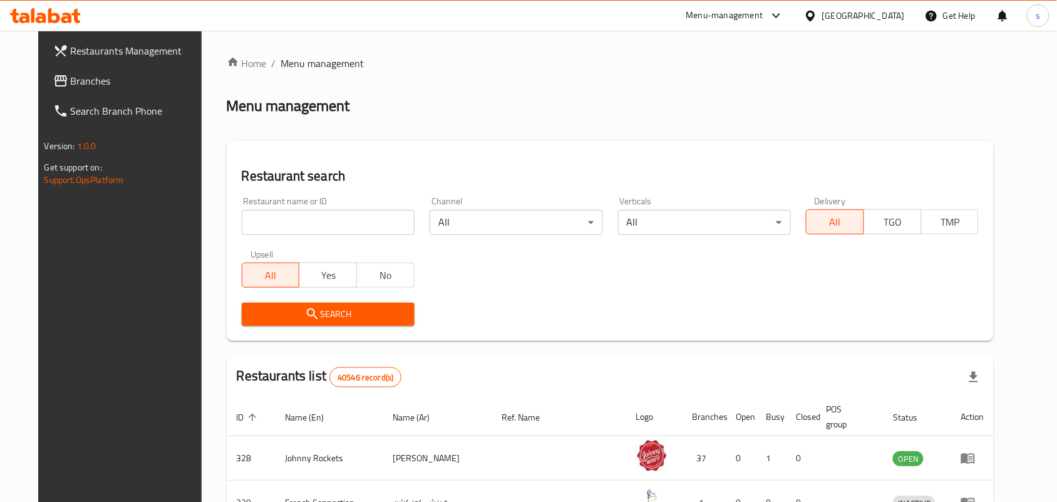
click at [71, 83] on span "Branches" at bounding box center [138, 80] width 134 height 15
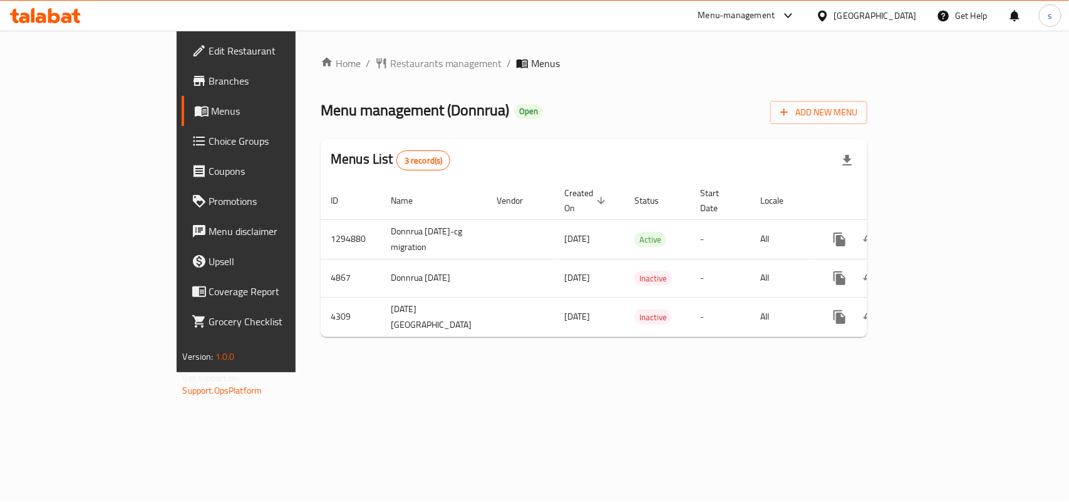
click at [897, 16] on div "[GEOGRAPHIC_DATA]" at bounding box center [875, 16] width 83 height 14
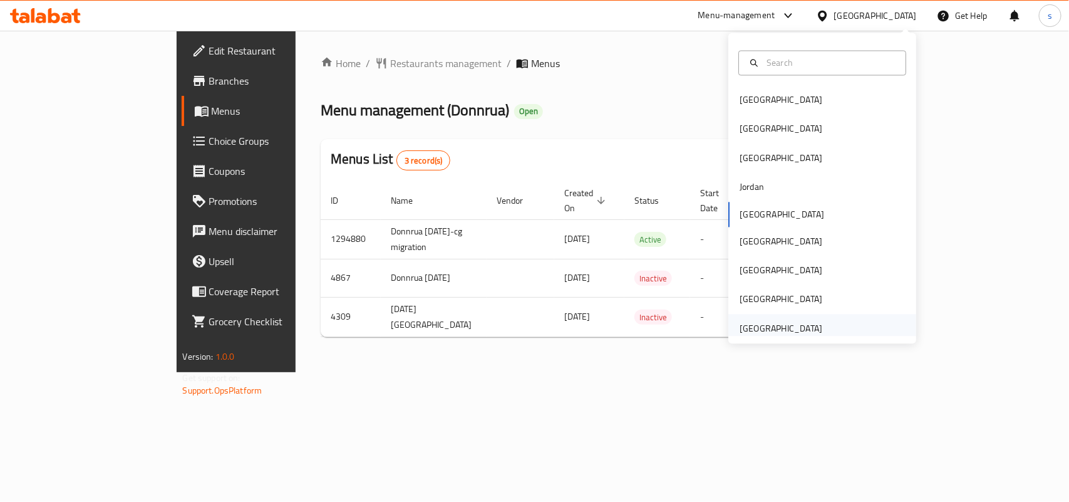
click at [784, 326] on div "[GEOGRAPHIC_DATA]" at bounding box center [781, 328] width 83 height 14
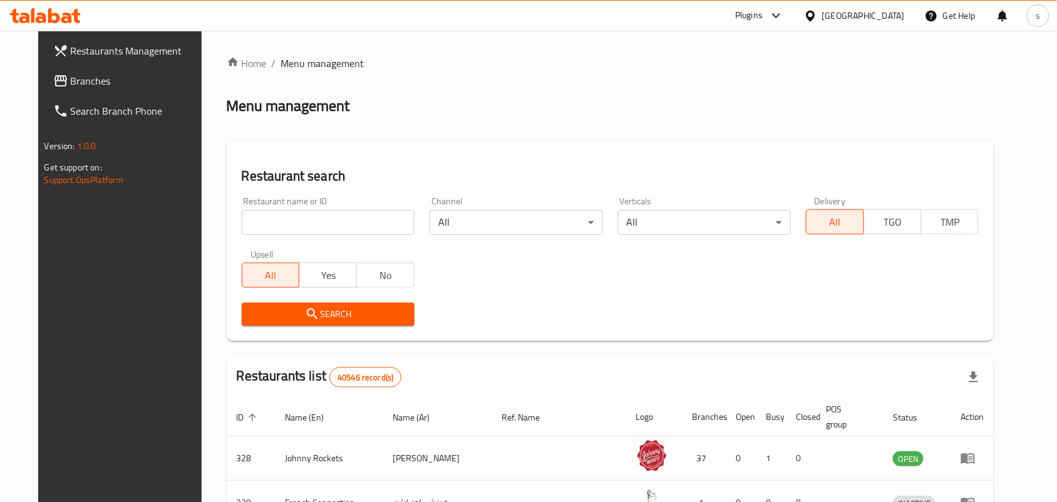
click at [71, 80] on span "Branches" at bounding box center [138, 80] width 134 height 15
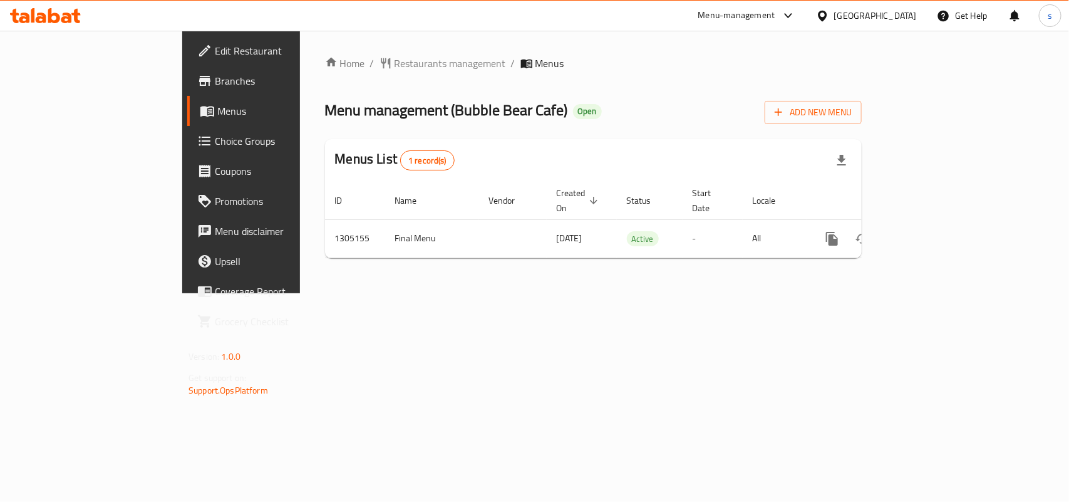
click at [891, 13] on div "[GEOGRAPHIC_DATA]" at bounding box center [875, 16] width 83 height 14
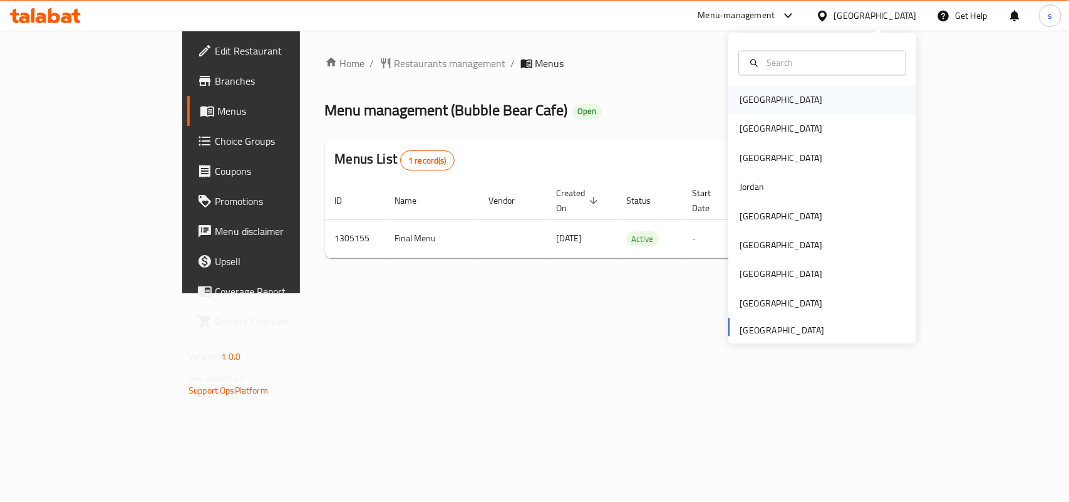
click at [754, 100] on div "[GEOGRAPHIC_DATA]" at bounding box center [781, 100] width 83 height 14
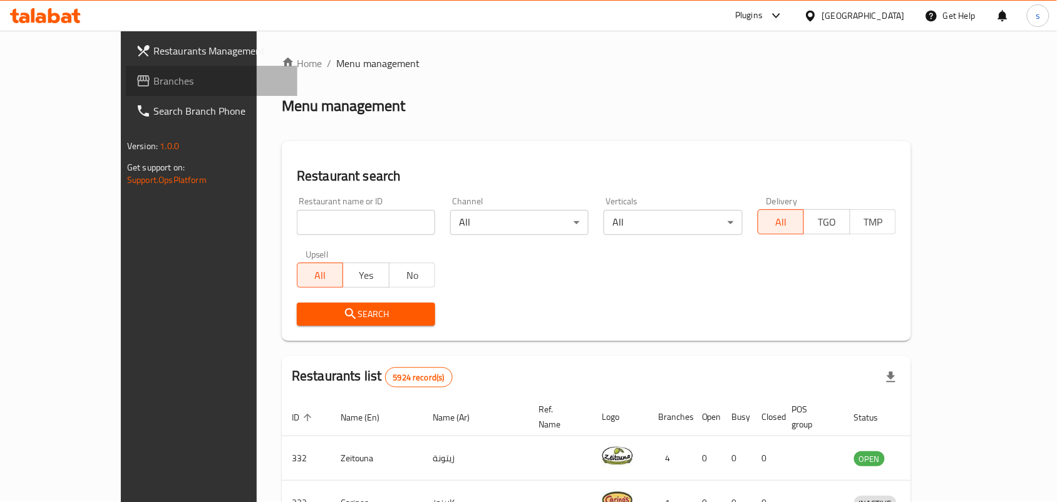
click at [153, 80] on span "Branches" at bounding box center [220, 80] width 134 height 15
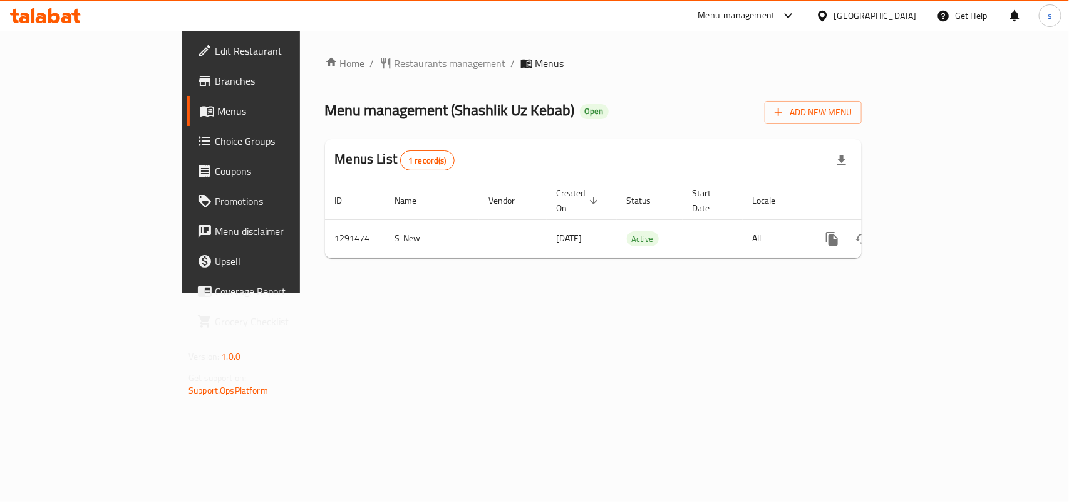
click at [215, 54] on span "Edit Restaurant" at bounding box center [283, 50] width 136 height 15
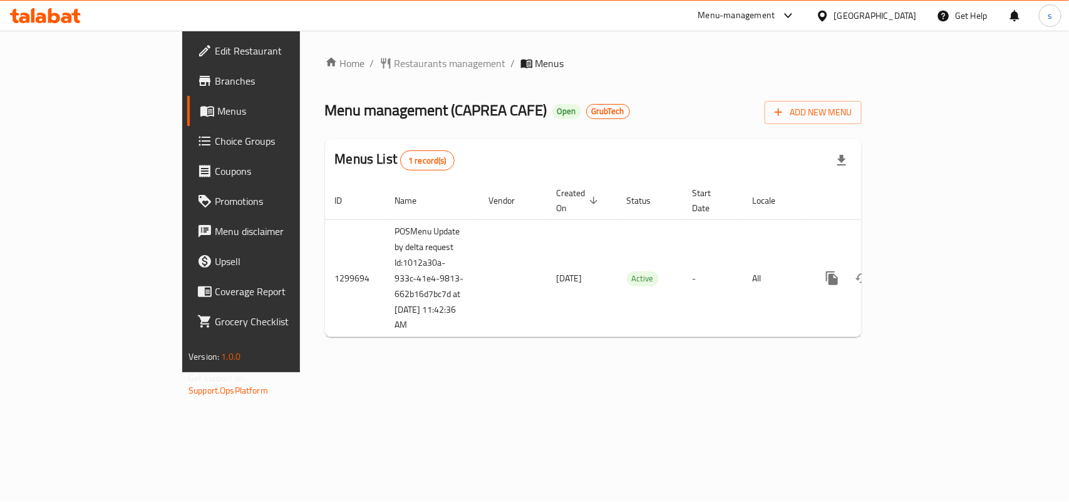
click at [887, 51] on div "Home / Restaurants management / Menus Menu management ( CAPREA CAFE ) Open Grub…" at bounding box center [593, 201] width 587 height 341
click at [395, 61] on span "Restaurants management" at bounding box center [451, 63] width 112 height 15
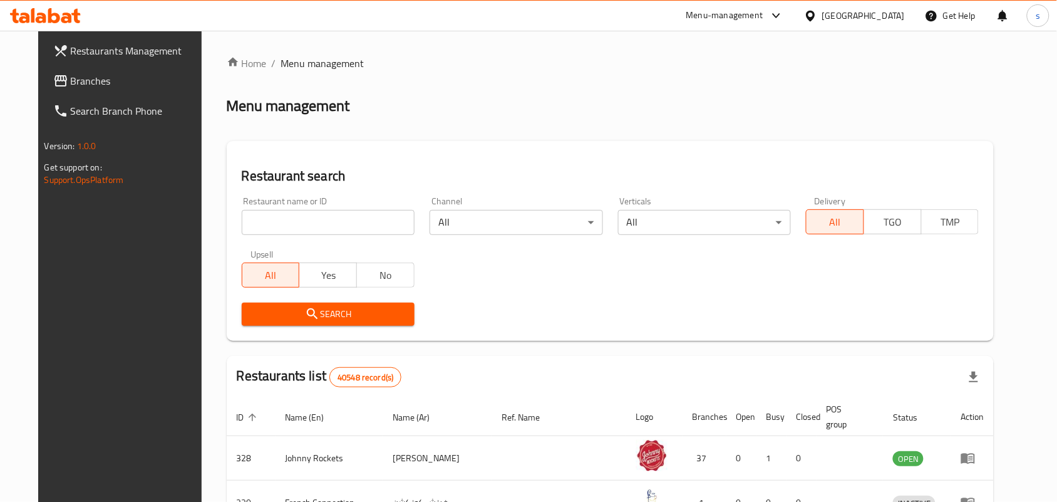
click at [281, 224] on input "search" at bounding box center [328, 222] width 173 height 25
paste input "701431"
type input "701431"
click at [332, 319] on span "Search" at bounding box center [328, 314] width 153 height 16
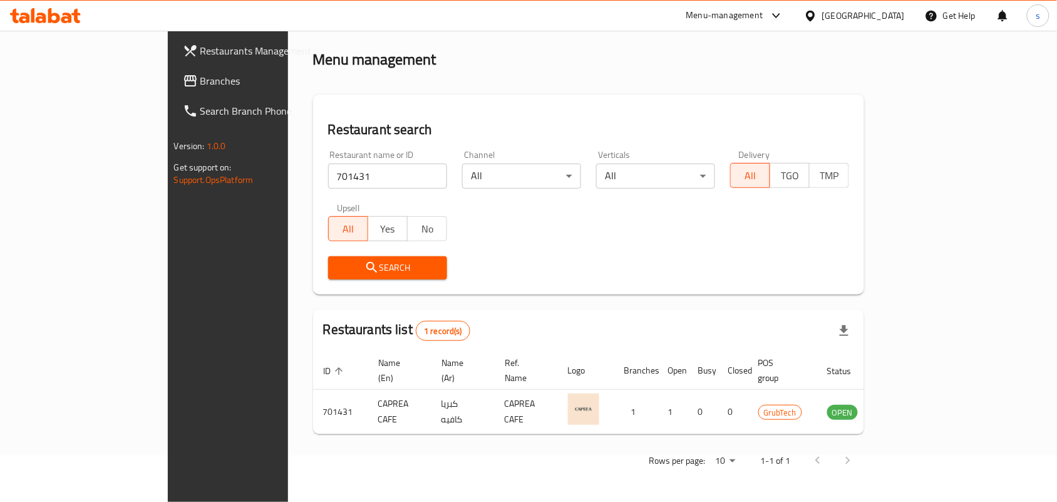
scroll to position [33, 0]
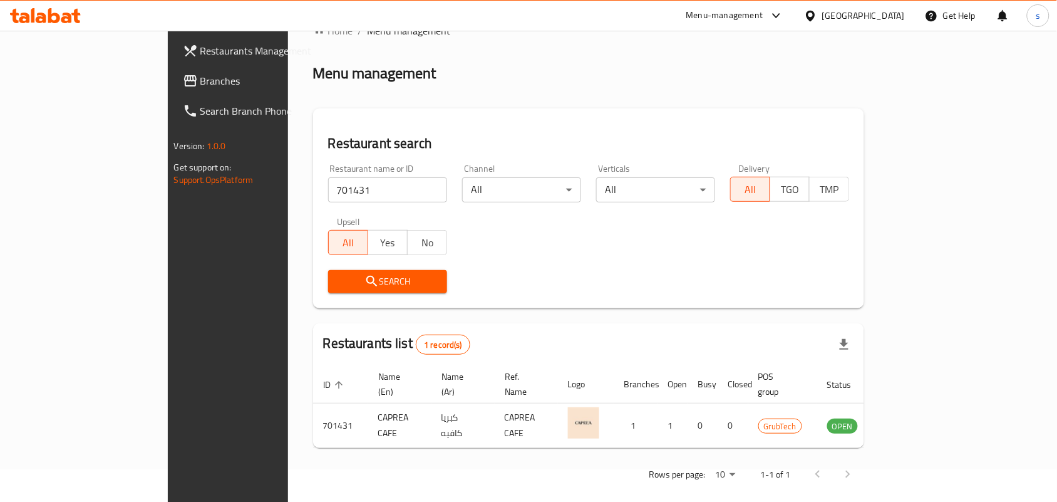
click at [840, 8] on div "[GEOGRAPHIC_DATA]" at bounding box center [854, 16] width 121 height 30
click at [857, 14] on div "[GEOGRAPHIC_DATA]" at bounding box center [863, 16] width 83 height 14
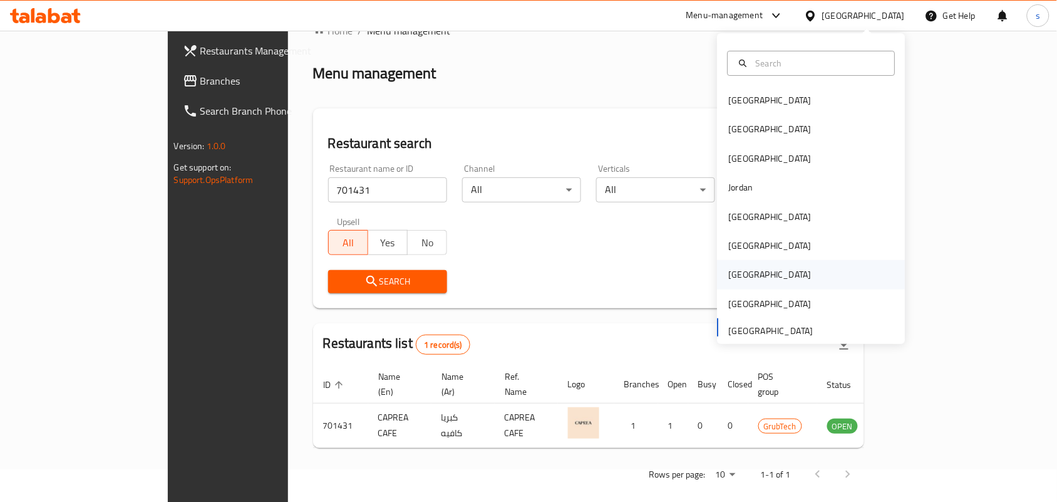
click at [734, 274] on div "[GEOGRAPHIC_DATA]" at bounding box center [770, 274] width 83 height 14
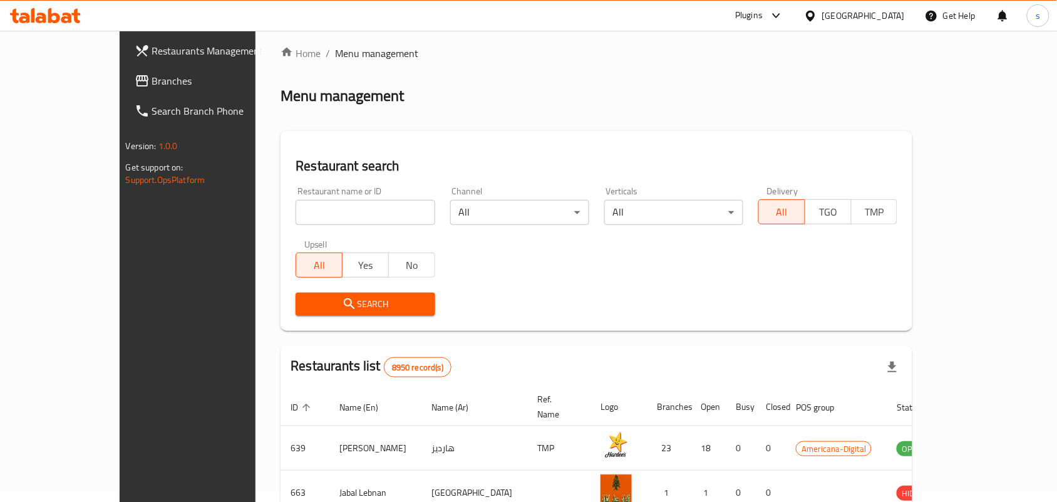
scroll to position [33, 0]
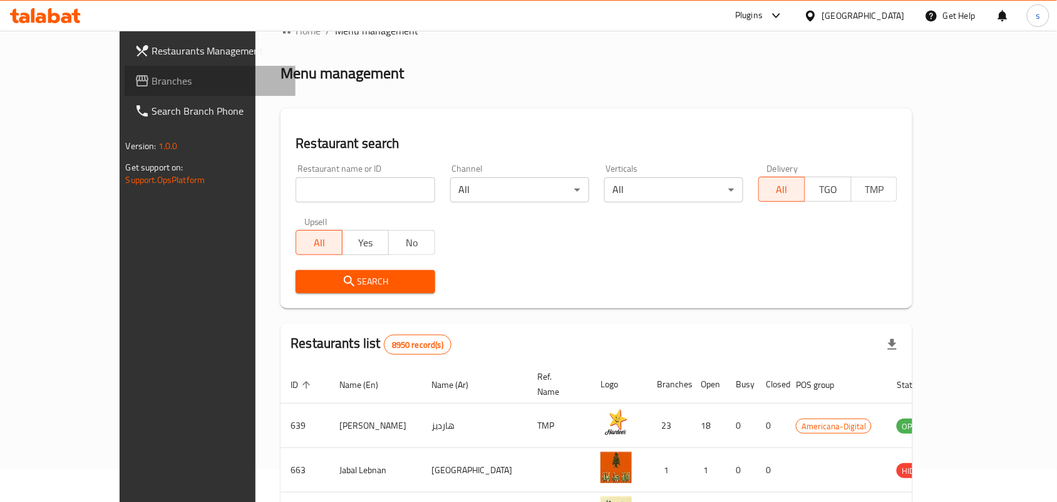
click at [152, 73] on span "Branches" at bounding box center [219, 80] width 134 height 15
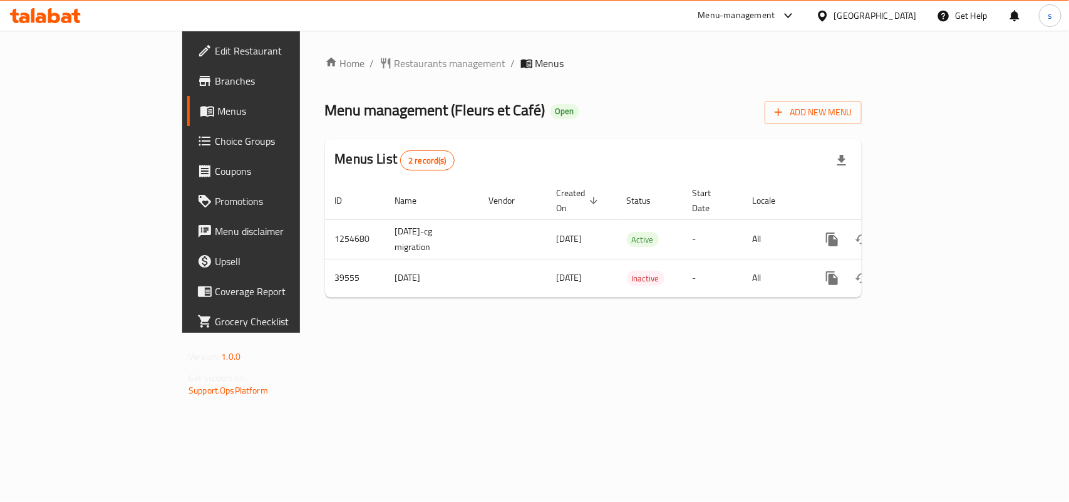
click at [897, 19] on div "[GEOGRAPHIC_DATA]" at bounding box center [875, 16] width 83 height 14
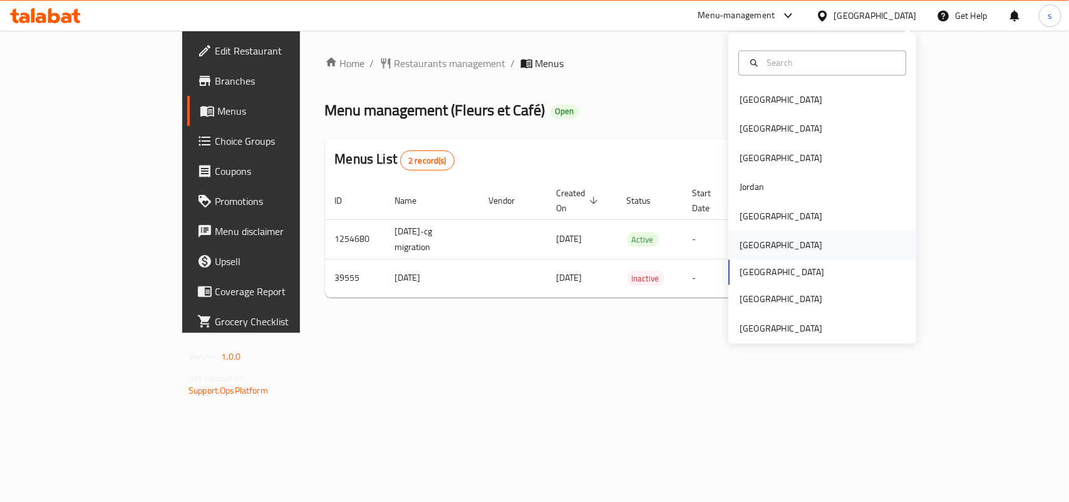
click at [754, 249] on div "[GEOGRAPHIC_DATA]" at bounding box center [781, 245] width 103 height 29
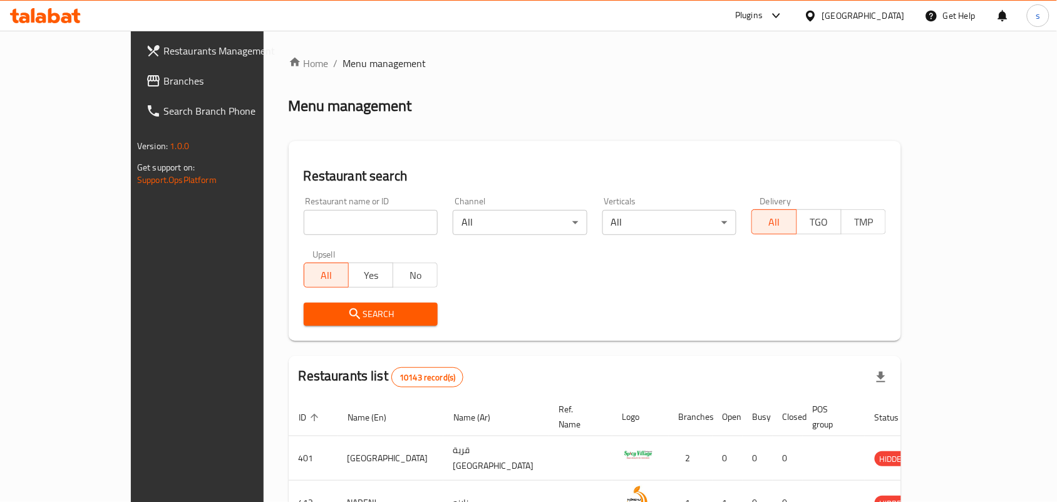
click at [163, 83] on span "Branches" at bounding box center [230, 80] width 134 height 15
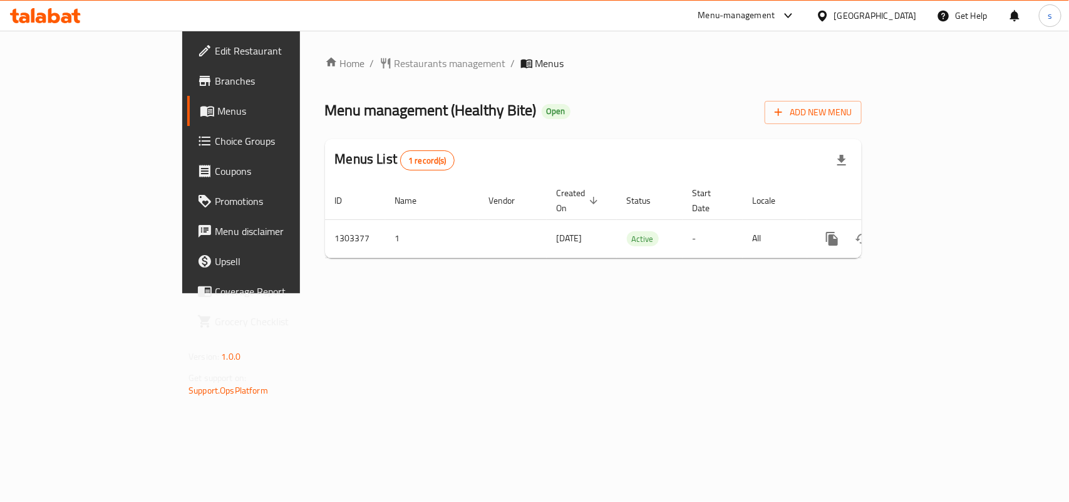
click at [913, 10] on div "[GEOGRAPHIC_DATA]" at bounding box center [875, 16] width 83 height 14
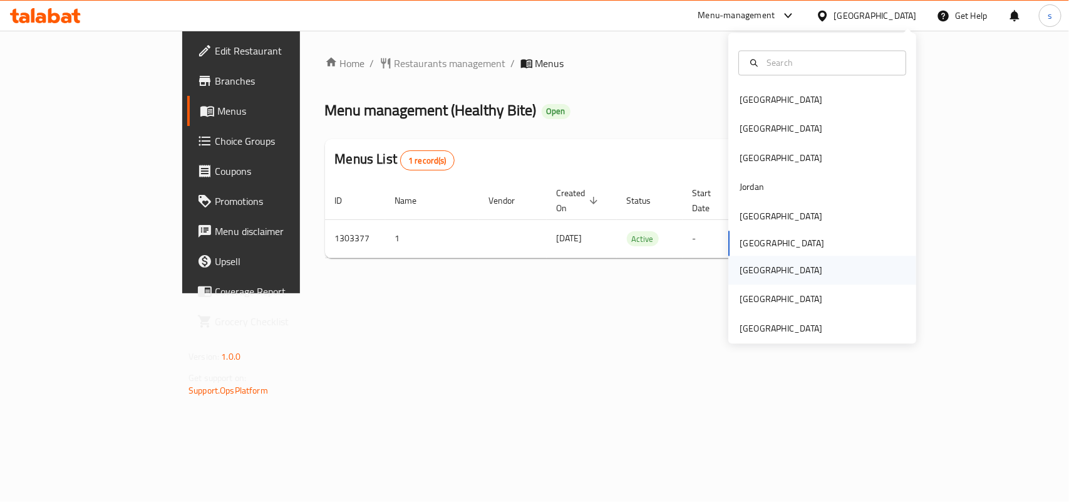
click at [740, 270] on div "[GEOGRAPHIC_DATA]" at bounding box center [781, 271] width 83 height 14
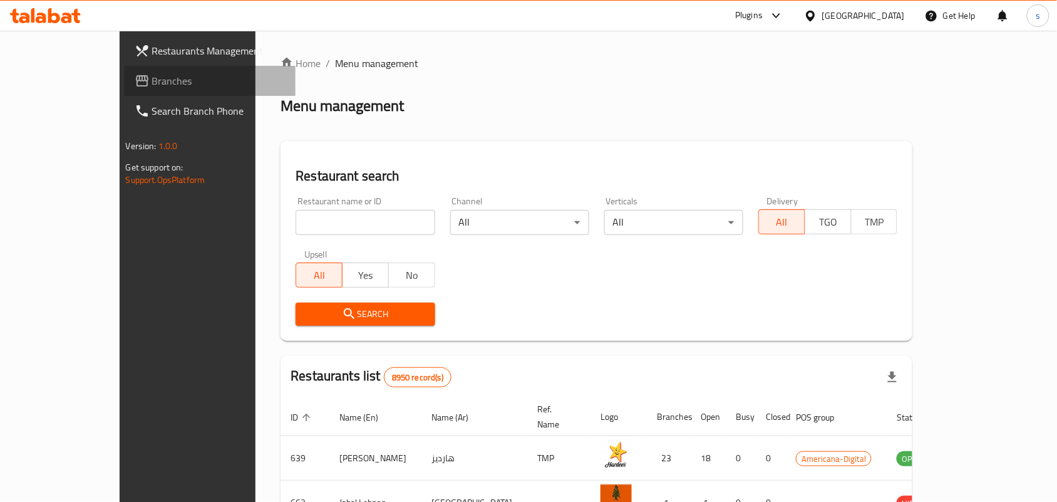
click at [152, 79] on span "Branches" at bounding box center [219, 80] width 134 height 15
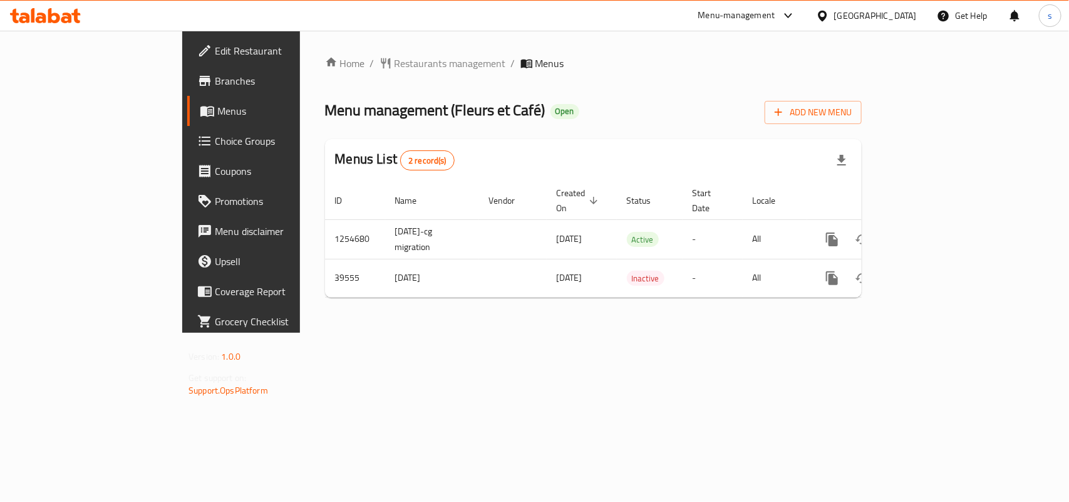
click at [834, 13] on div at bounding box center [825, 16] width 18 height 14
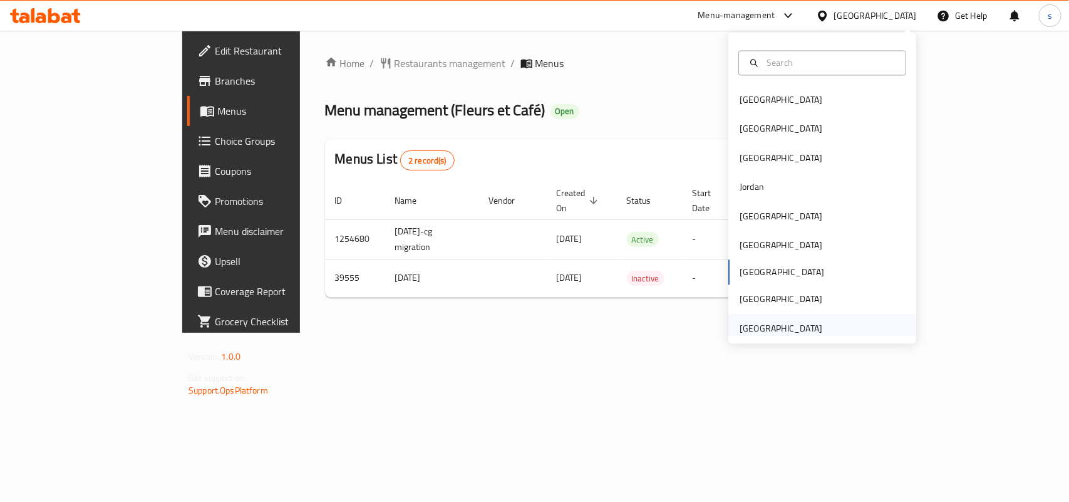
click at [784, 327] on div "[GEOGRAPHIC_DATA]" at bounding box center [781, 328] width 83 height 14
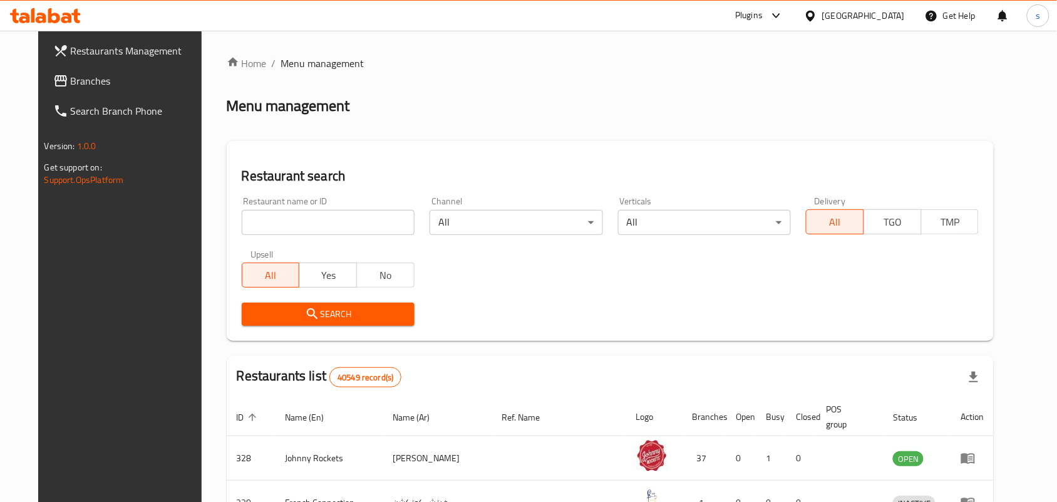
click at [71, 80] on span "Branches" at bounding box center [138, 80] width 134 height 15
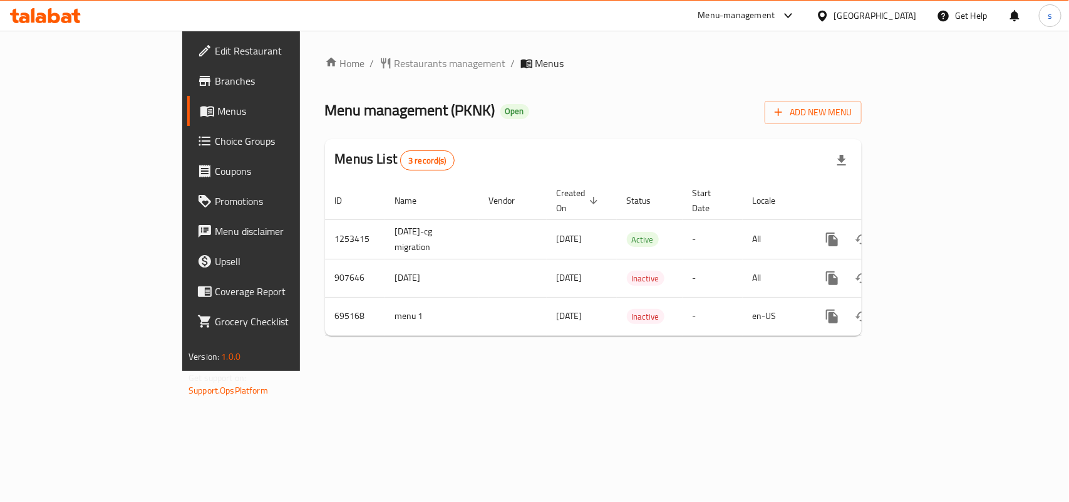
click at [895, 11] on div "[GEOGRAPHIC_DATA]" at bounding box center [875, 16] width 83 height 14
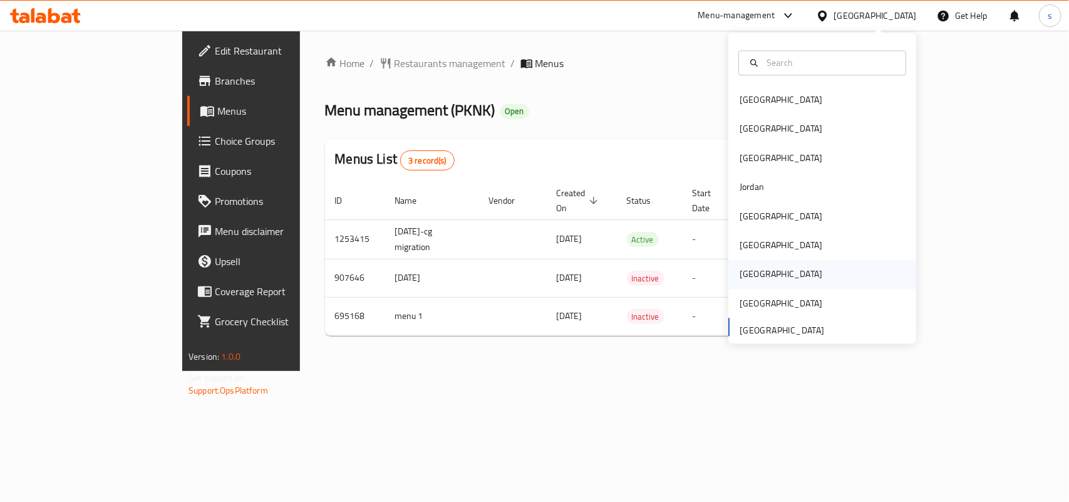
click at [747, 276] on div "[GEOGRAPHIC_DATA]" at bounding box center [781, 274] width 83 height 14
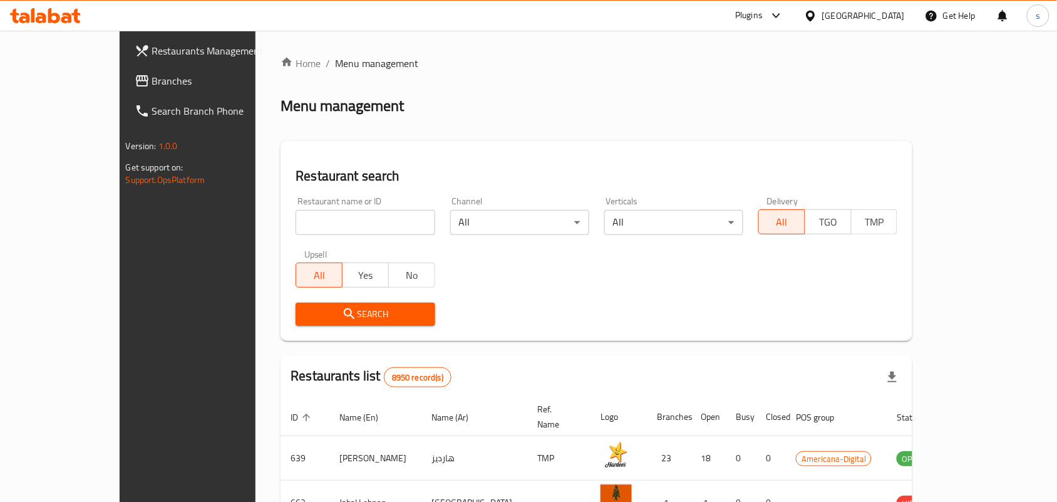
click at [152, 80] on span "Branches" at bounding box center [219, 80] width 134 height 15
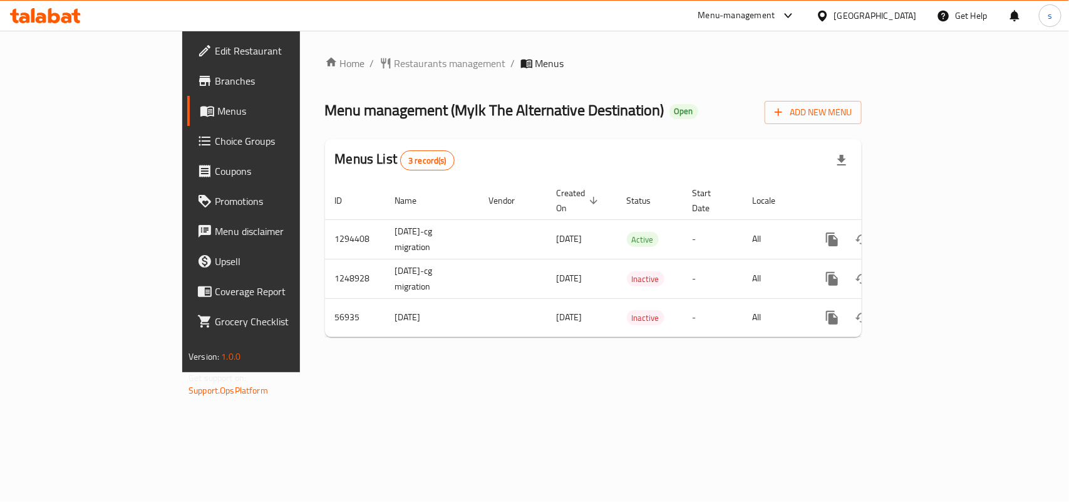
click at [906, 11] on div "[GEOGRAPHIC_DATA]" at bounding box center [875, 16] width 83 height 14
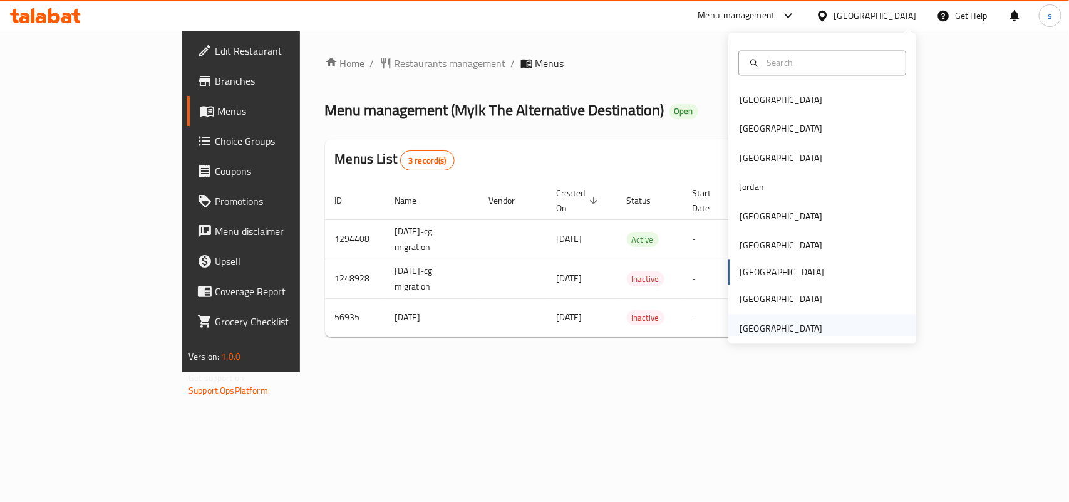
click at [752, 329] on div "[GEOGRAPHIC_DATA]" at bounding box center [781, 328] width 83 height 14
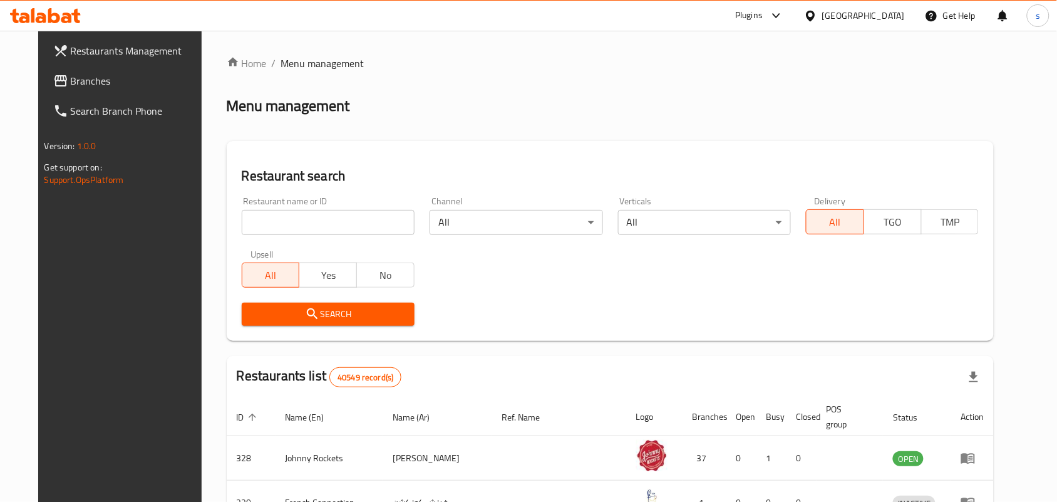
click at [71, 83] on span "Branches" at bounding box center [138, 80] width 134 height 15
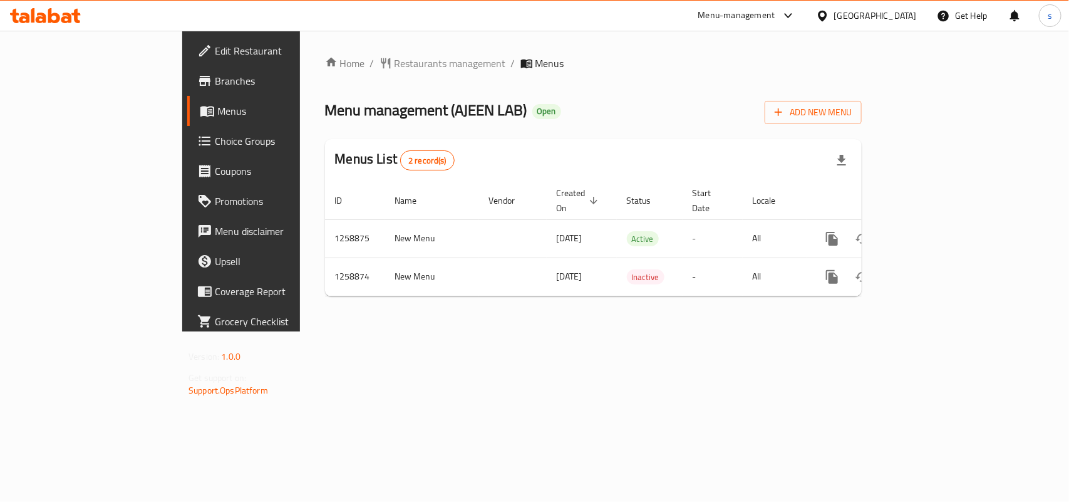
click at [215, 50] on span "Edit Restaurant" at bounding box center [283, 50] width 136 height 15
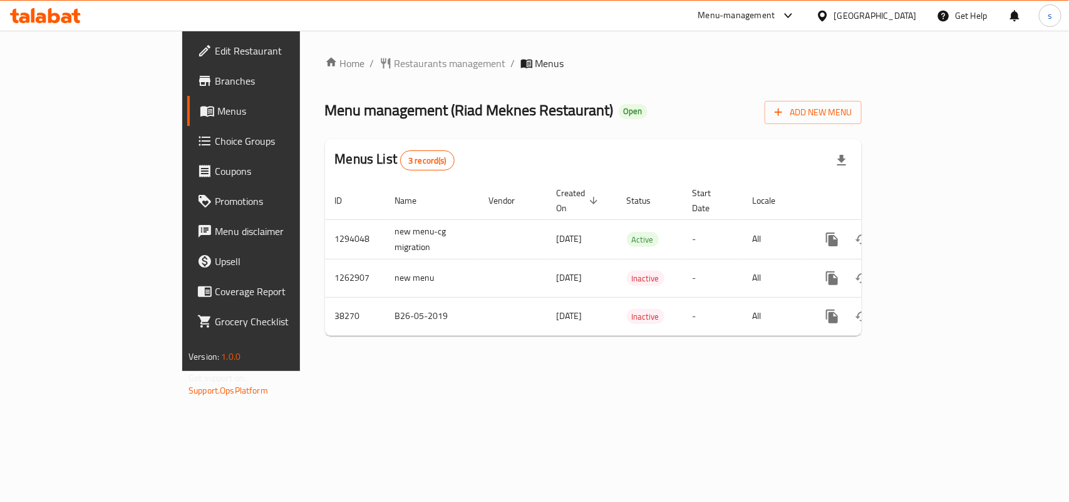
click at [896, 13] on div "[GEOGRAPHIC_DATA]" at bounding box center [875, 16] width 83 height 14
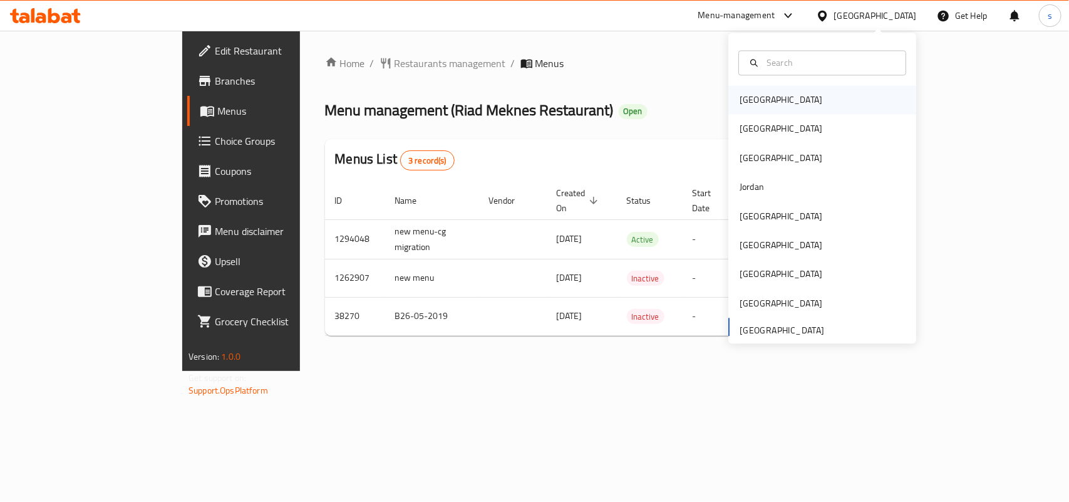
click at [741, 95] on div "[GEOGRAPHIC_DATA]" at bounding box center [781, 100] width 83 height 14
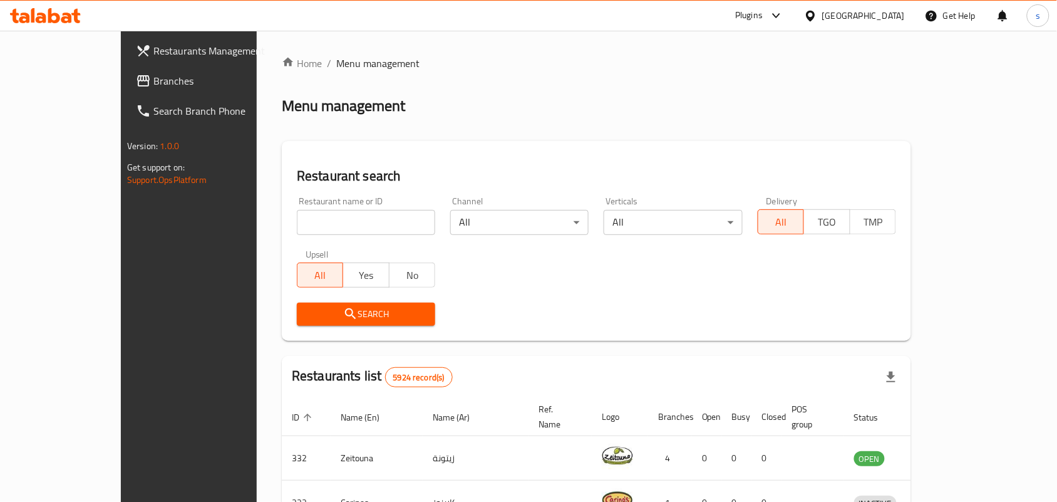
click at [884, 17] on div "[GEOGRAPHIC_DATA]" at bounding box center [863, 16] width 83 height 14
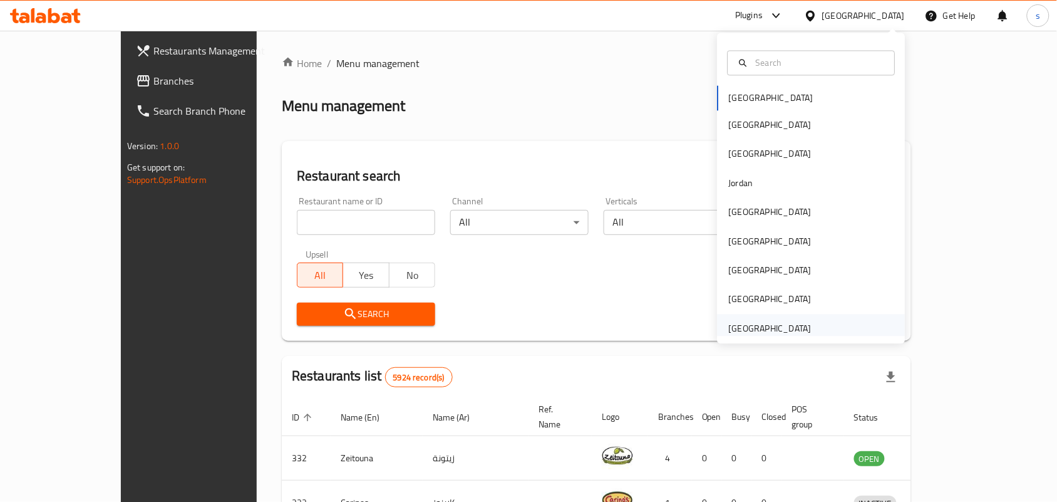
click at [750, 335] on div "[GEOGRAPHIC_DATA]" at bounding box center [770, 328] width 83 height 14
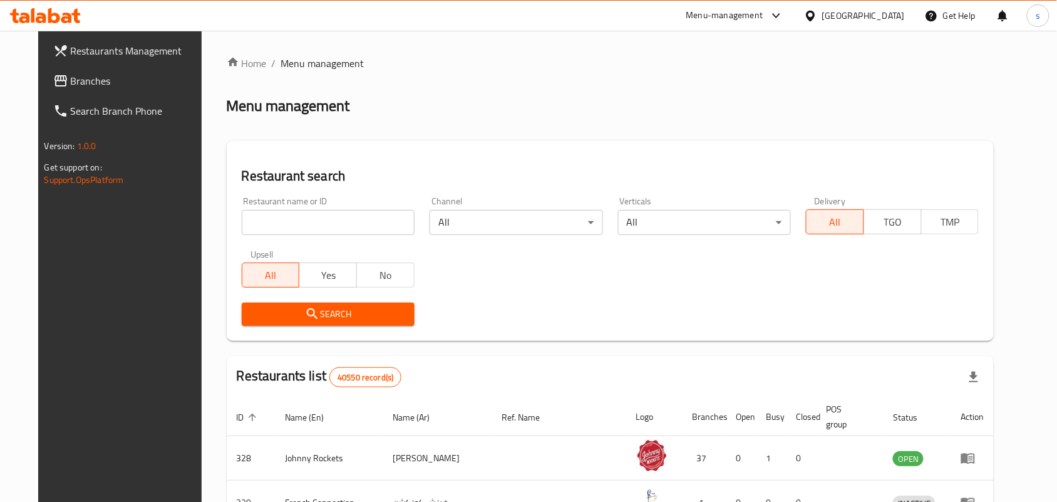
click at [71, 79] on span "Branches" at bounding box center [138, 80] width 134 height 15
